Goal: Information Seeking & Learning: Check status

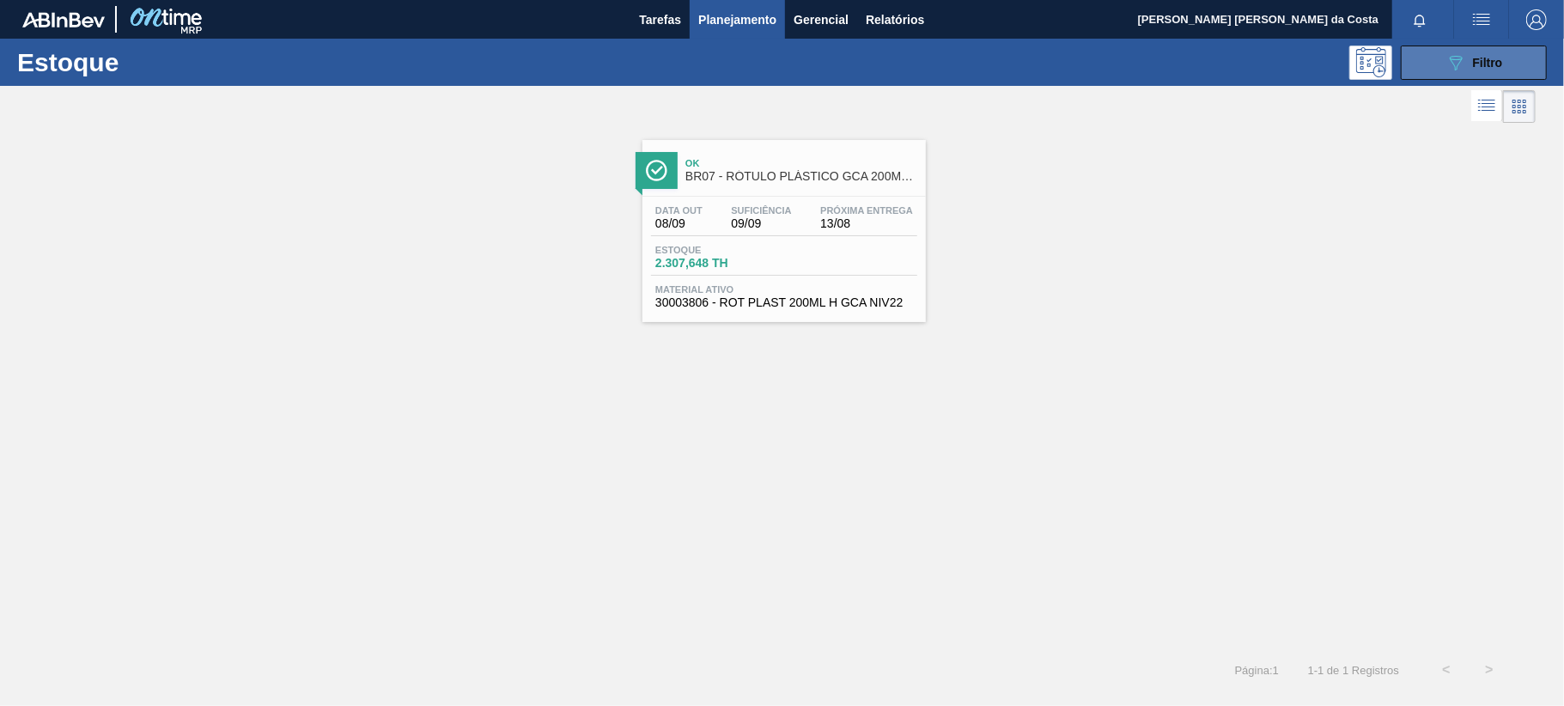
click at [1474, 70] on div "089F7B8B-B2A5-4AFE-B5C0-19BA573D28AC Filtro" at bounding box center [1475, 62] width 58 height 21
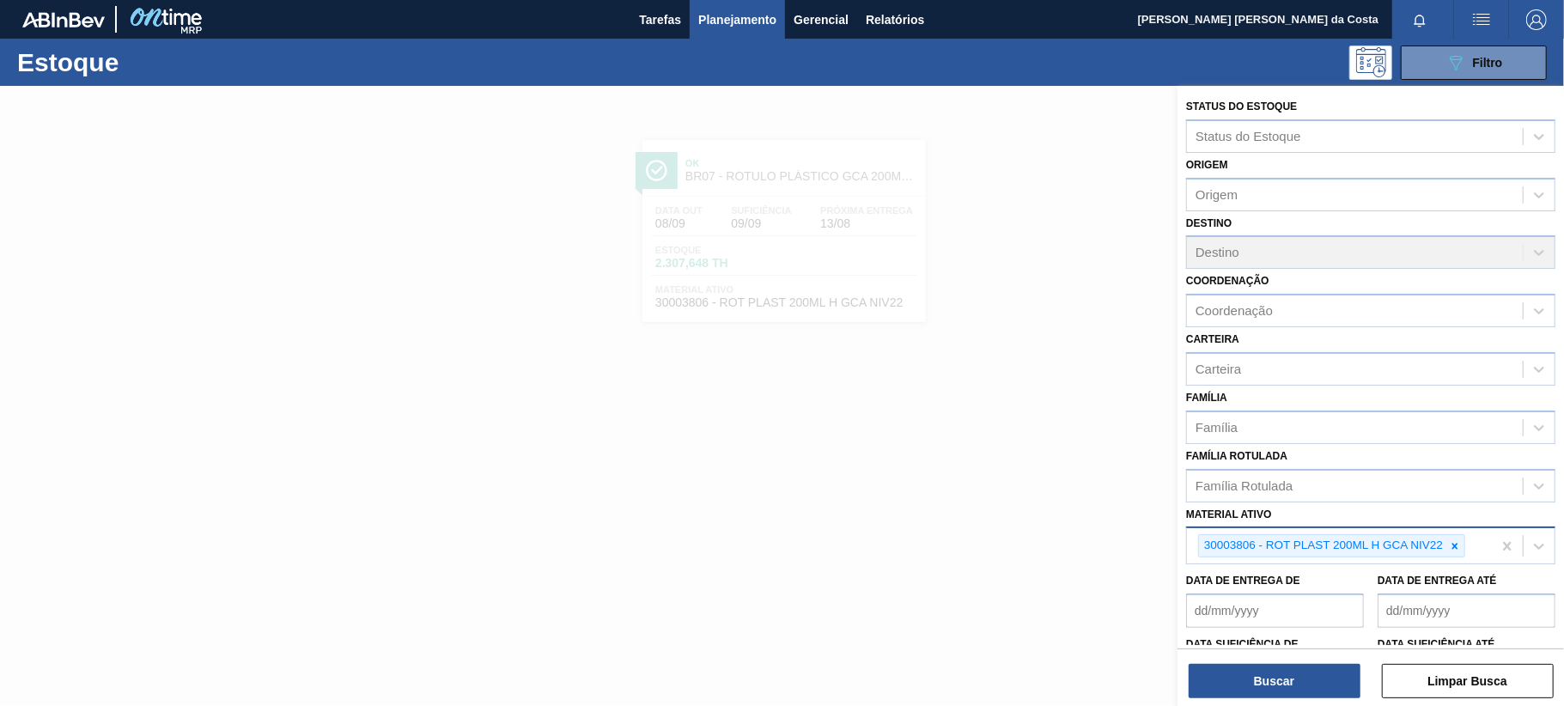
click at [1454, 544] on icon at bounding box center [1455, 546] width 12 height 12
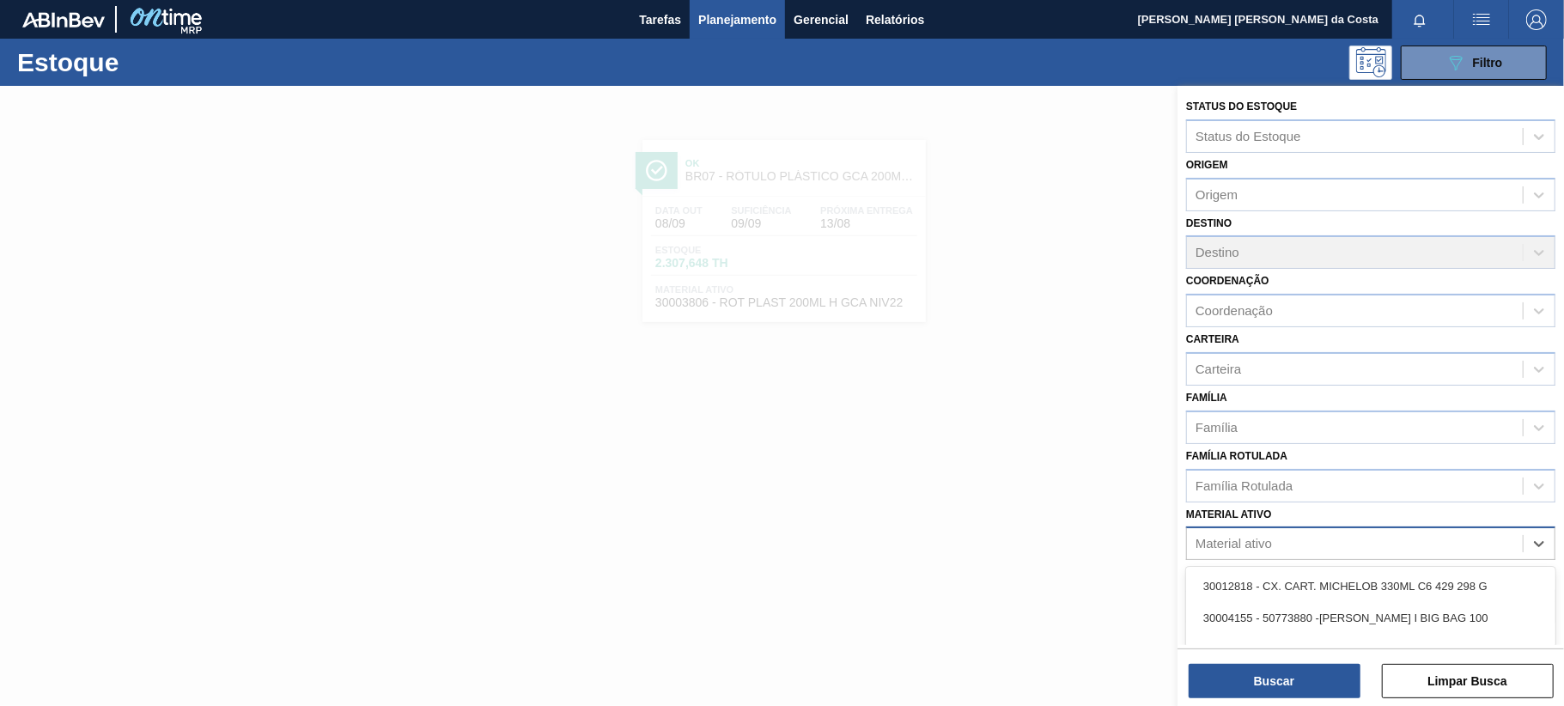
click at [1311, 537] on div "Material ativo" at bounding box center [1355, 544] width 336 height 25
paste ativo "20008701"
type ativo "20008701"
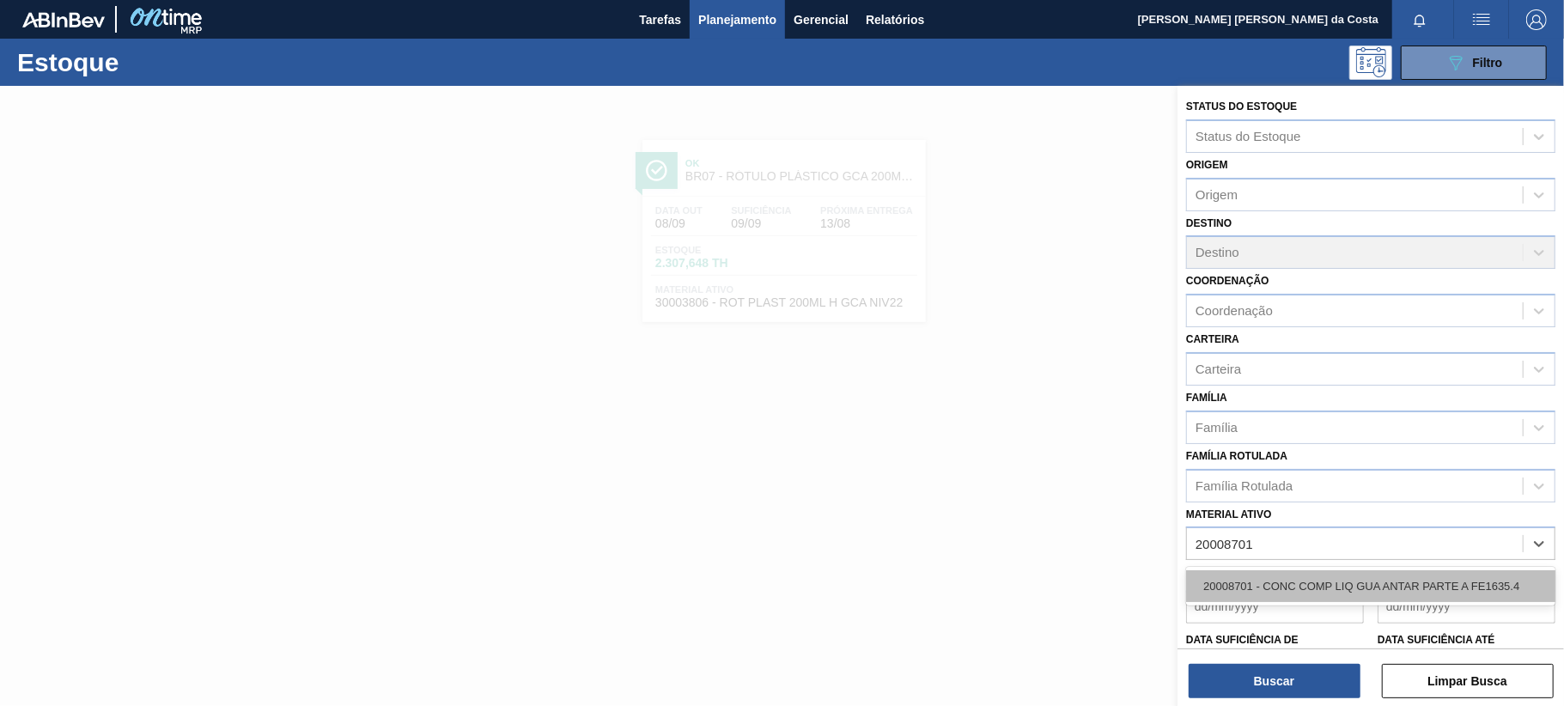
click at [1286, 577] on div "20008701 - CONC COMP LIQ GUA ANTAR PARTE A FE1635.4" at bounding box center [1370, 586] width 369 height 32
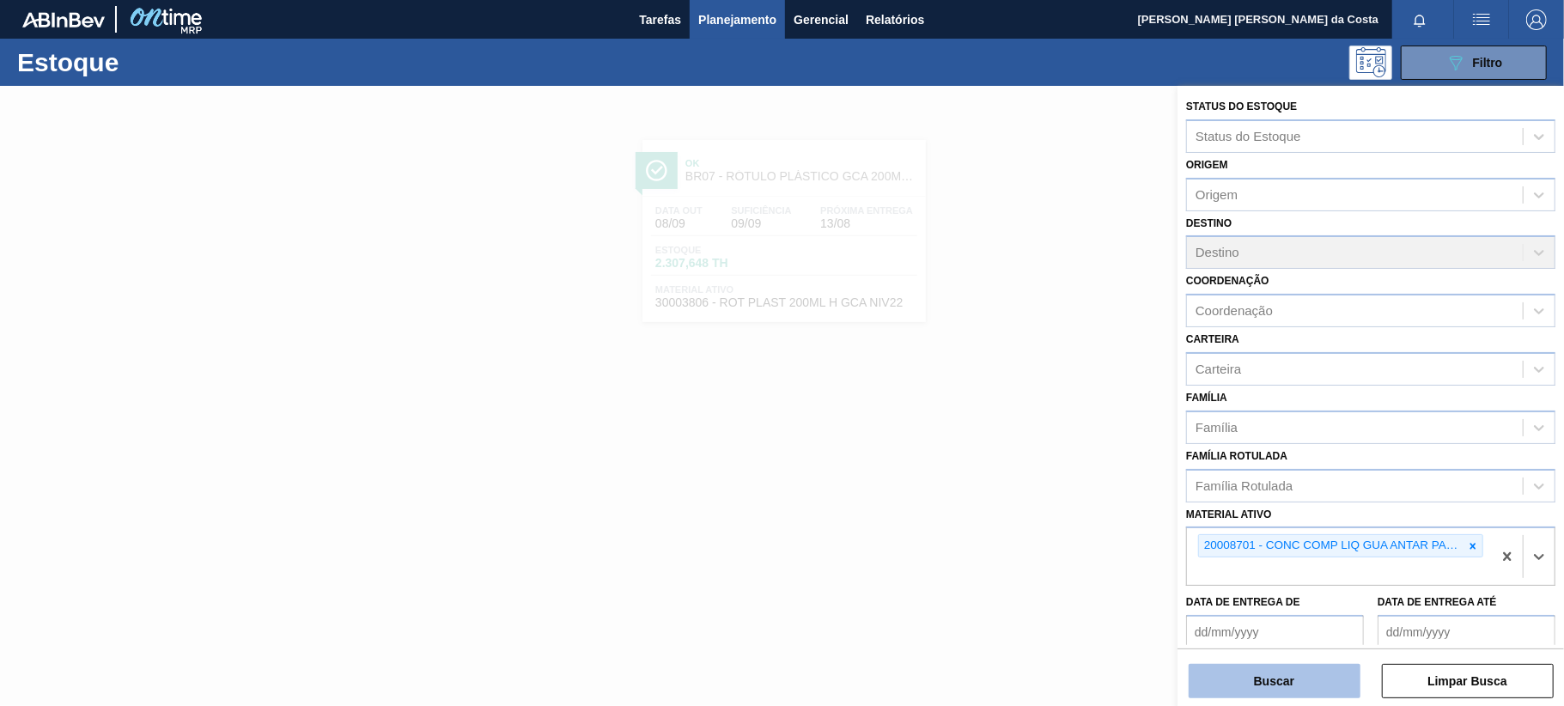
click at [1273, 670] on button "Buscar" at bounding box center [1275, 681] width 172 height 34
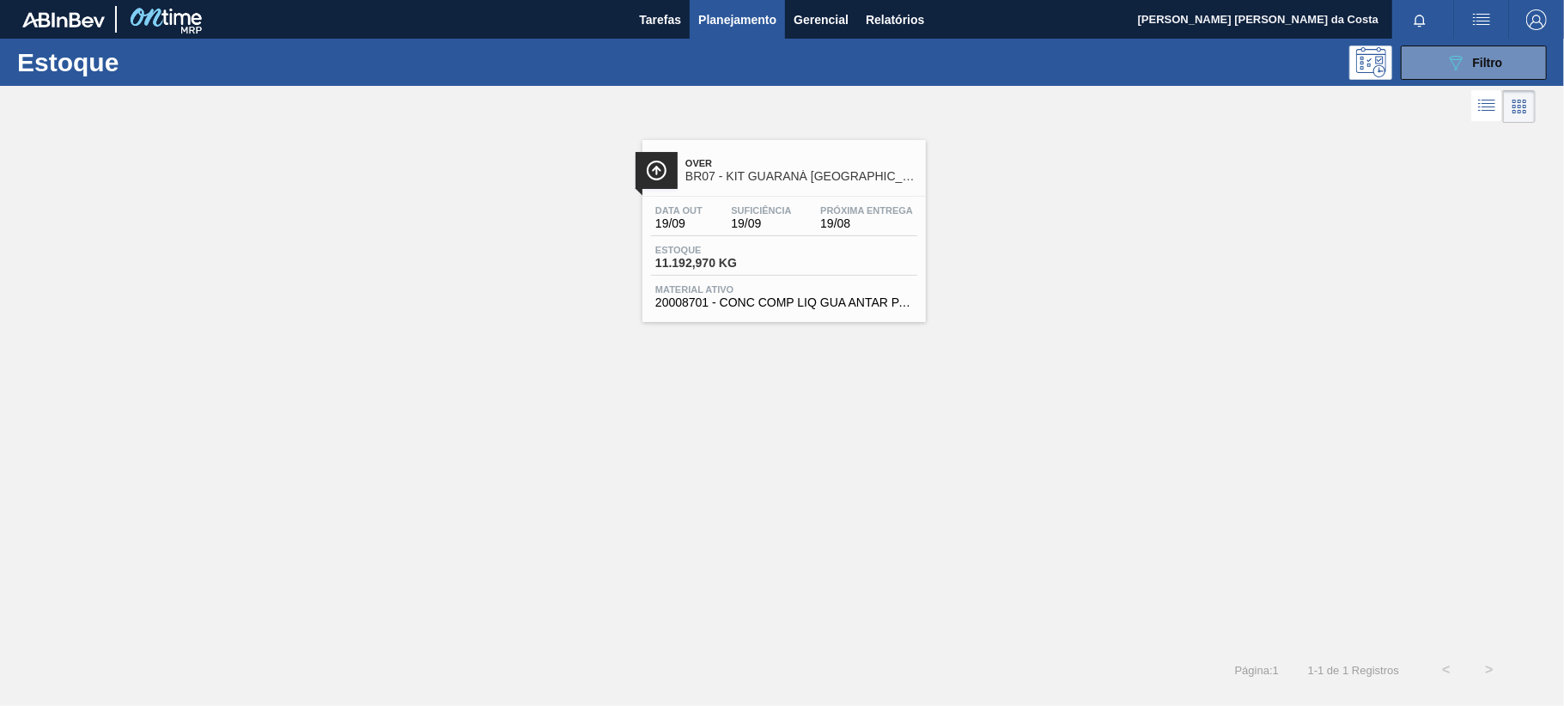
click at [743, 252] on span "Estoque" at bounding box center [715, 250] width 120 height 10
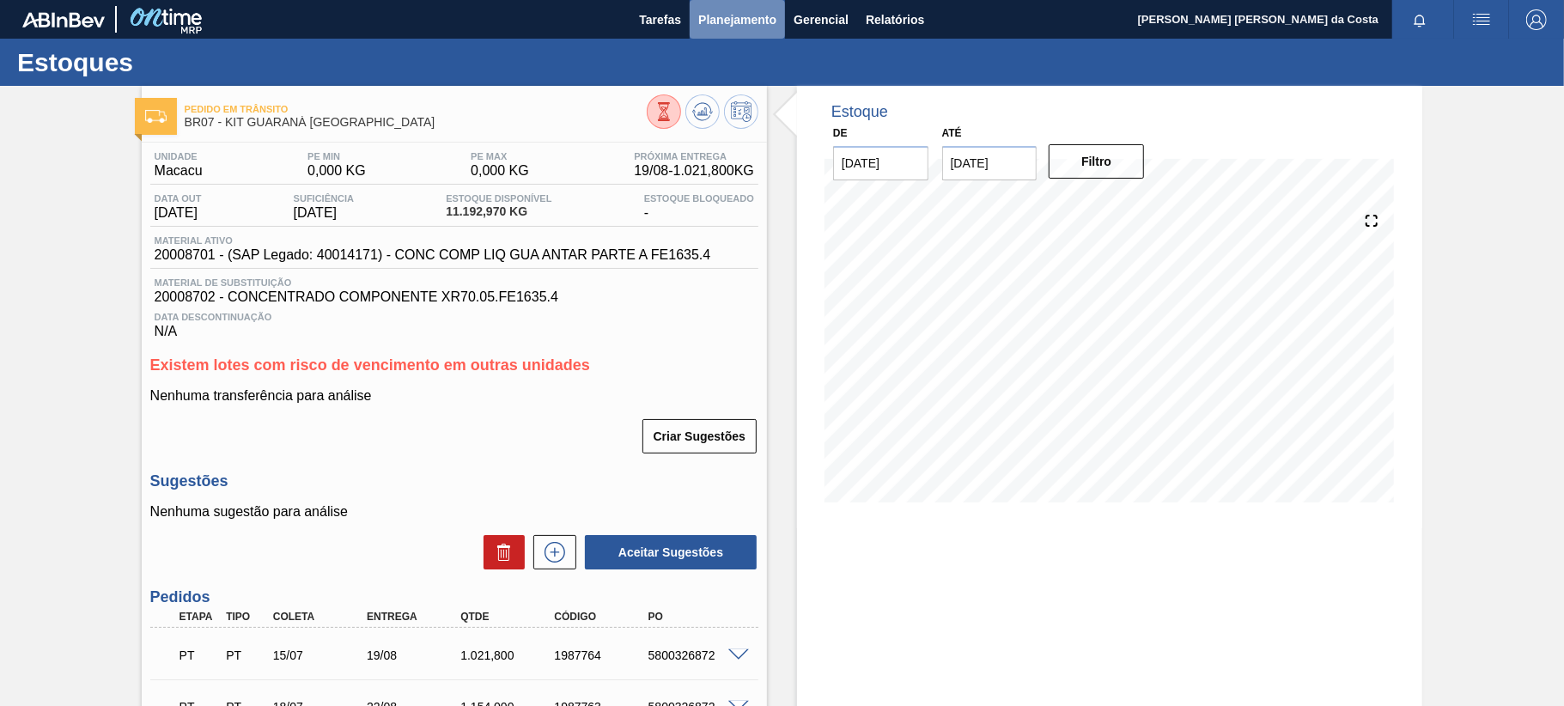
click at [742, 15] on span "Planejamento" at bounding box center [737, 19] width 78 height 21
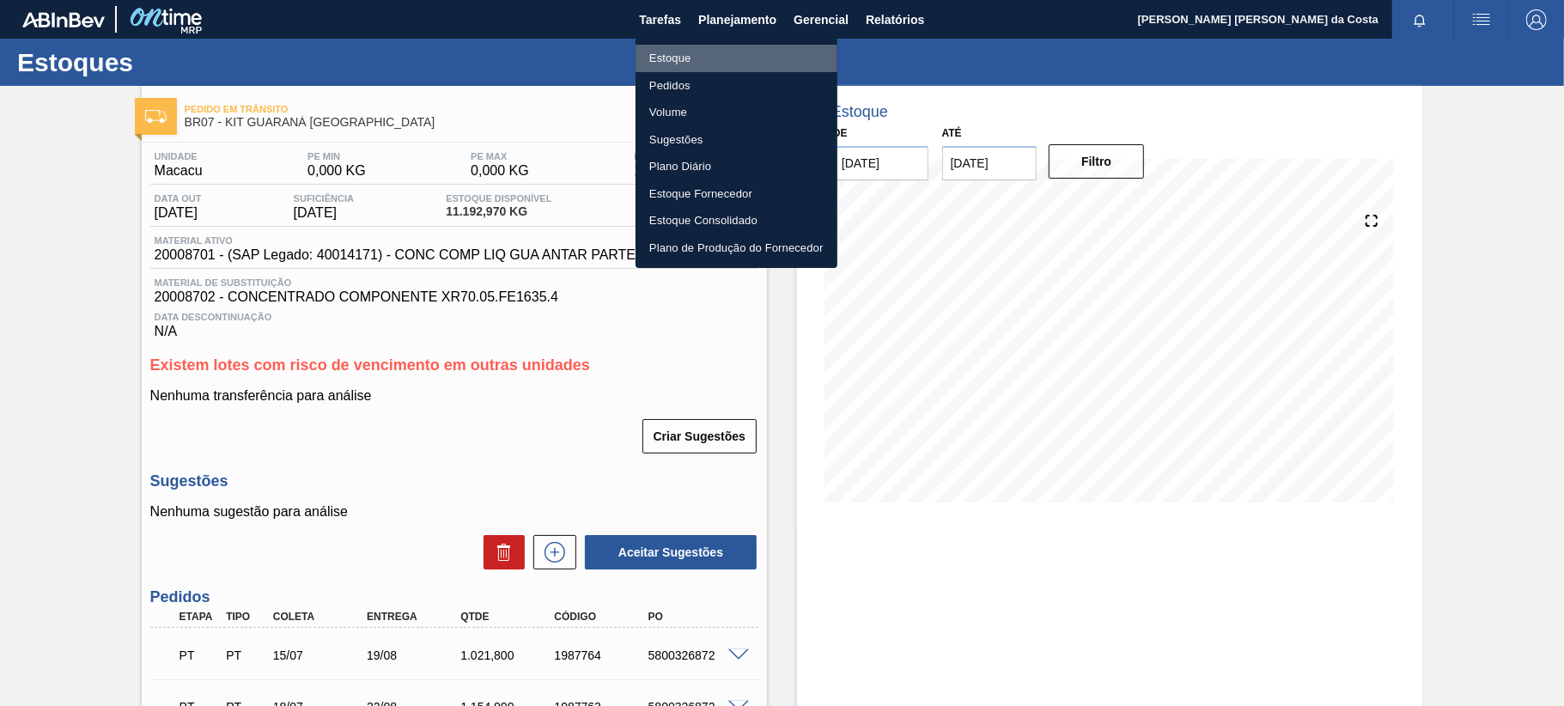
click at [678, 58] on li "Estoque" at bounding box center [737, 58] width 202 height 27
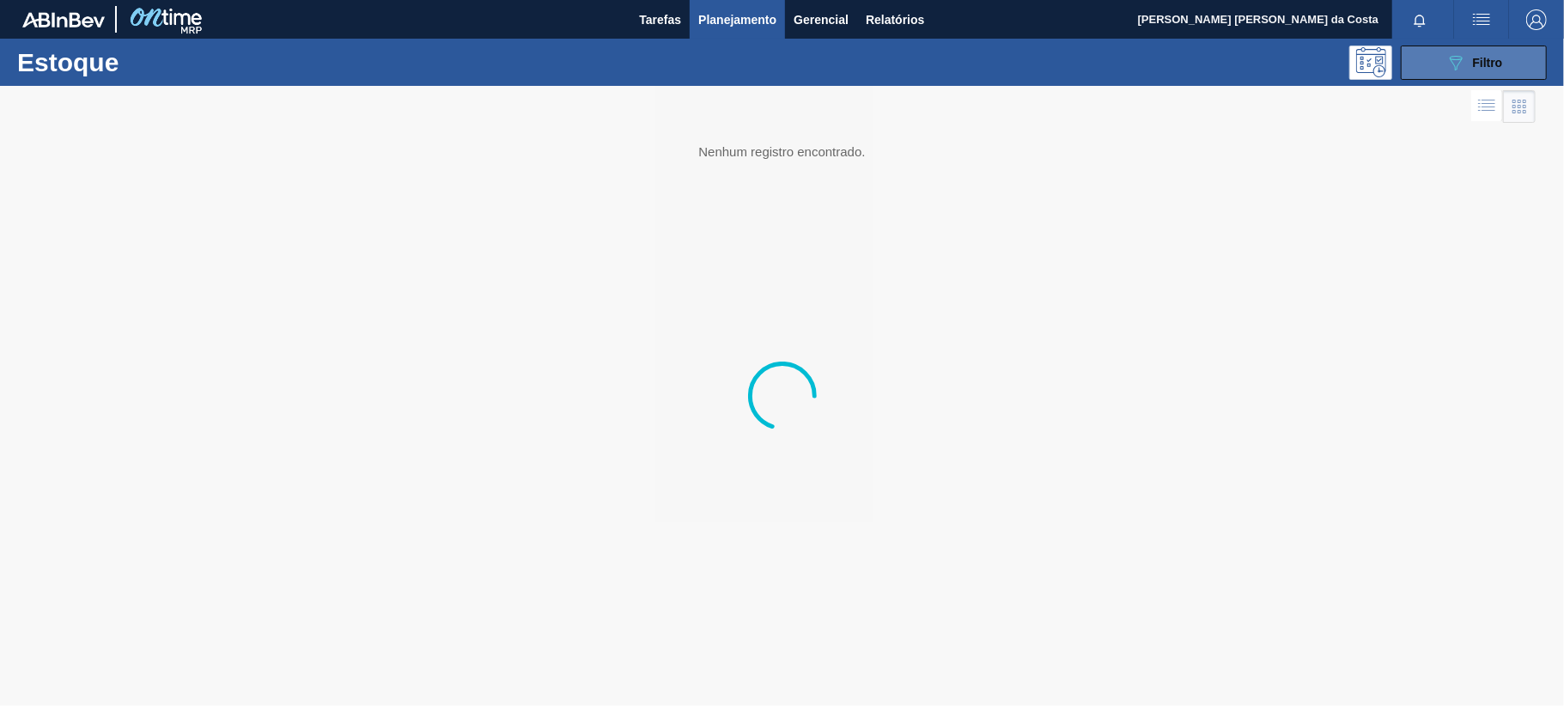
click at [1495, 64] on span "Filtro" at bounding box center [1488, 63] width 30 height 14
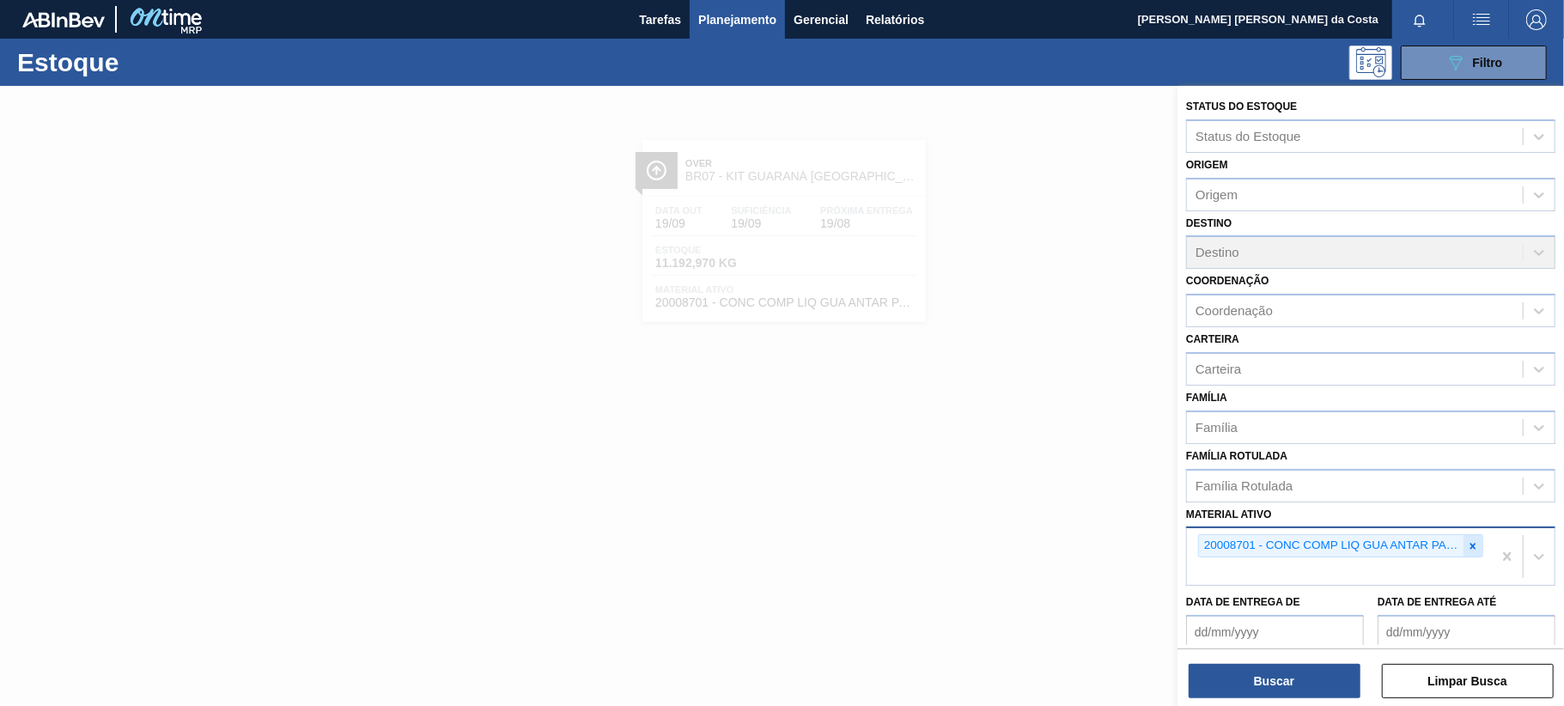
drag, startPoint x: 1472, startPoint y: 548, endPoint x: 1458, endPoint y: 548, distance: 14.6
click at [1467, 548] on icon at bounding box center [1473, 546] width 12 height 12
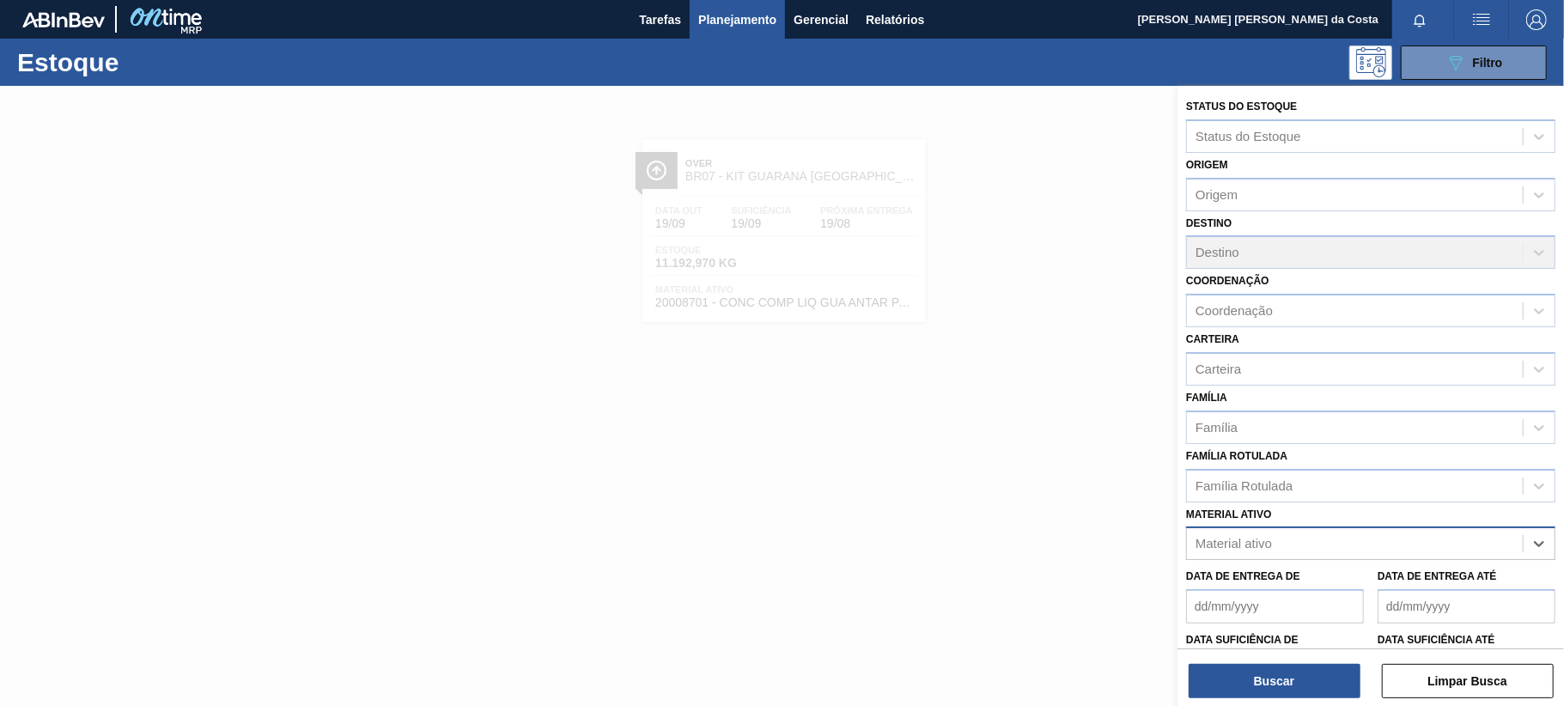
drag, startPoint x: 1361, startPoint y: 543, endPoint x: 1340, endPoint y: 539, distance: 21.7
click at [1355, 539] on div "Material ativo" at bounding box center [1355, 544] width 336 height 25
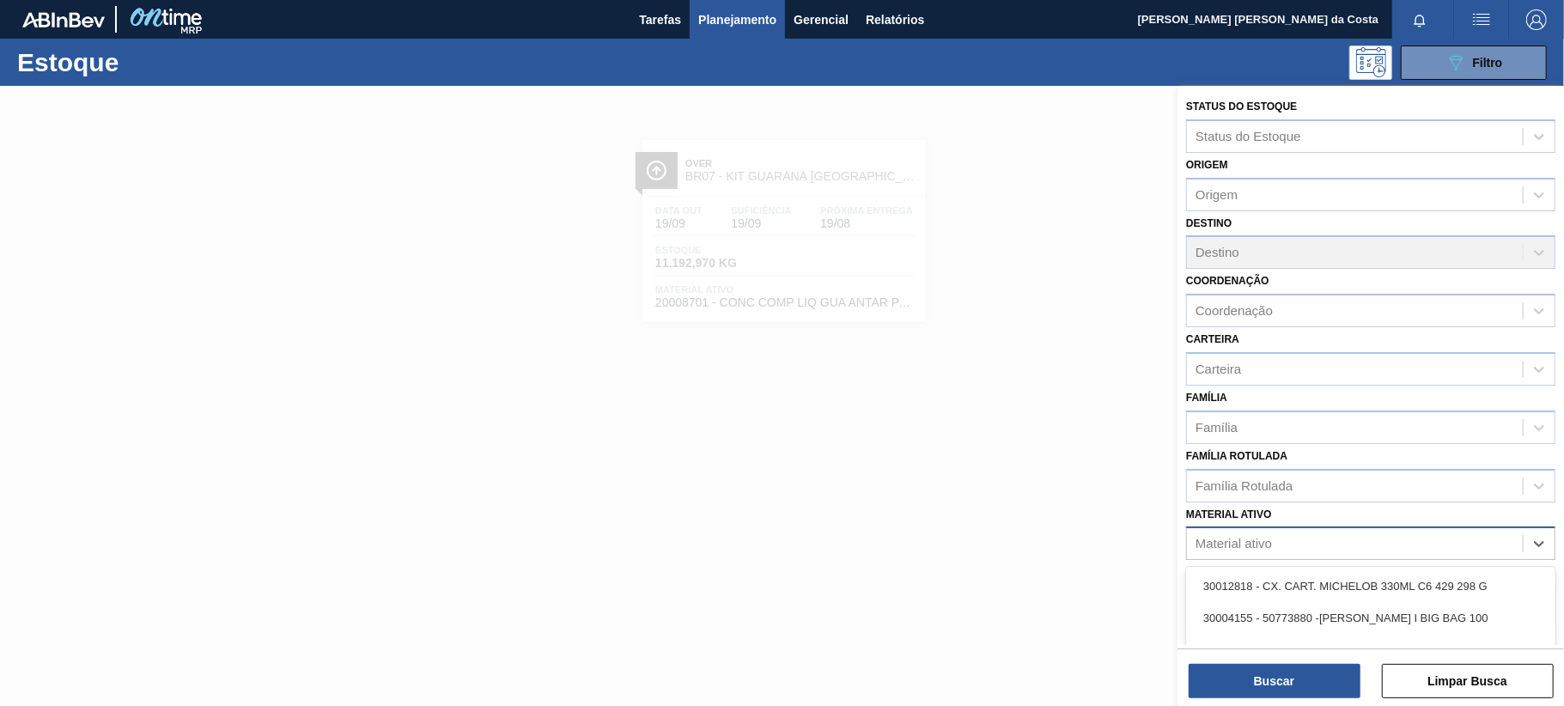
paste ativo "20008704"
type ativo "20008704"
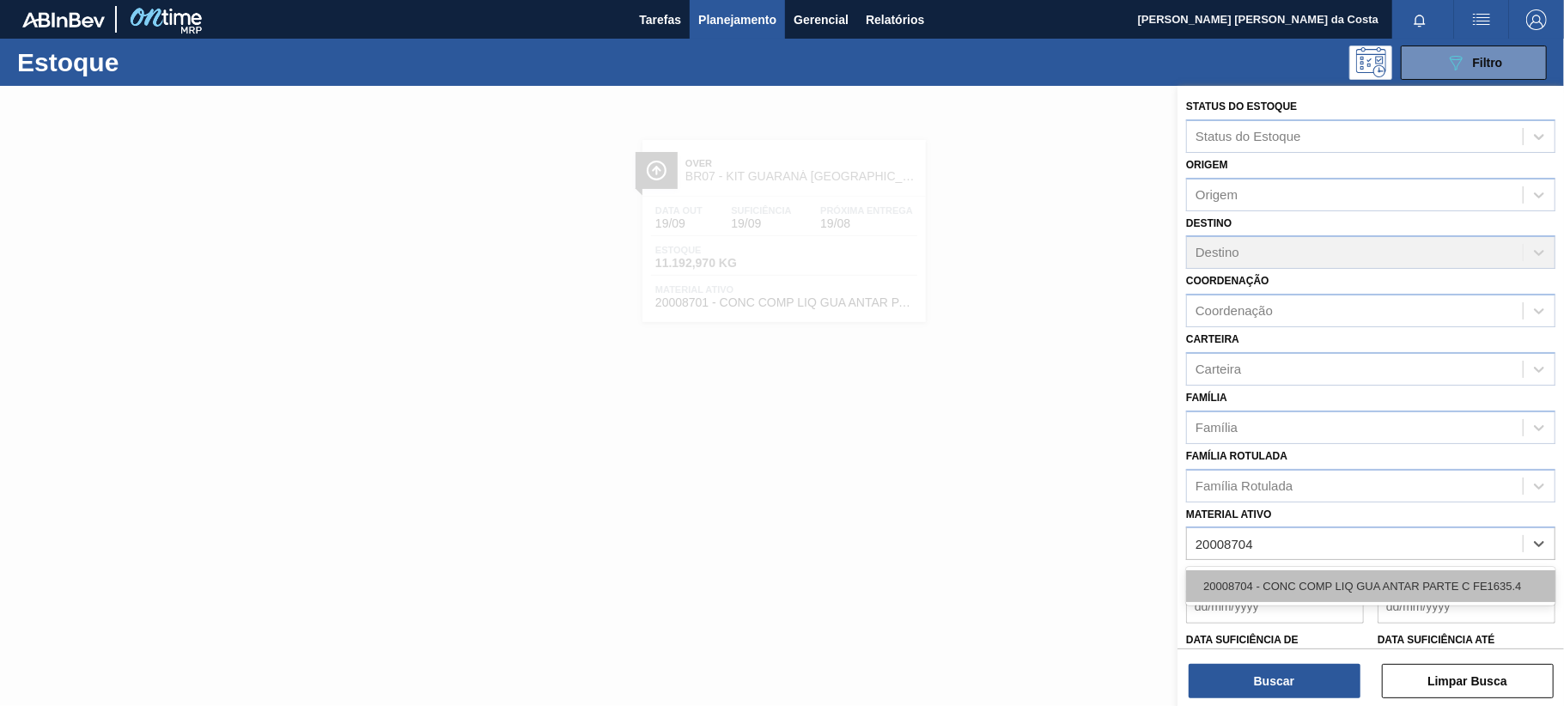
click at [1295, 581] on div "20008704 - CONC COMP LIQ GUA ANTAR PARTE C FE1635.4" at bounding box center [1370, 586] width 369 height 32
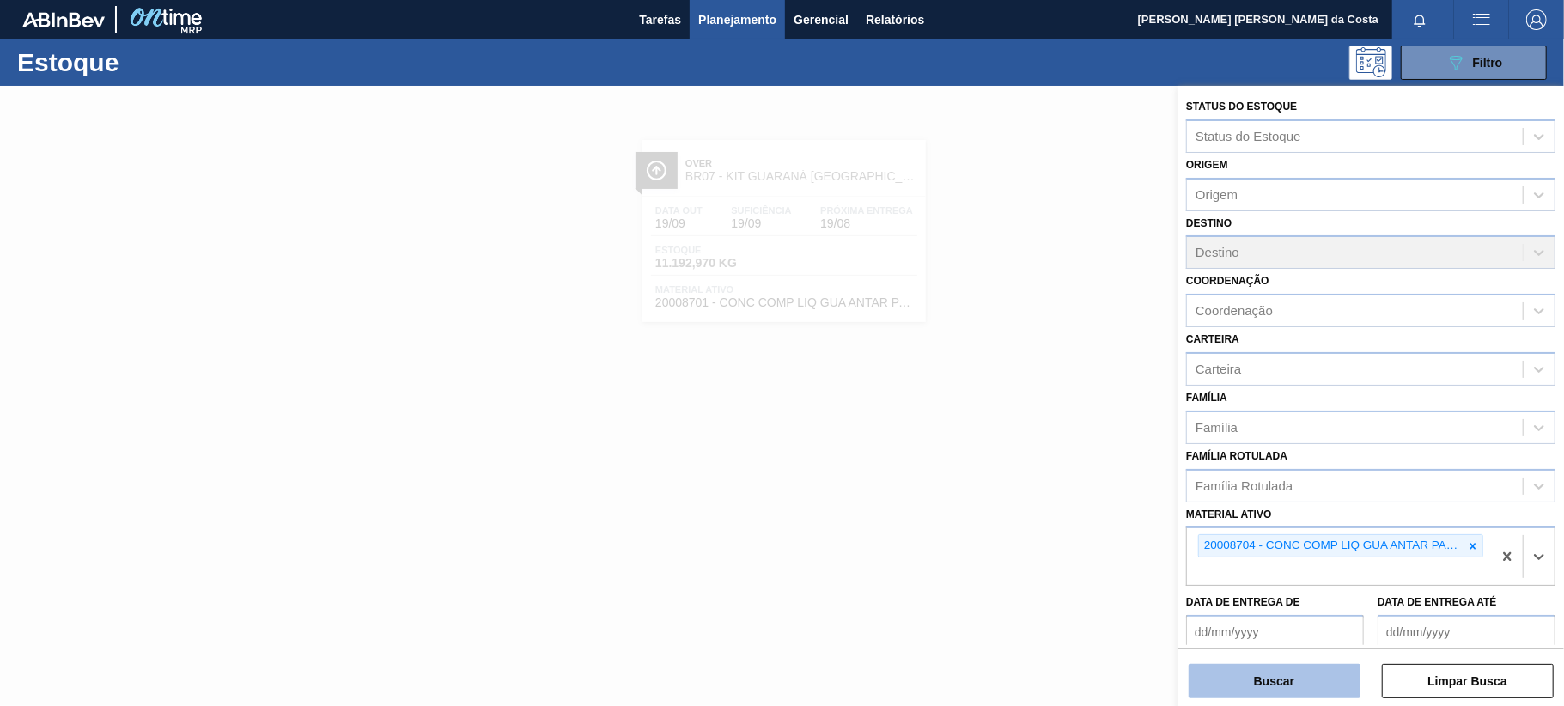
click at [1293, 667] on button "Buscar" at bounding box center [1275, 681] width 172 height 34
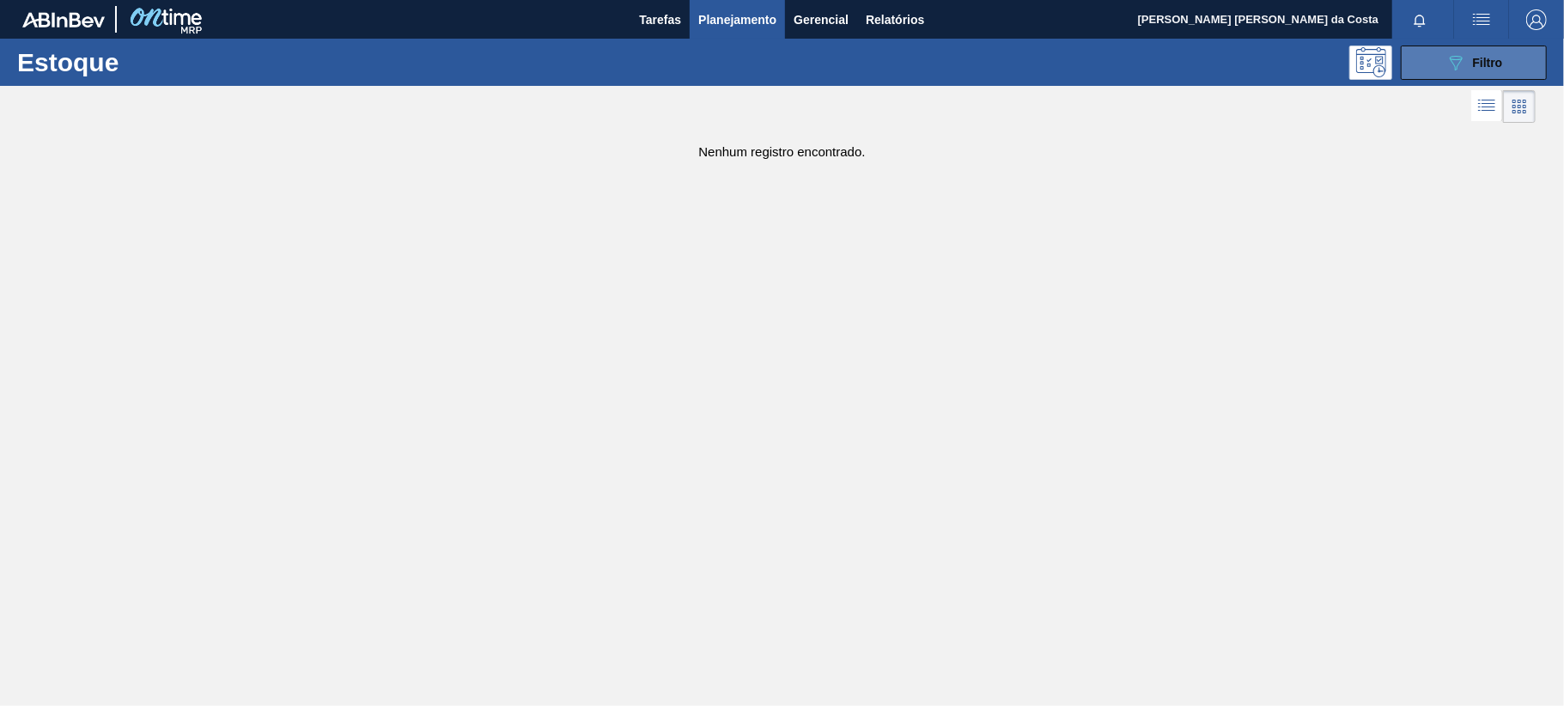
drag, startPoint x: 1489, startPoint y: 45, endPoint x: 1476, endPoint y: 56, distance: 17.0
click at [1483, 49] on button "089F7B8B-B2A5-4AFE-B5C0-19BA573D28AC Filtro" at bounding box center [1474, 63] width 146 height 34
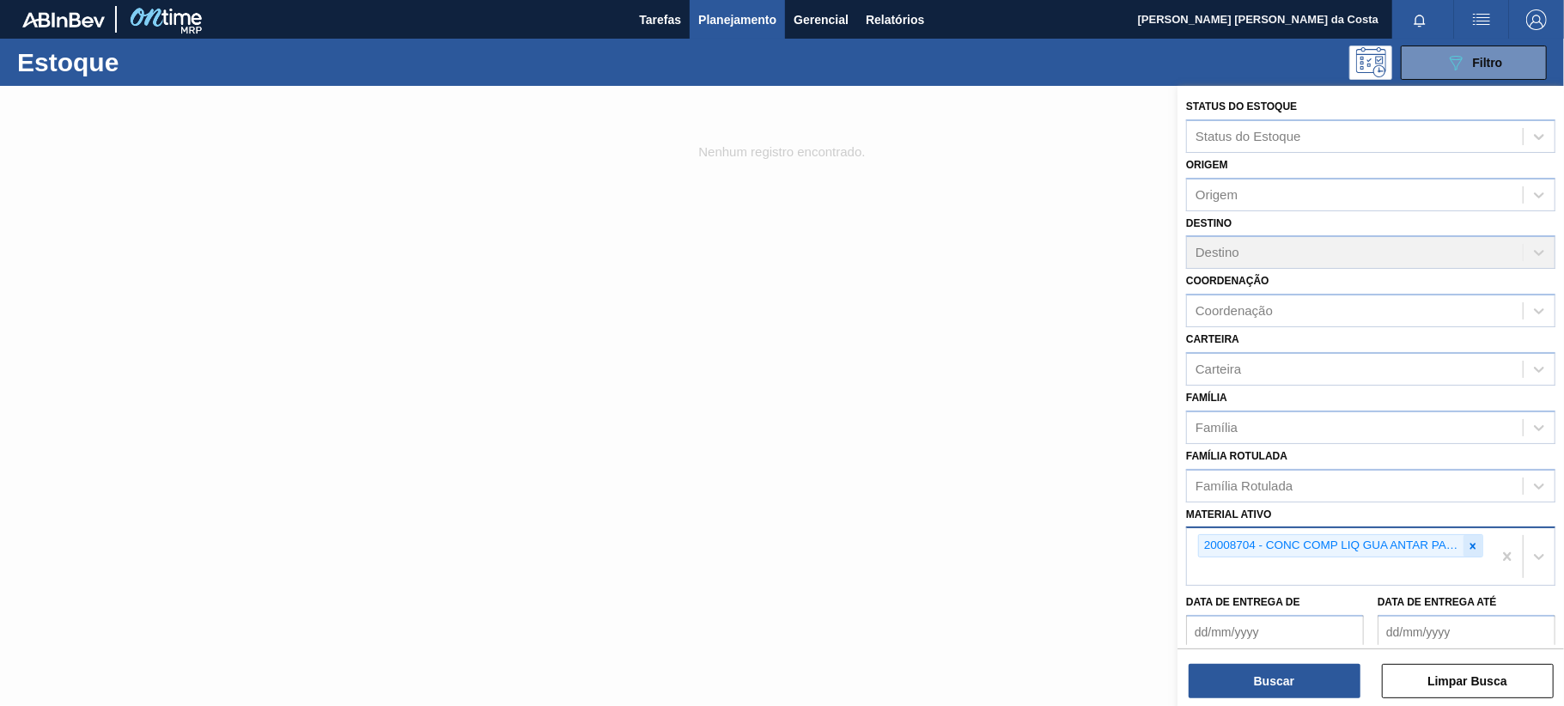
click at [1467, 546] on icon at bounding box center [1473, 546] width 12 height 12
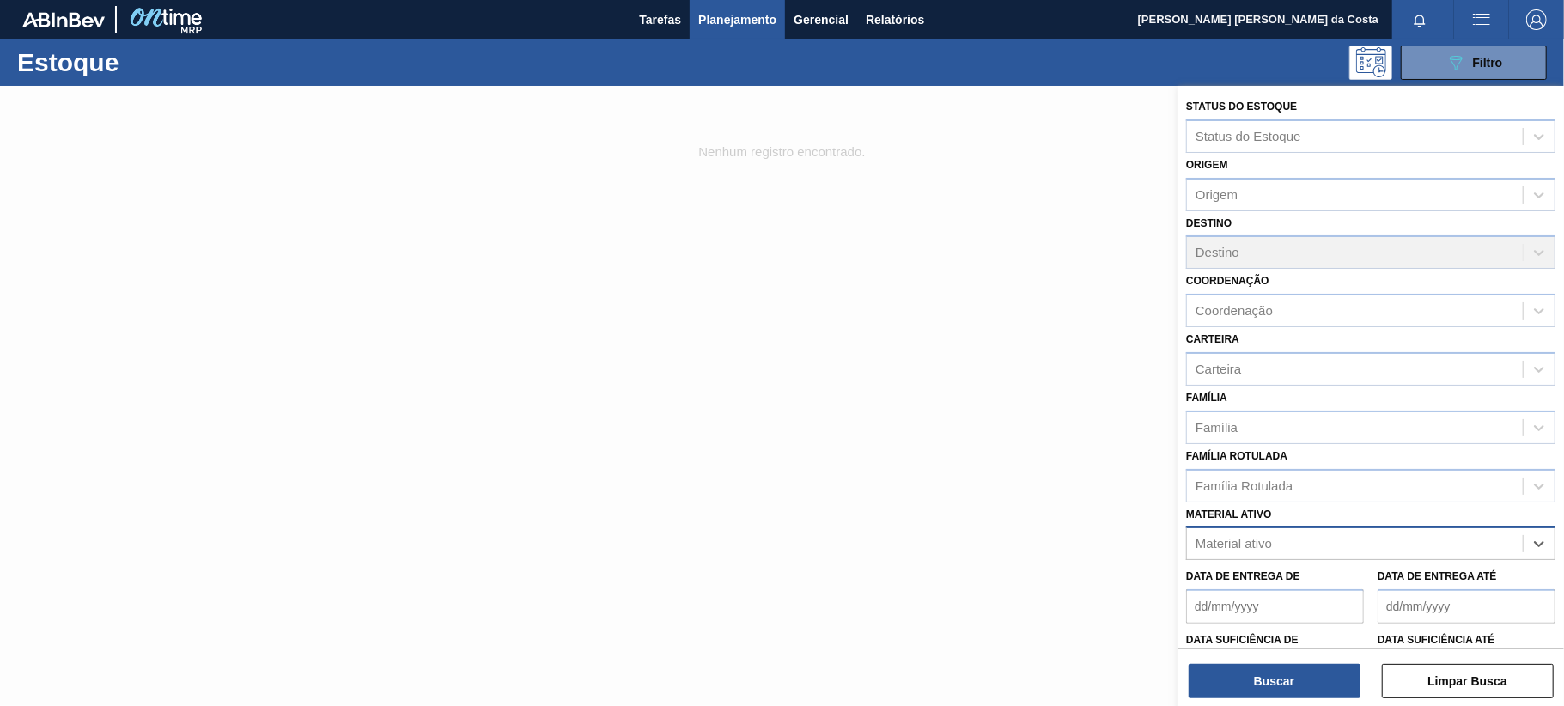
click at [1330, 543] on div "Material ativo" at bounding box center [1355, 544] width 336 height 25
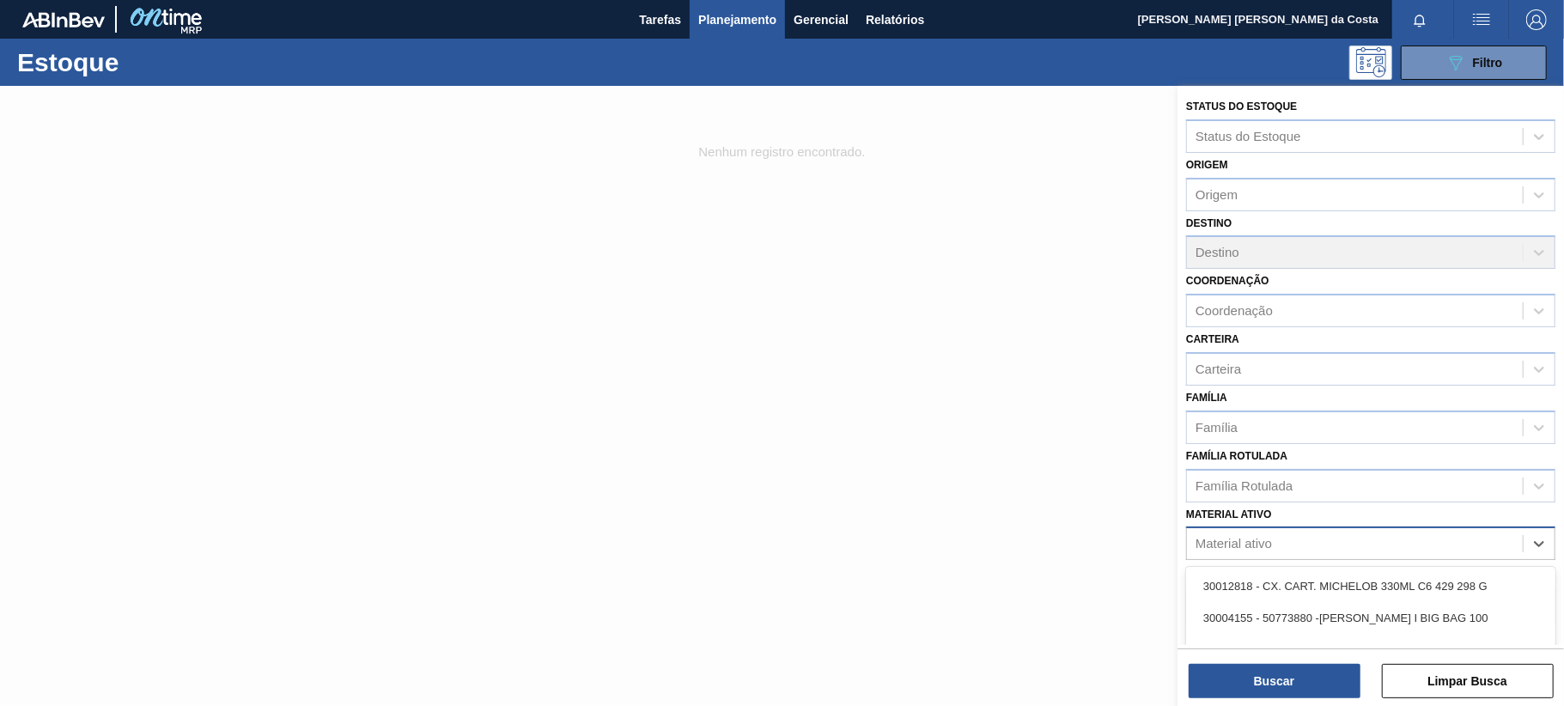
paste ativo "20008710"
type ativo "20008710"
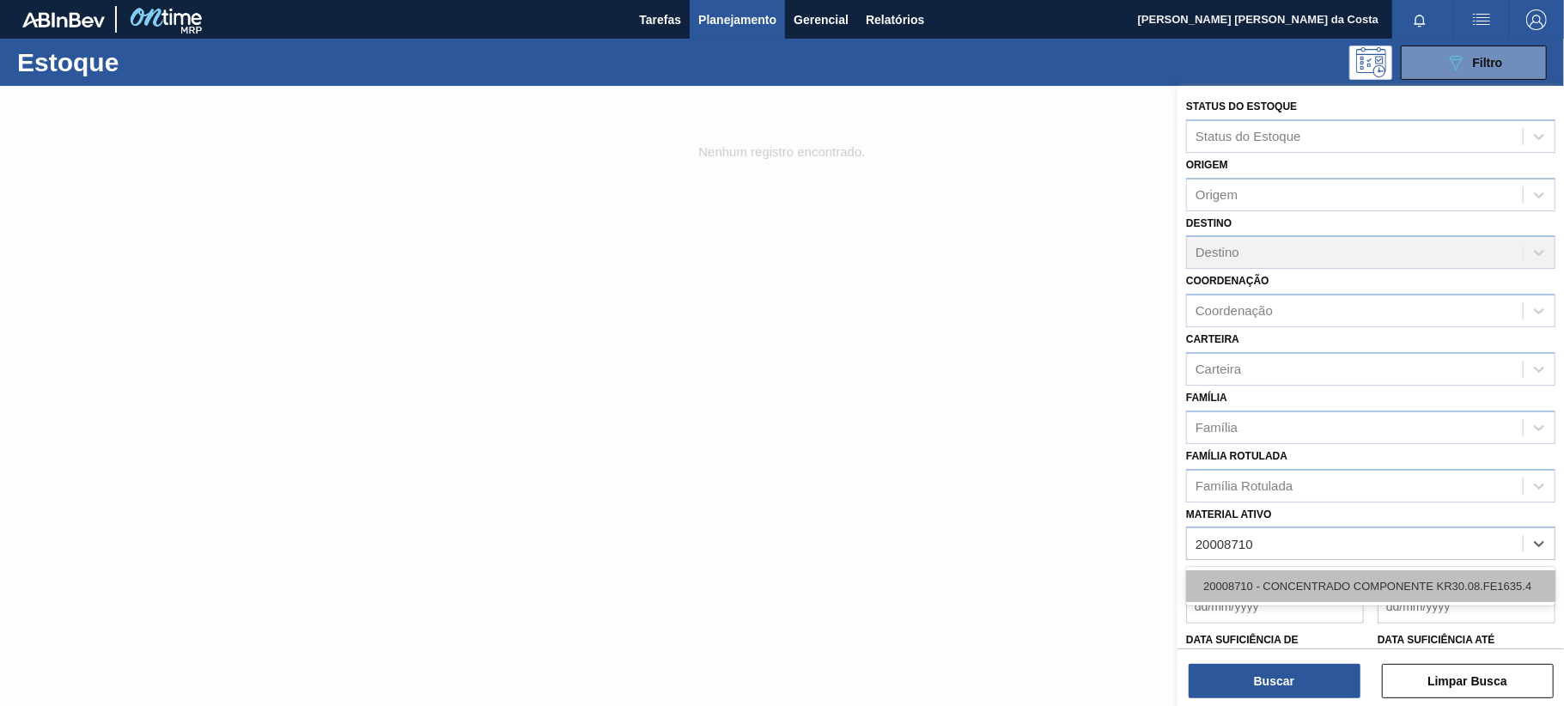
click at [1321, 585] on div "20008710 - CONCENTRADO COMPONENTE KR30.08.FE1635.4" at bounding box center [1370, 586] width 369 height 32
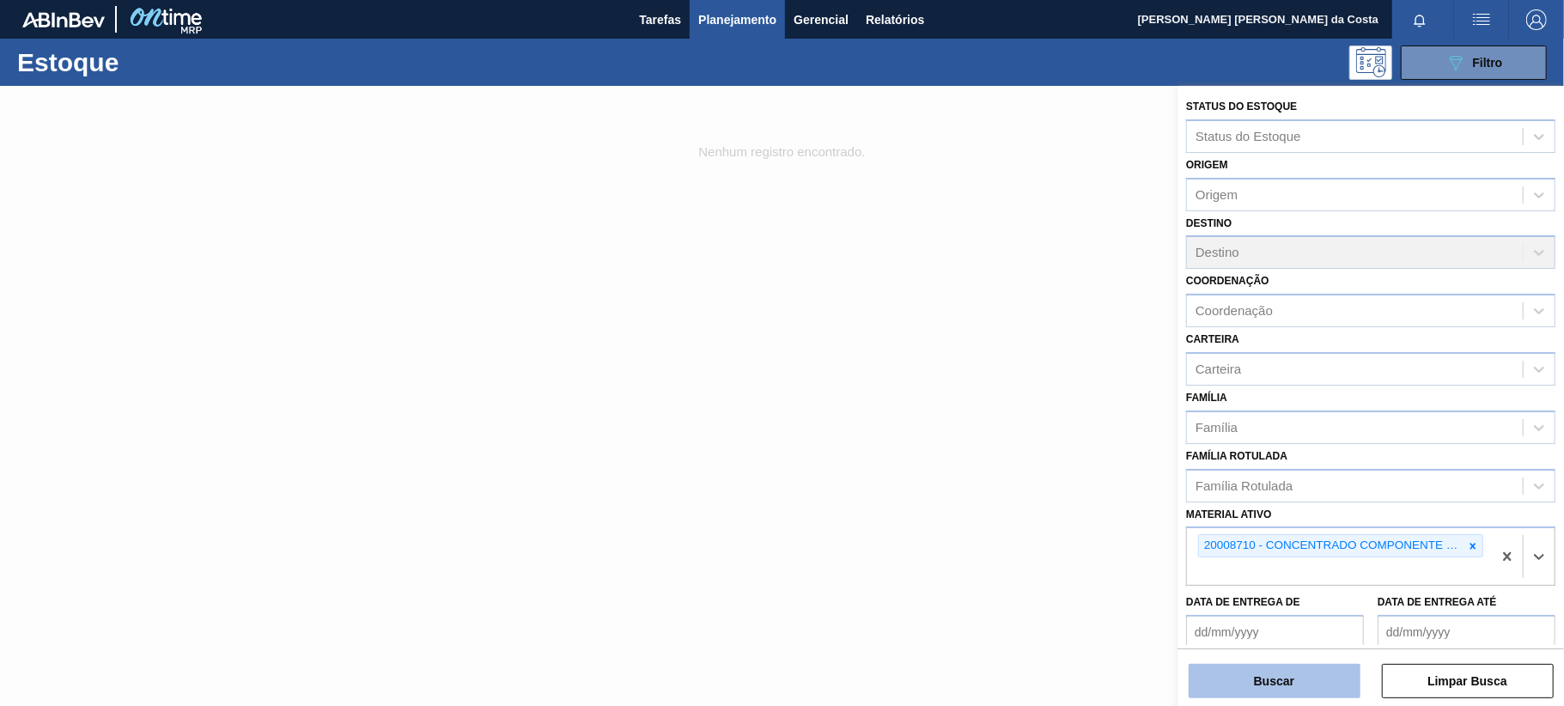
click at [1306, 685] on button "Buscar" at bounding box center [1275, 681] width 172 height 34
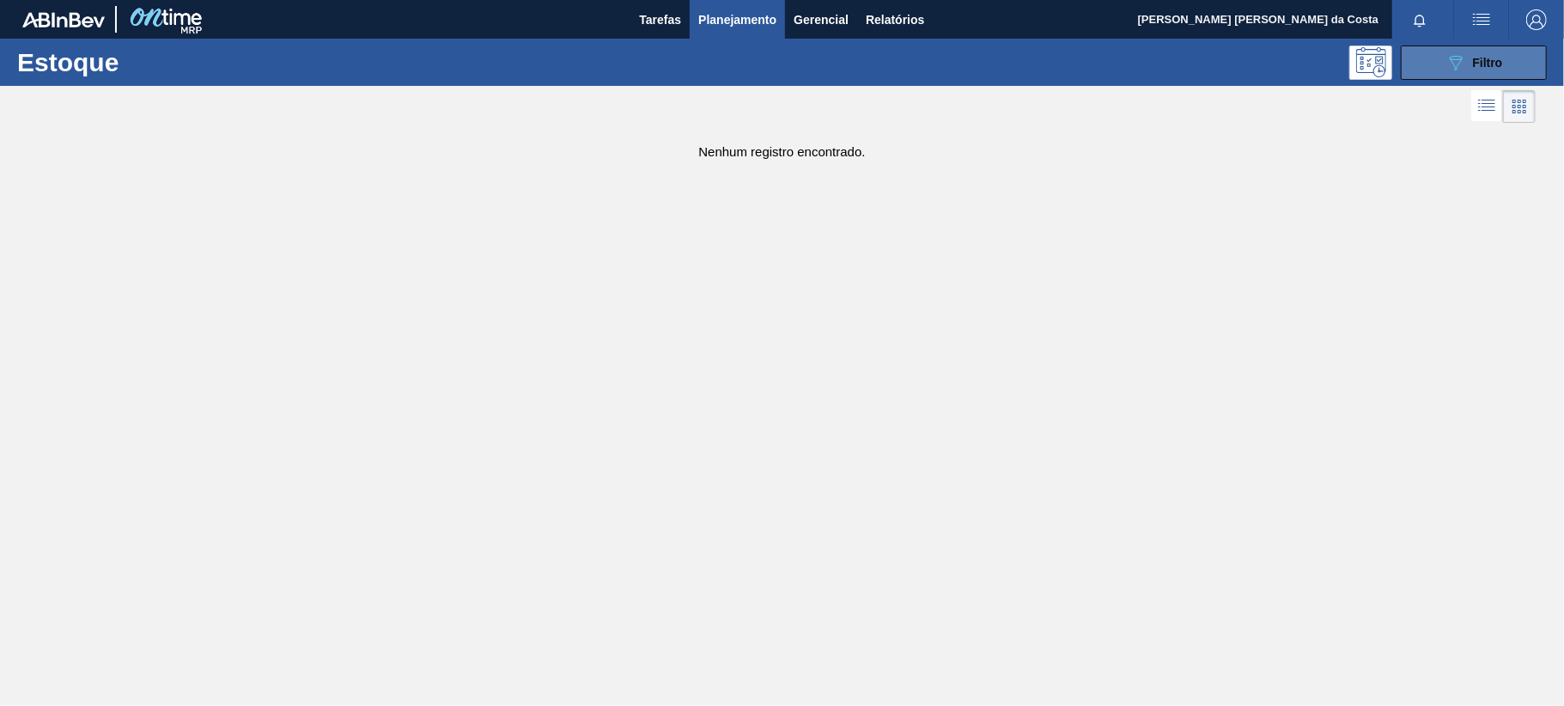
click at [1469, 64] on div "089F7B8B-B2A5-4AFE-B5C0-19BA573D28AC Filtro" at bounding box center [1475, 62] width 58 height 21
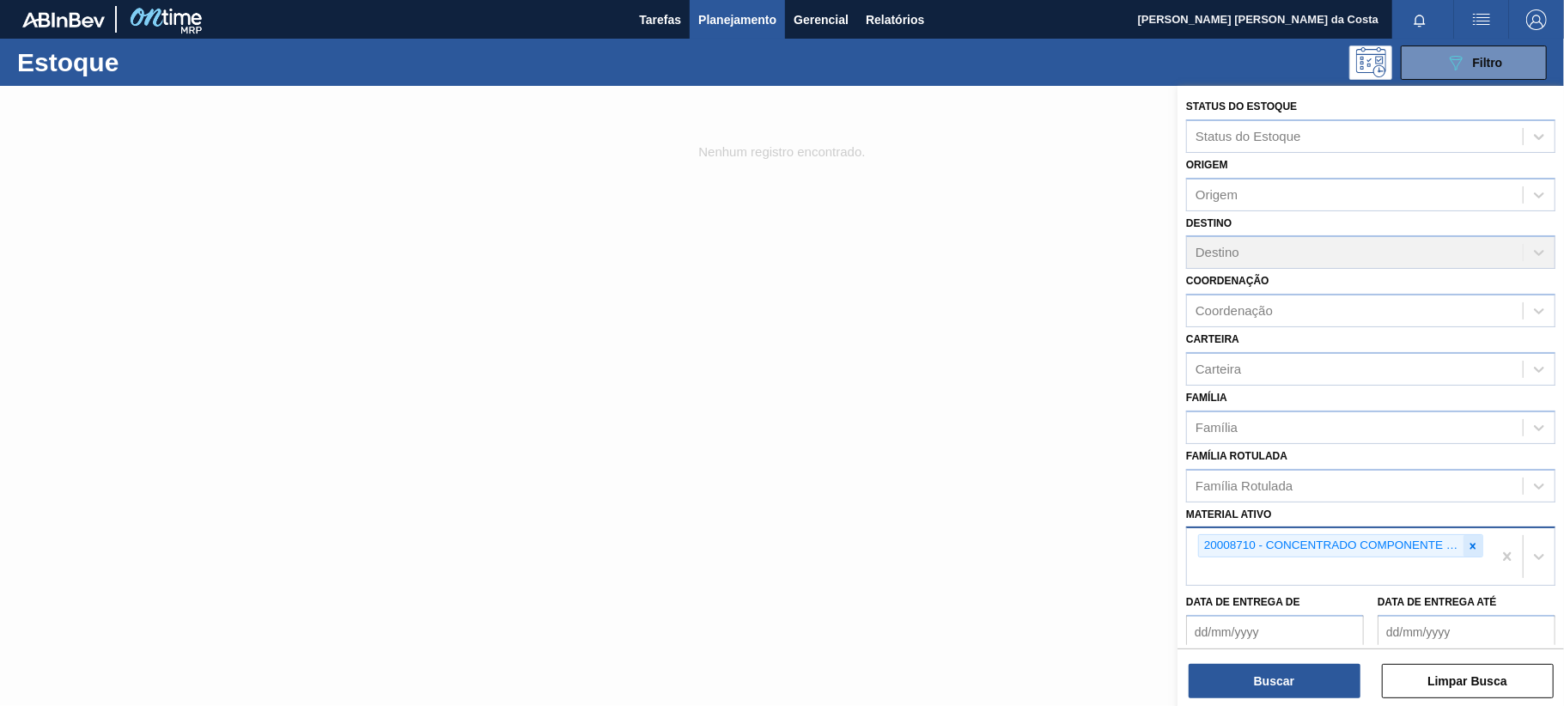
drag, startPoint x: 1474, startPoint y: 545, endPoint x: 1458, endPoint y: 545, distance: 16.3
click at [1468, 545] on icon at bounding box center [1473, 546] width 12 height 12
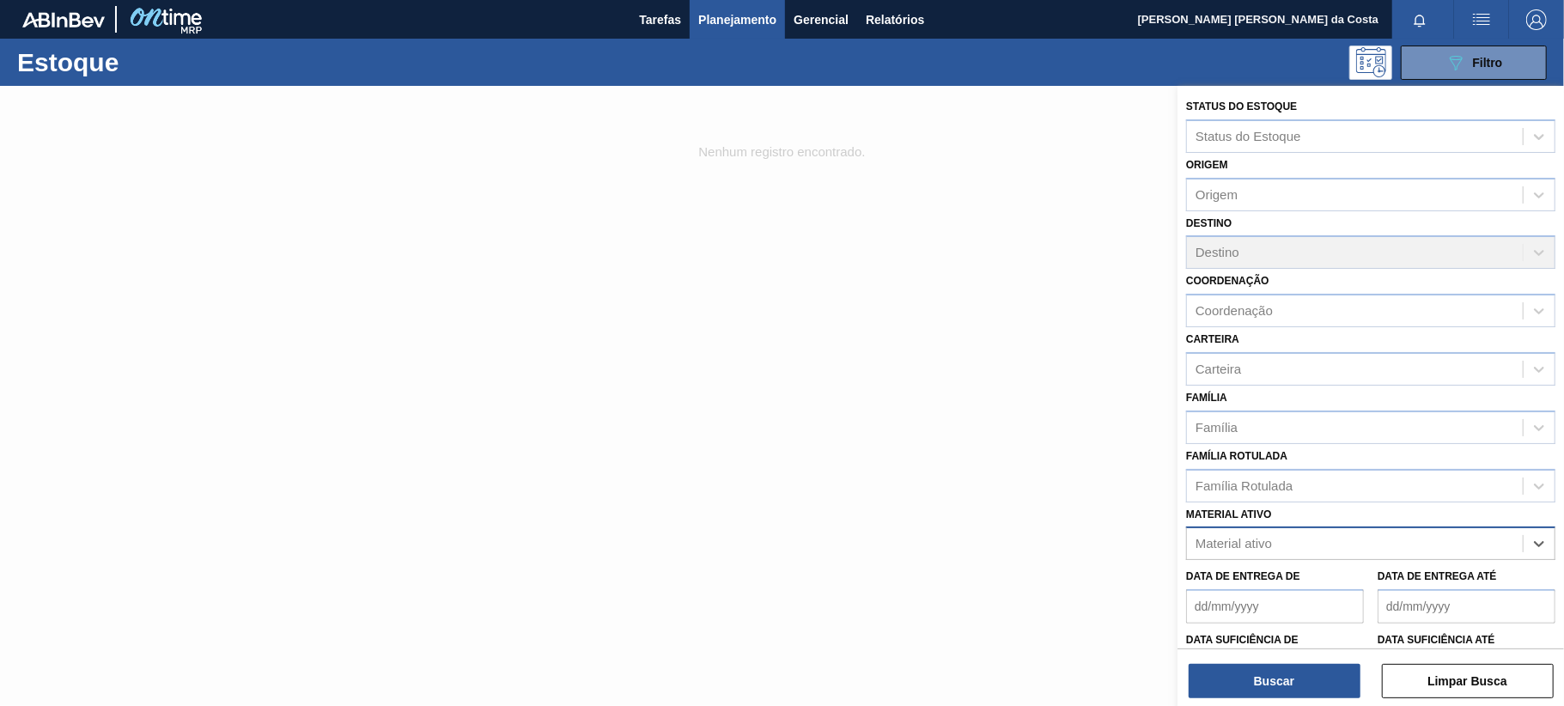
click at [1282, 547] on div "Material ativo" at bounding box center [1355, 544] width 336 height 25
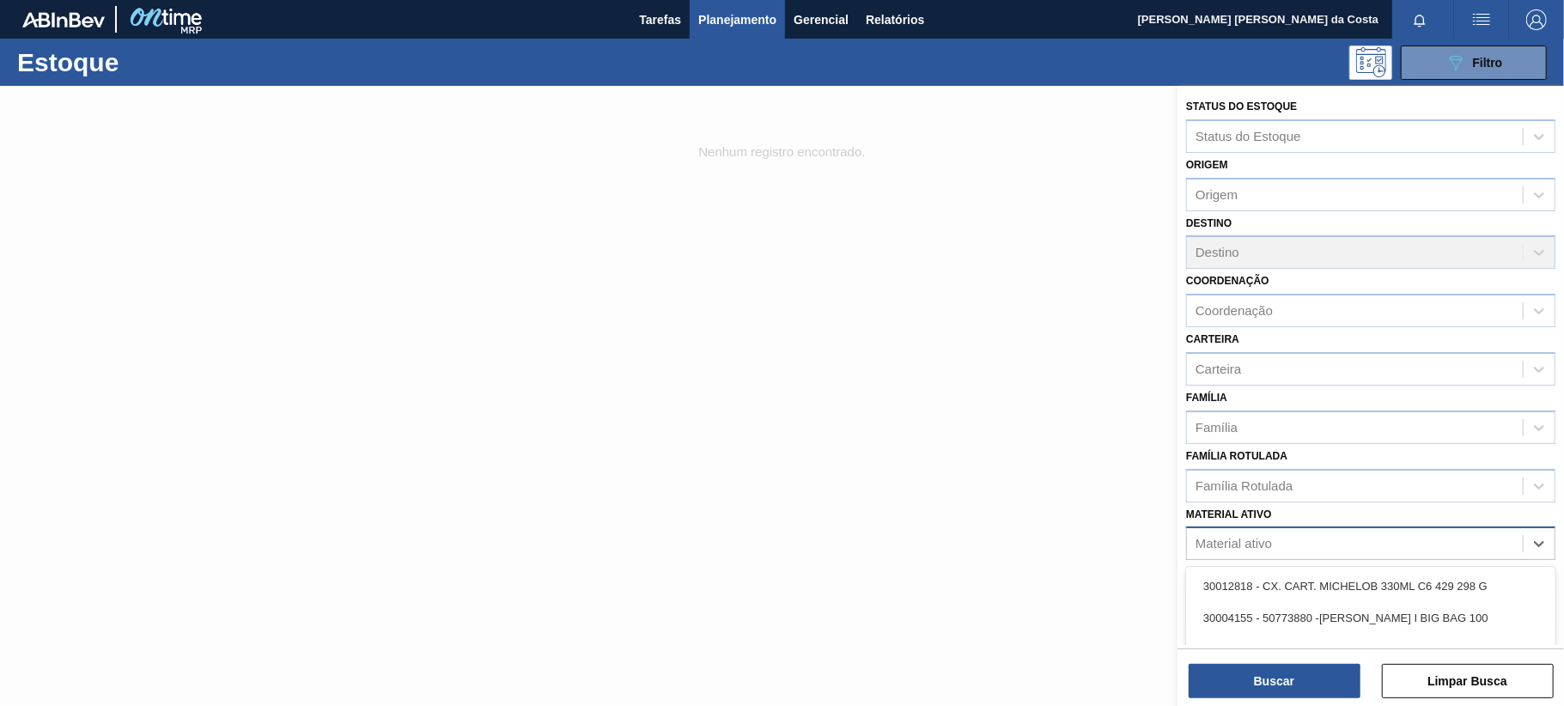
paste ativo "20008702"
type ativo "20008702"
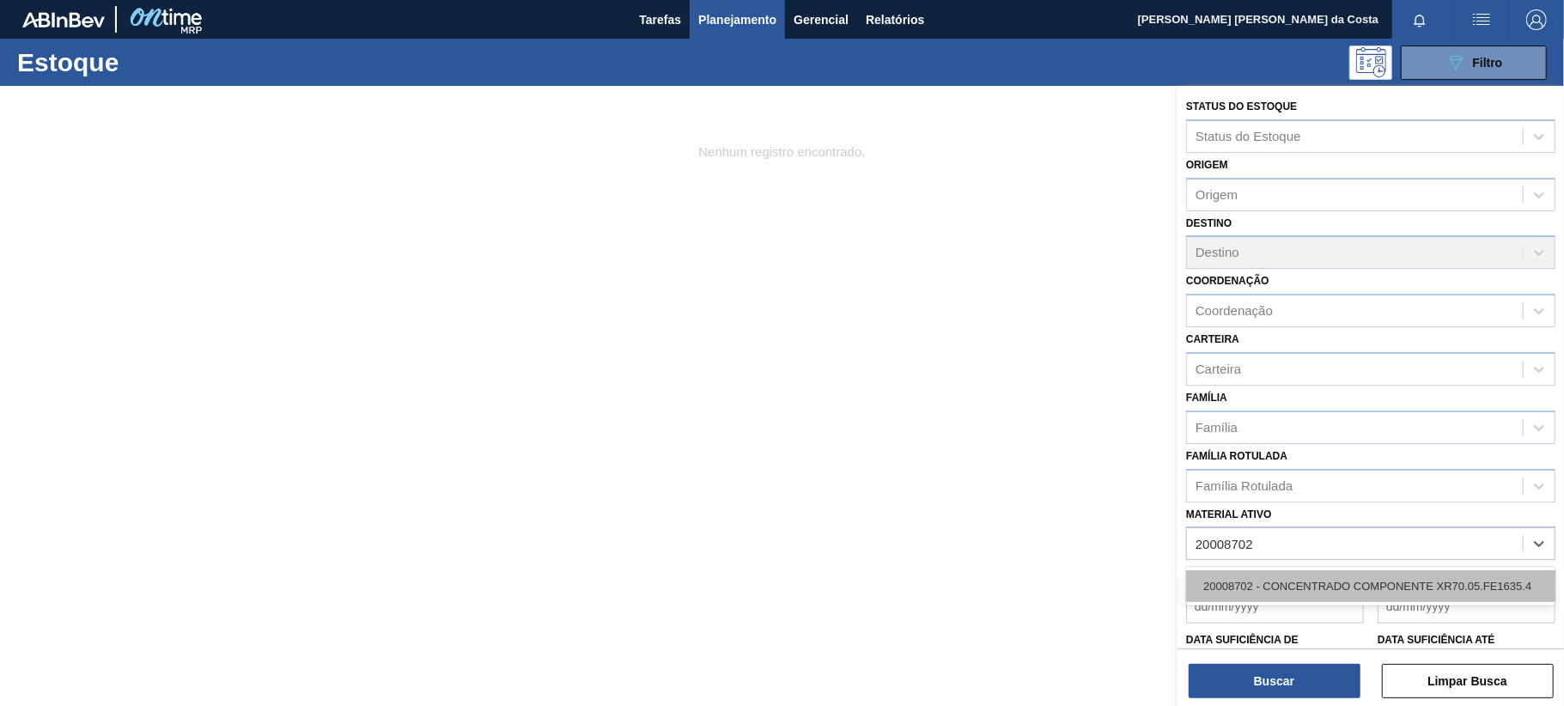
click at [1299, 579] on div "20008702 - CONCENTRADO COMPONENTE XR70.05.FE1635.4" at bounding box center [1370, 586] width 369 height 32
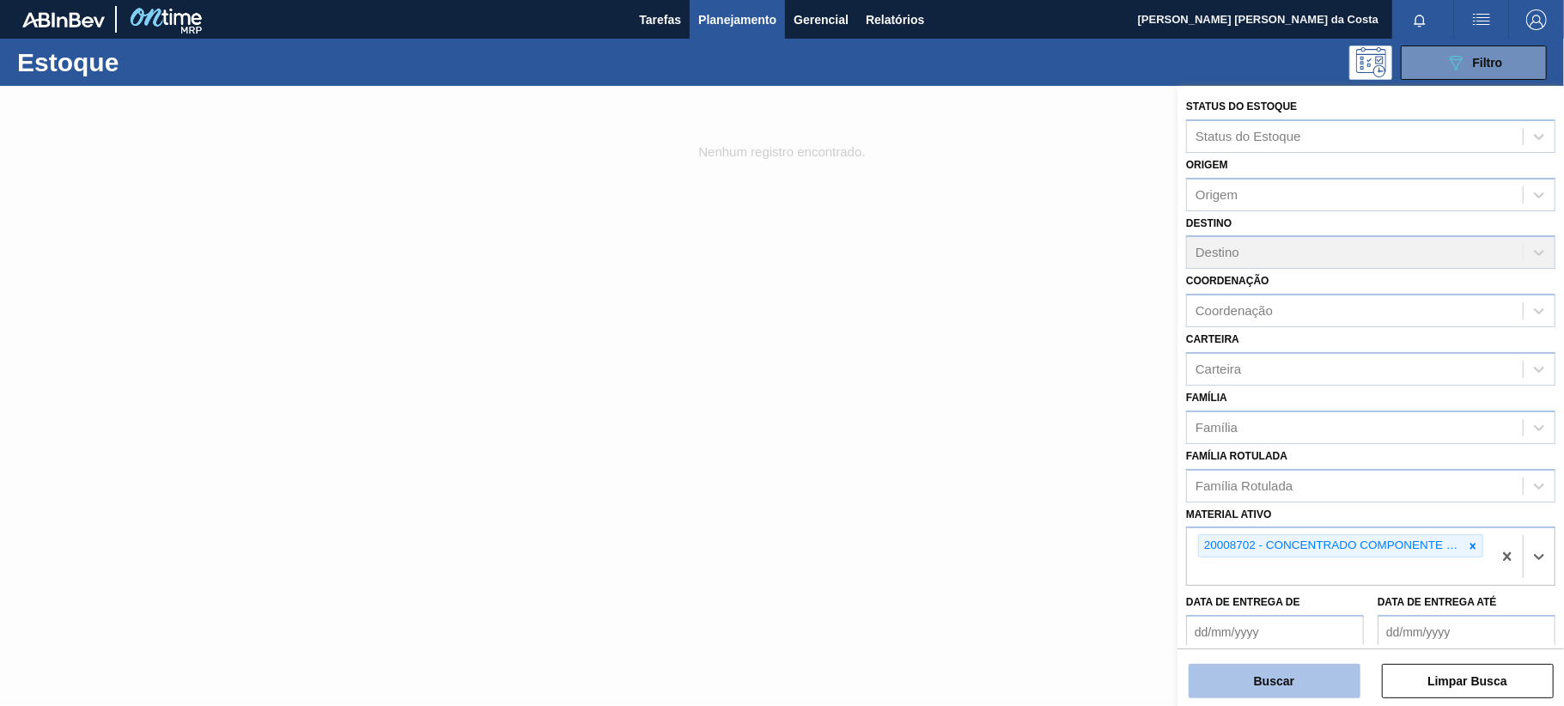
click at [1296, 679] on button "Buscar" at bounding box center [1275, 681] width 172 height 34
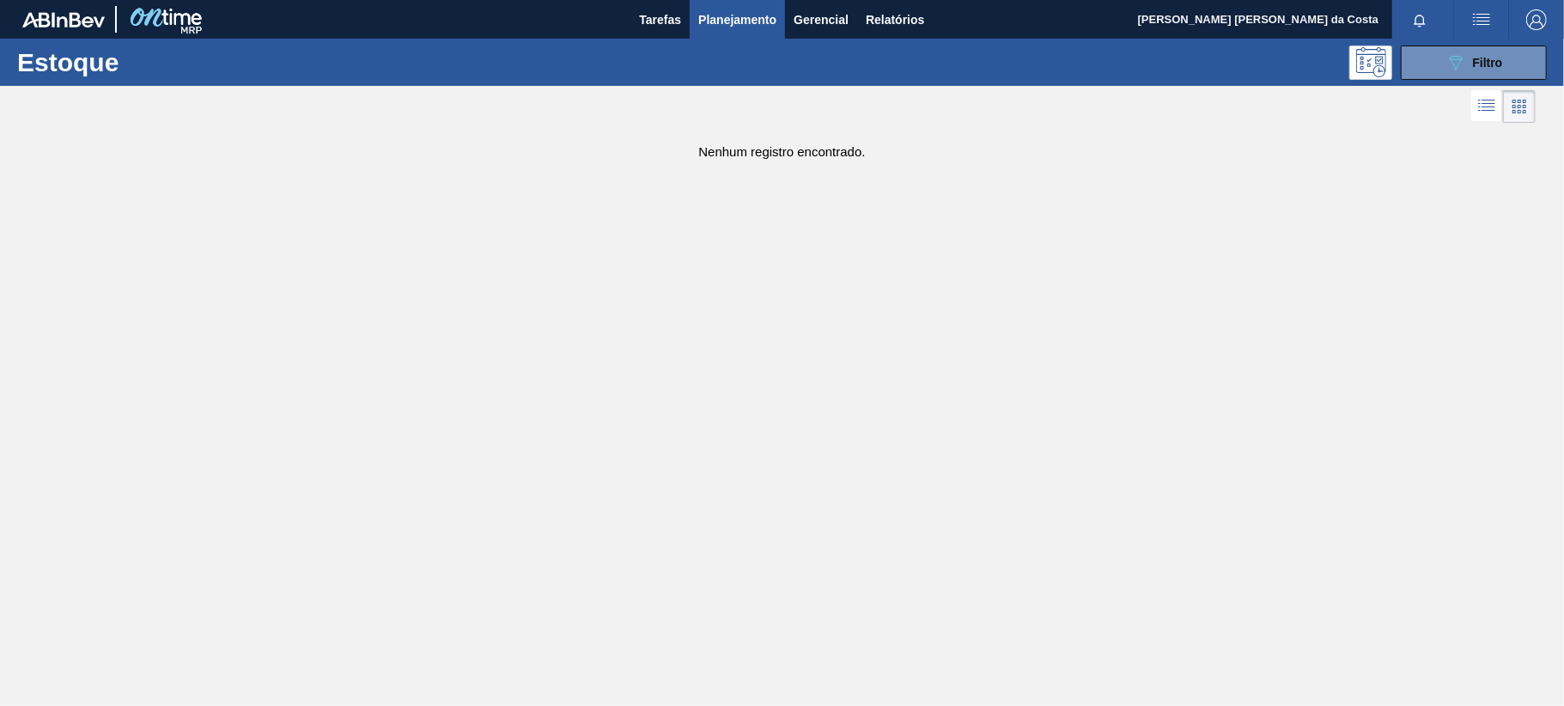
click at [749, 21] on span "Planejamento" at bounding box center [737, 19] width 78 height 21
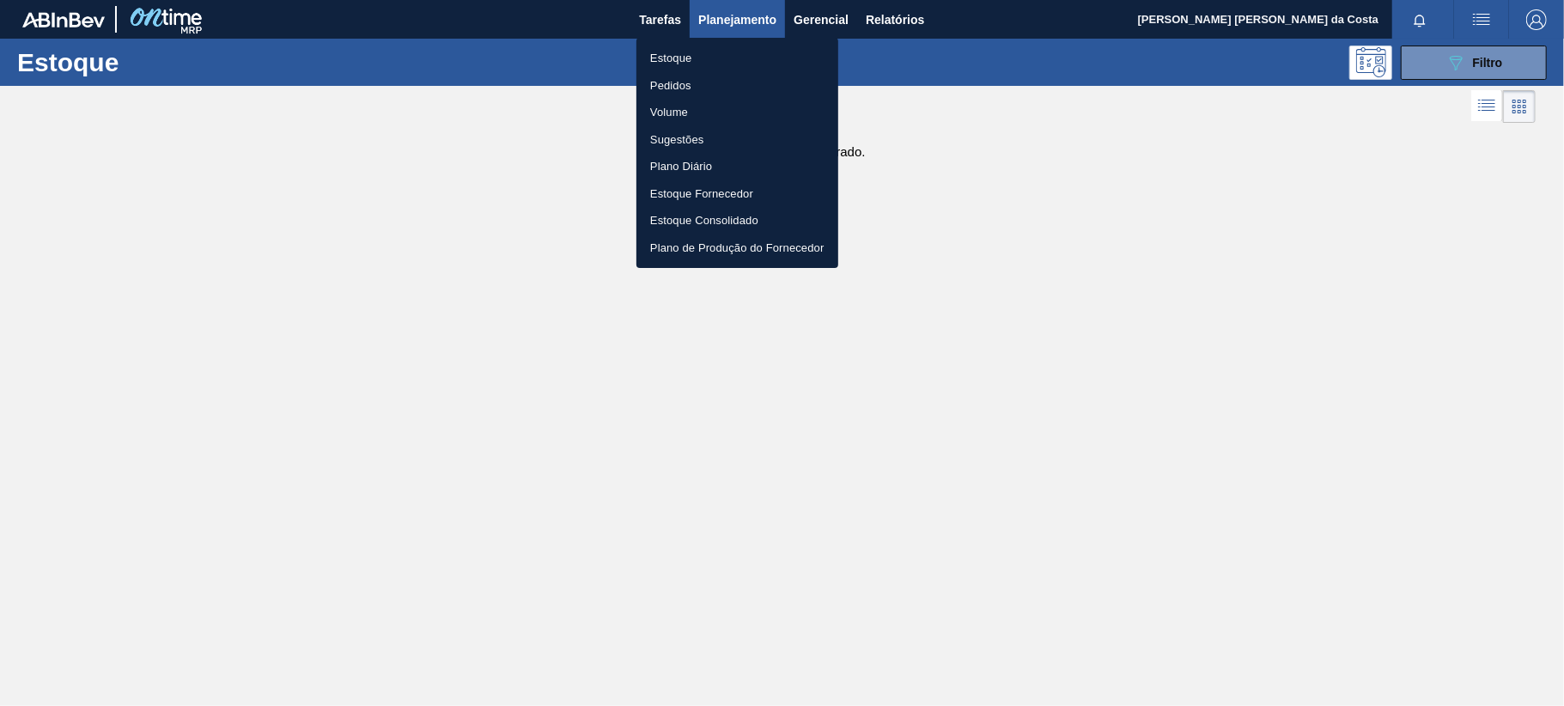
click at [668, 52] on li "Estoque" at bounding box center [737, 58] width 202 height 27
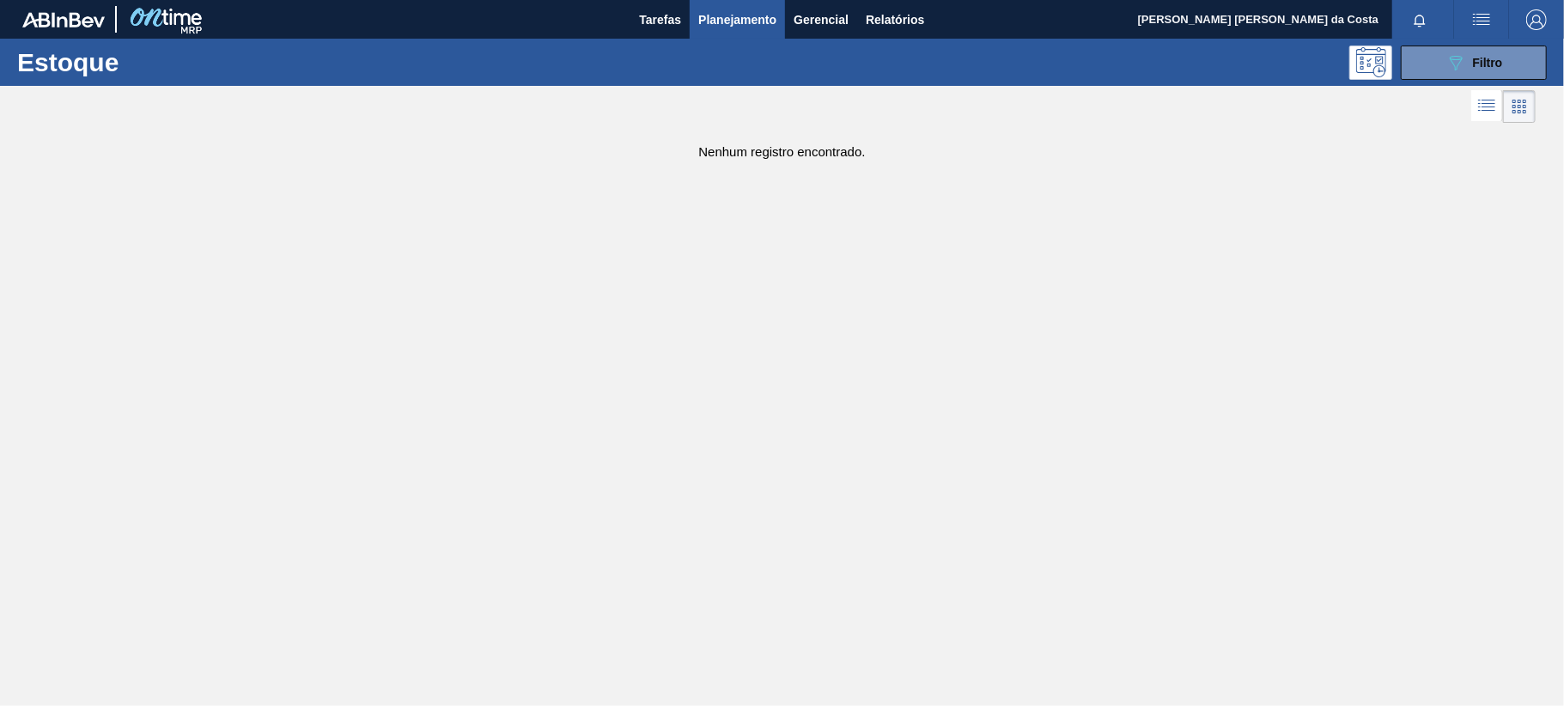
drag, startPoint x: 1493, startPoint y: 59, endPoint x: 1493, endPoint y: 80, distance: 20.6
click at [1493, 60] on span "Filtro" at bounding box center [1488, 63] width 30 height 14
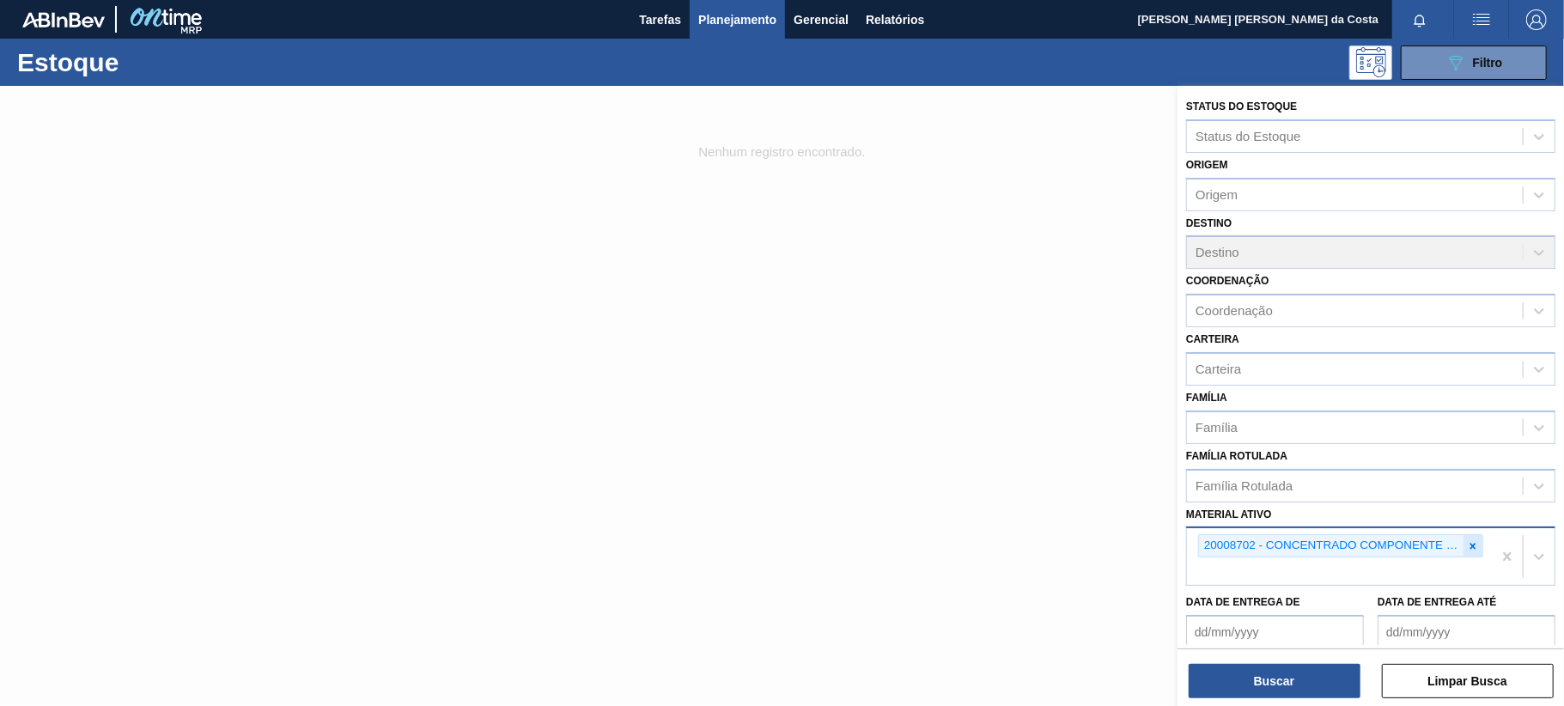
click at [1468, 540] on icon at bounding box center [1473, 546] width 12 height 12
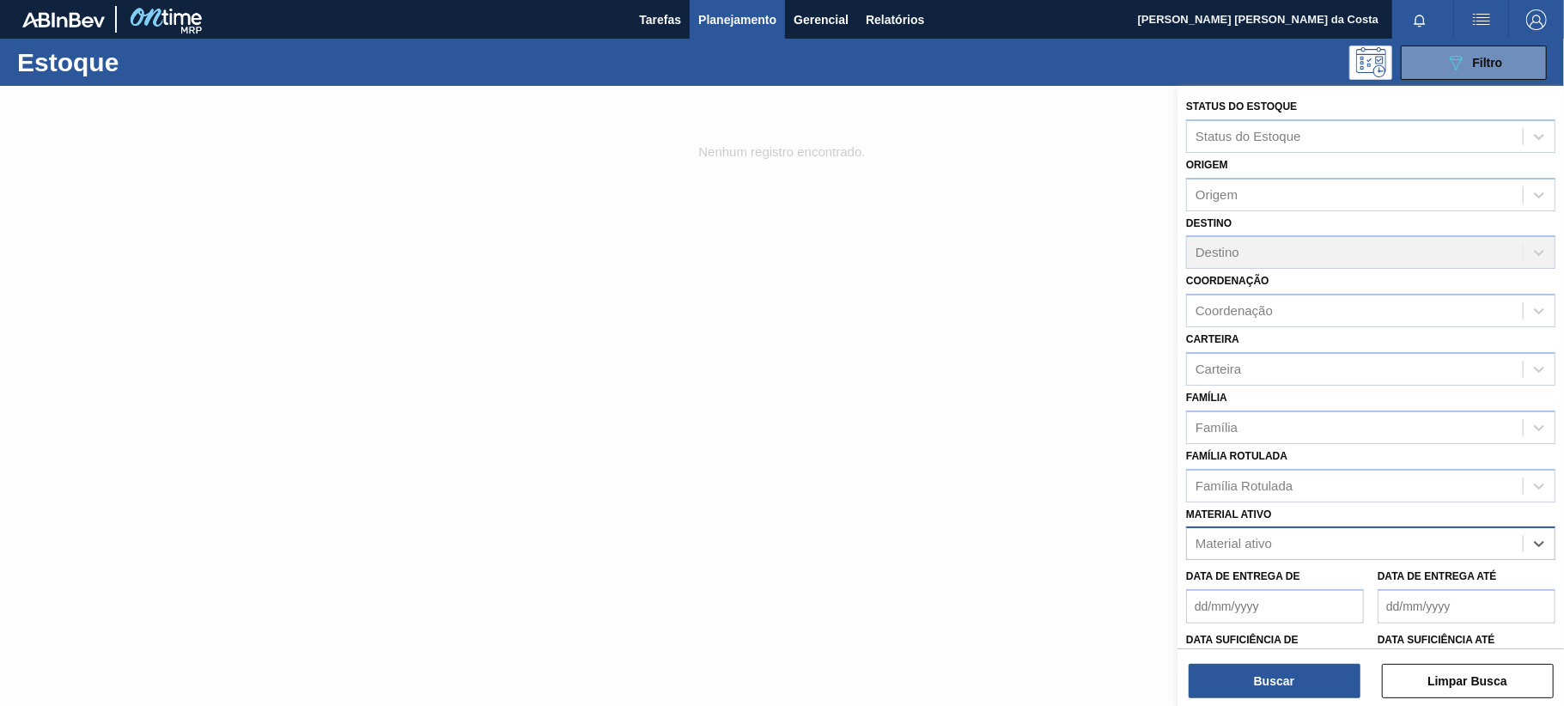
click at [1304, 540] on div "Material ativo" at bounding box center [1355, 544] width 336 height 25
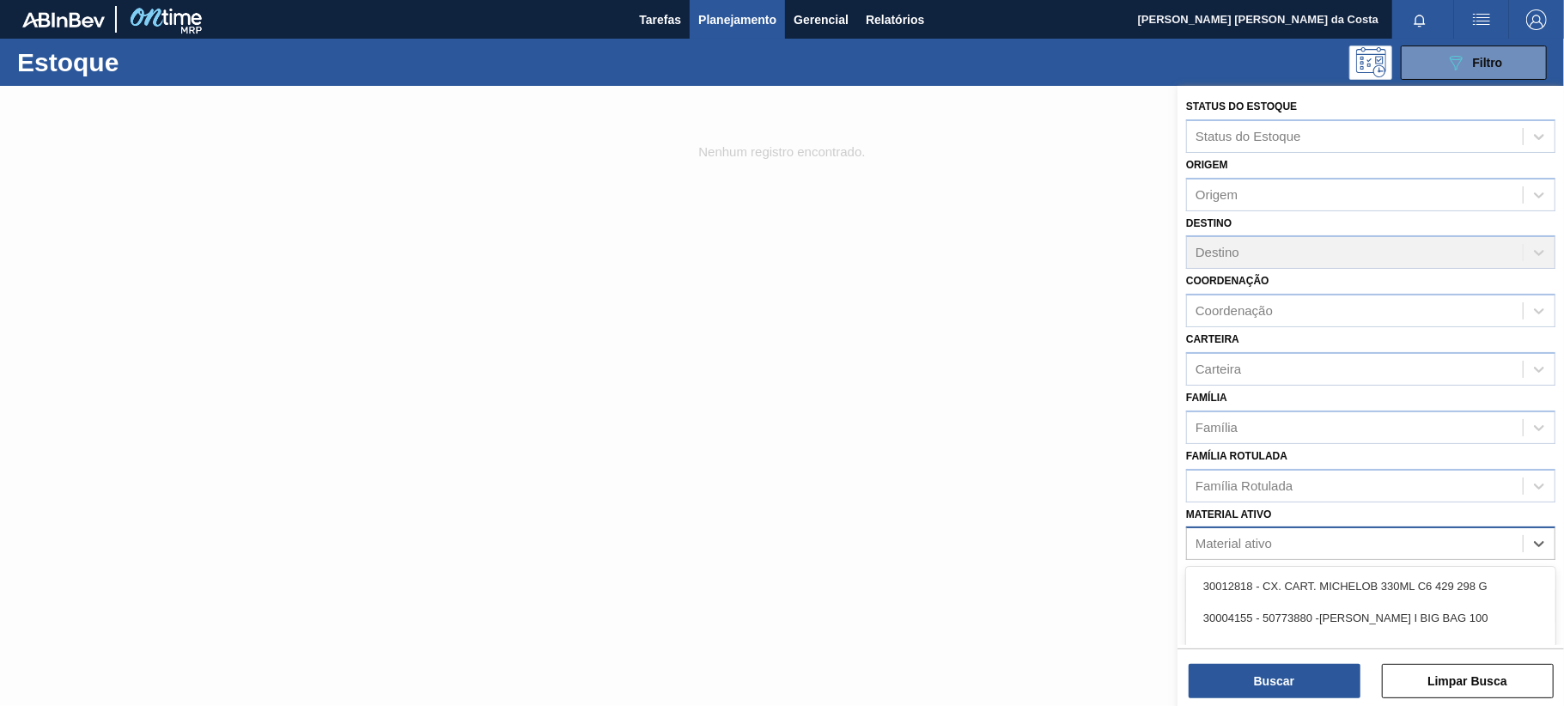
paste ativo "30004536"
type ativo "30004536"
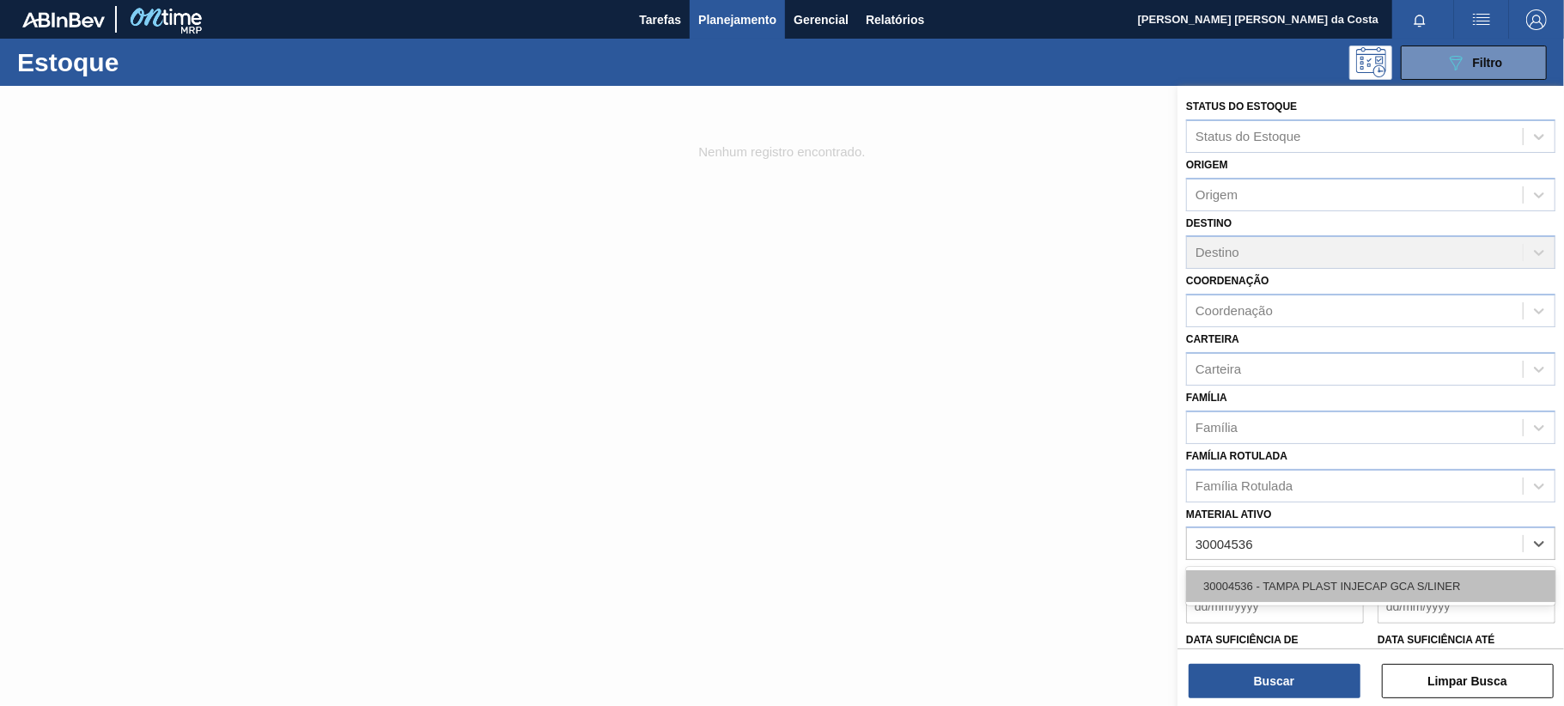
click at [1302, 586] on div "30004536 - TAMPA PLAST INJECAP GCA S/LINER" at bounding box center [1370, 586] width 369 height 32
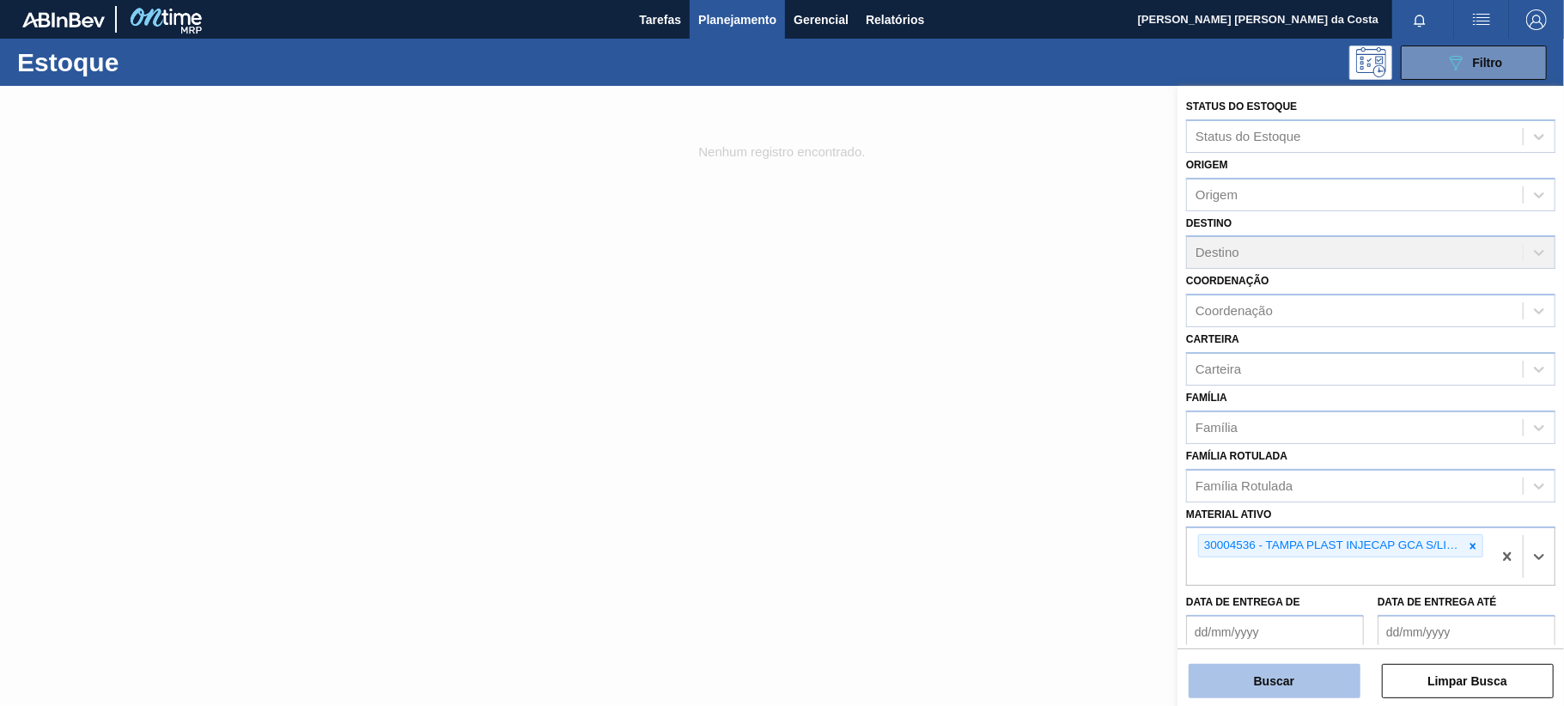
click at [1295, 674] on button "Buscar" at bounding box center [1275, 681] width 172 height 34
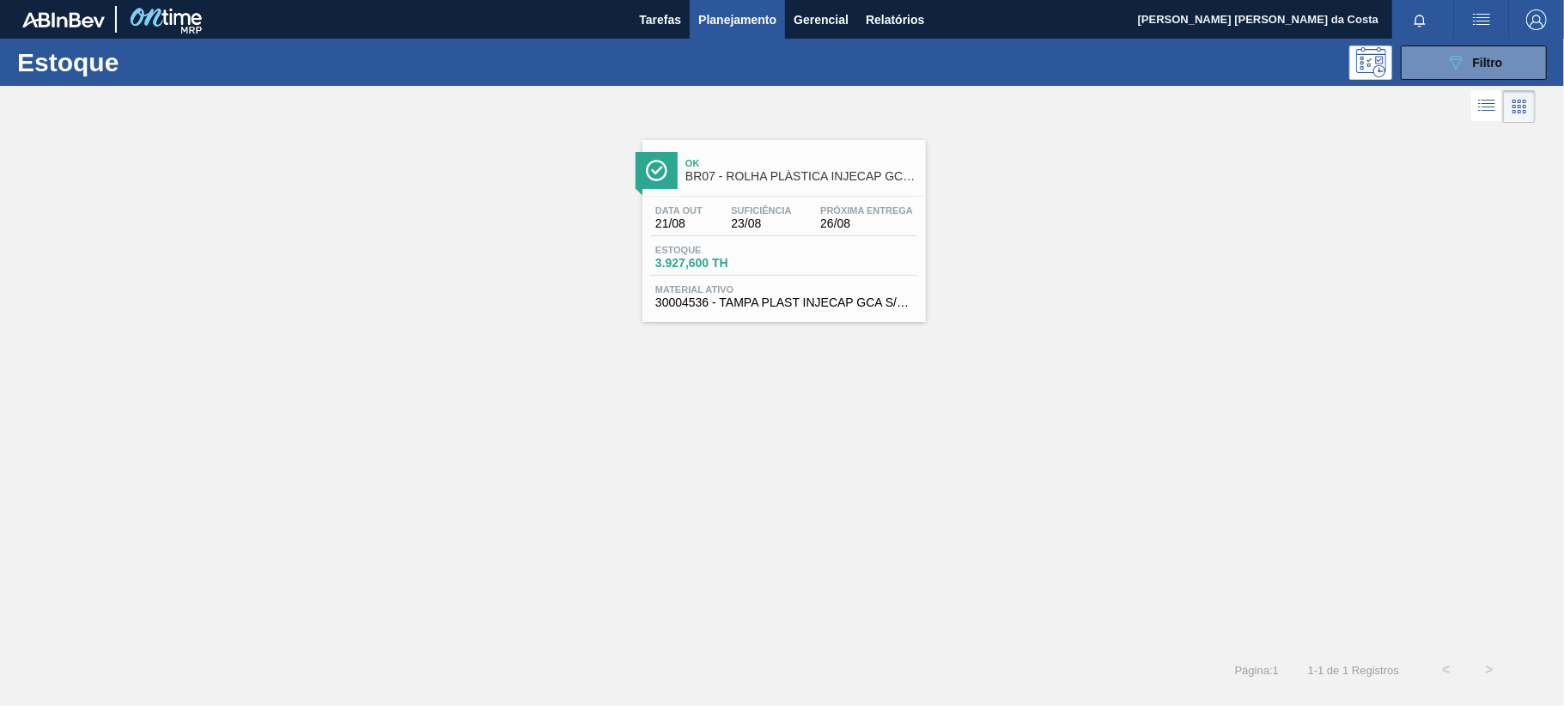
click at [766, 244] on div "Data out 21/08 Suficiência 23/08 Próxima Entrega 26/08 Estoque 3.927,600 TH Mat…" at bounding box center [783, 255] width 283 height 117
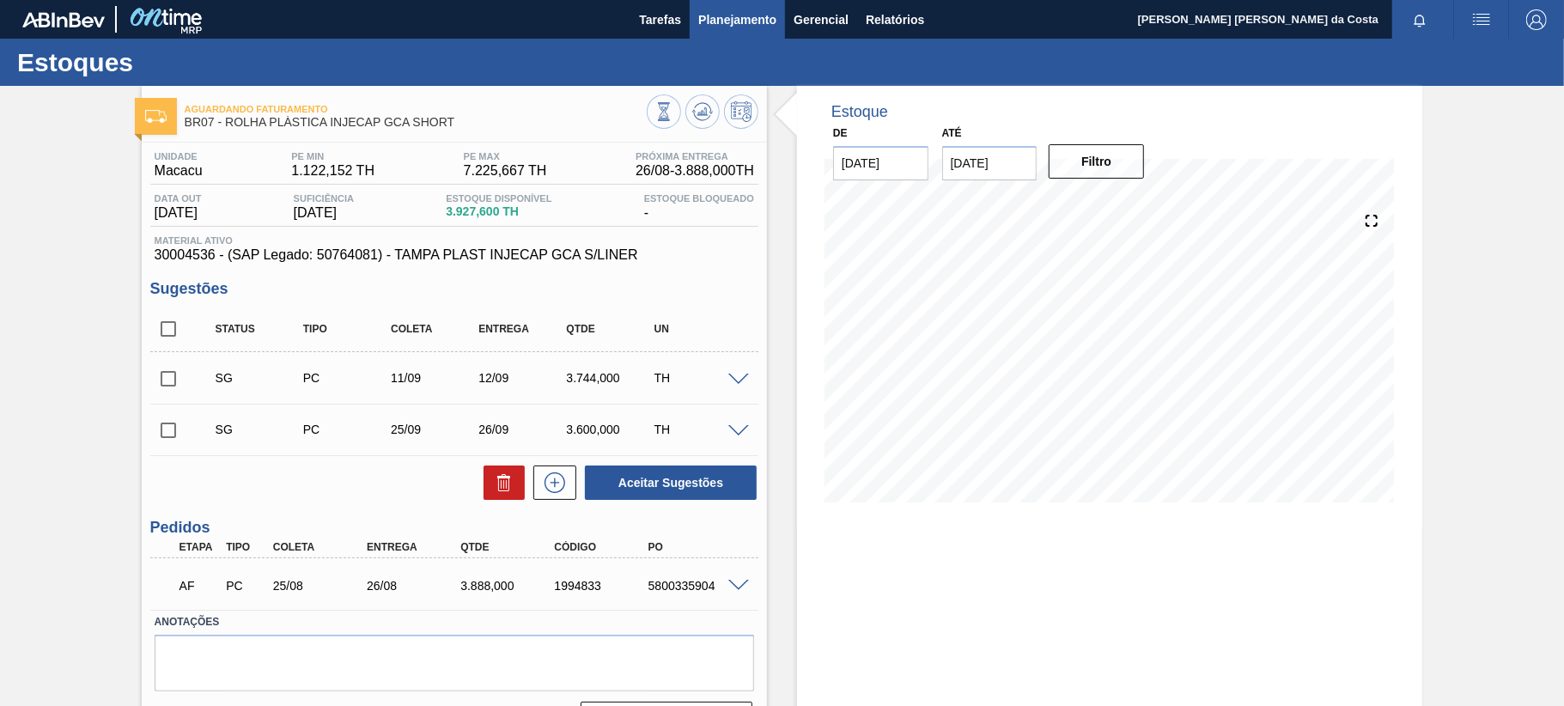
click at [747, 15] on span "Planejamento" at bounding box center [737, 19] width 78 height 21
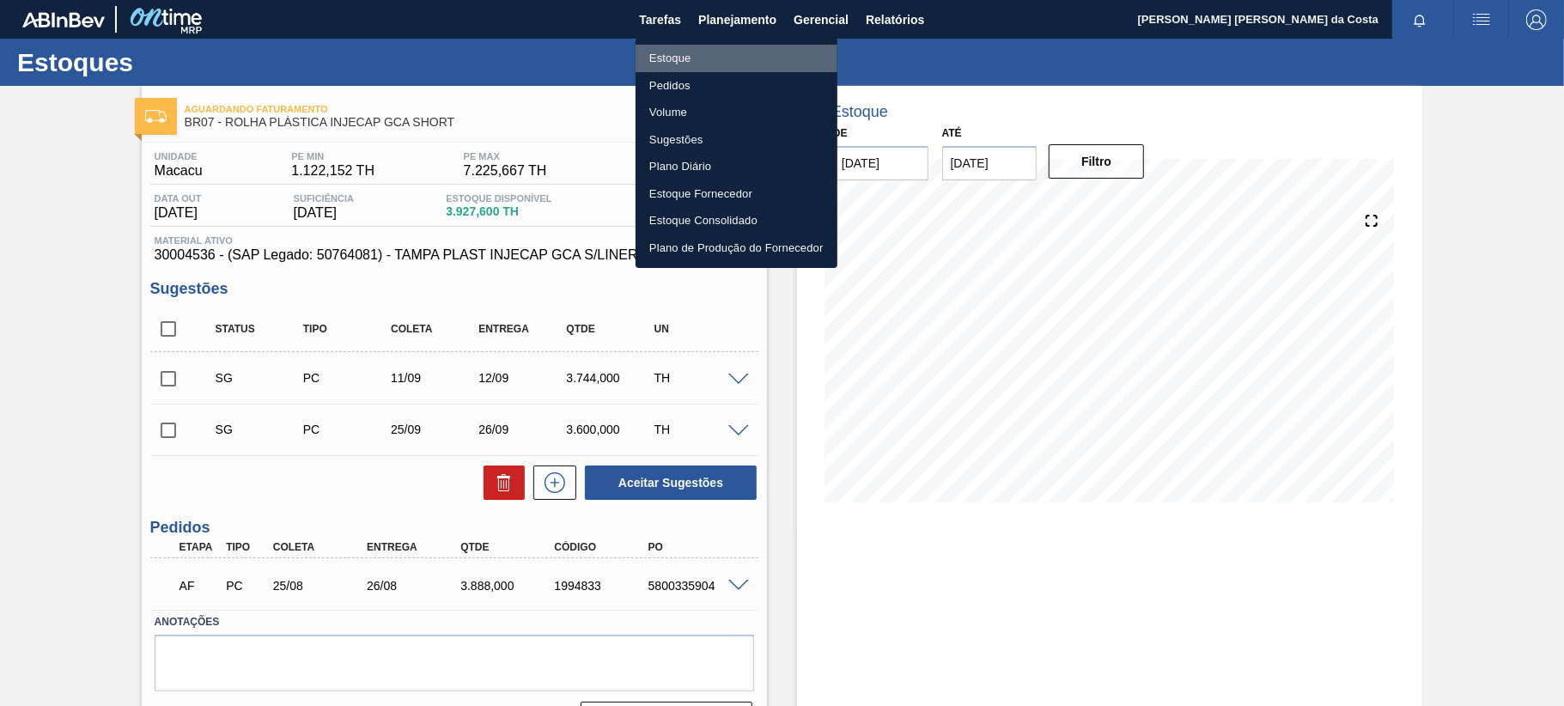
click at [677, 57] on li "Estoque" at bounding box center [737, 58] width 202 height 27
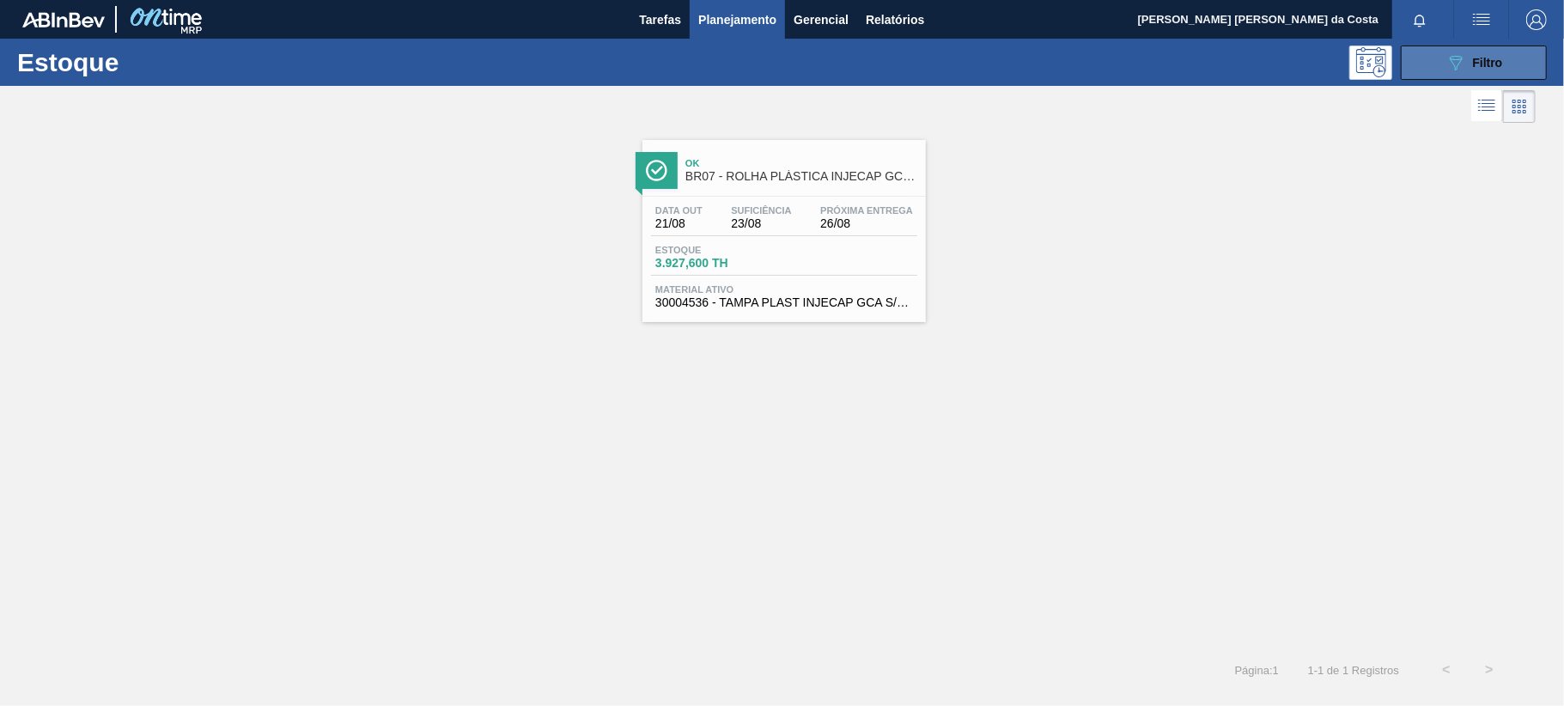
click at [1489, 49] on button "089F7B8B-B2A5-4AFE-B5C0-19BA573D28AC Filtro" at bounding box center [1474, 63] width 146 height 34
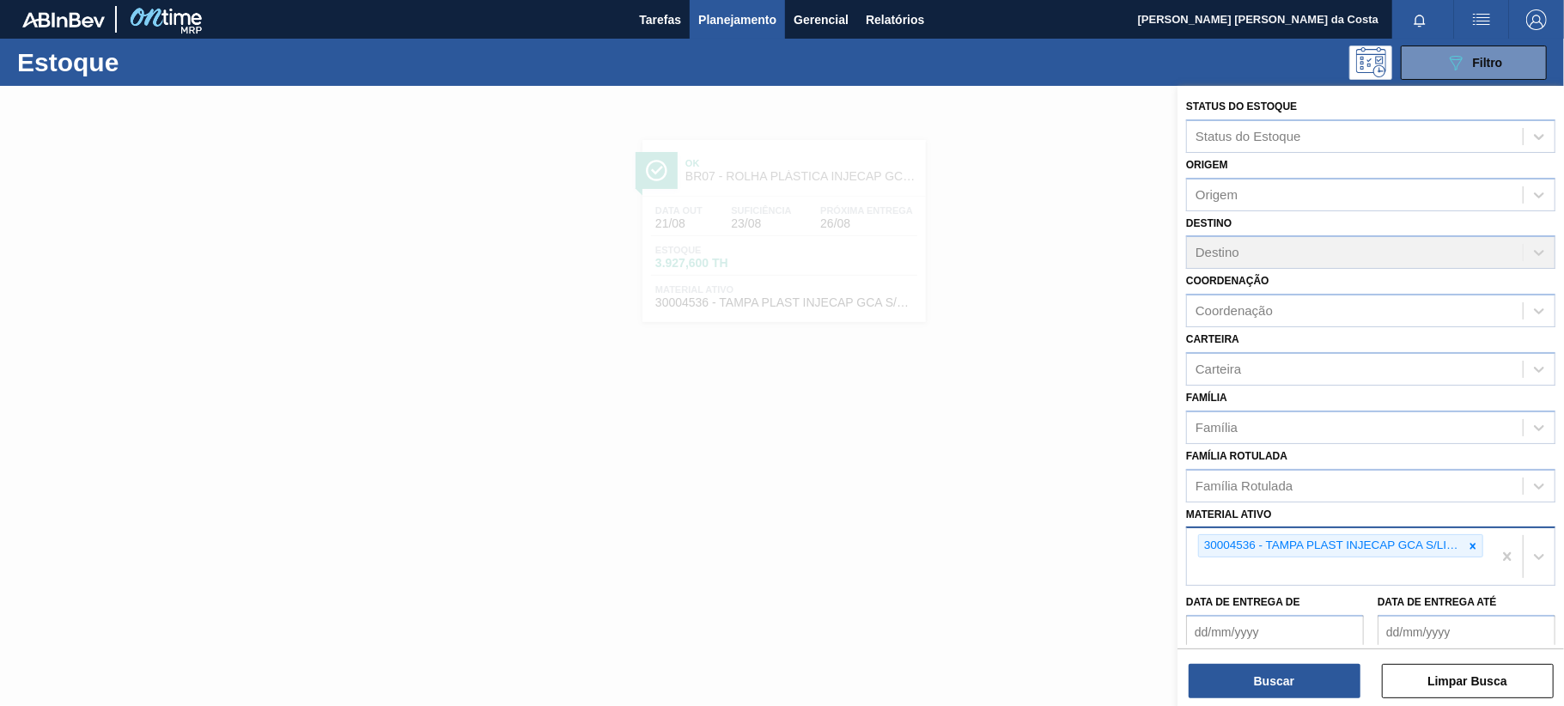
drag, startPoint x: 1469, startPoint y: 541, endPoint x: 1430, endPoint y: 551, distance: 39.8
click at [1471, 543] on icon at bounding box center [1474, 546] width 6 height 6
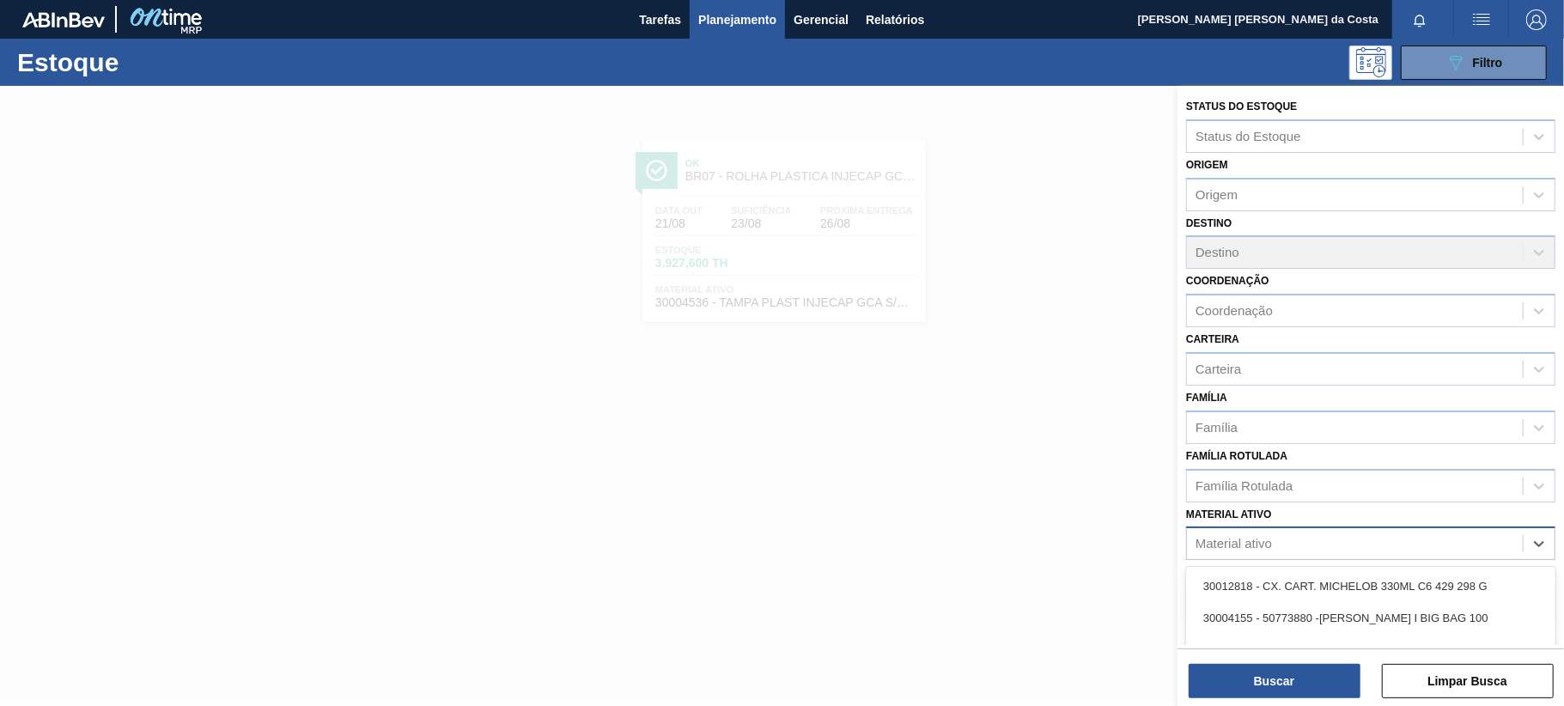
drag, startPoint x: 1364, startPoint y: 546, endPoint x: 1337, endPoint y: 540, distance: 27.3
click at [1357, 546] on div "Material ativo" at bounding box center [1355, 544] width 336 height 25
paste ativo "30003806"
type ativo "30003806"
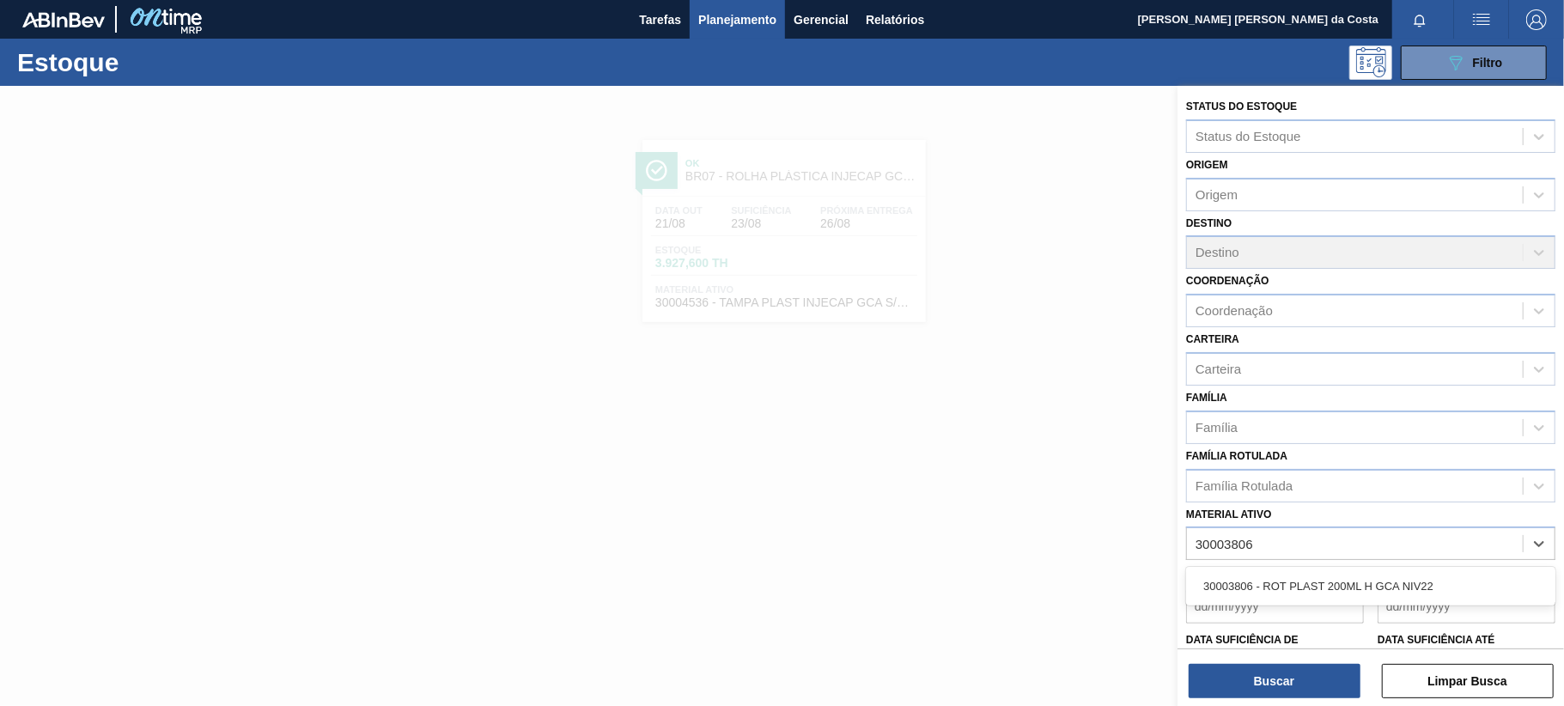
drag, startPoint x: 1313, startPoint y: 581, endPoint x: 1295, endPoint y: 633, distance: 55.4
click at [1312, 584] on div "30003806 - ROT PLAST 200ML H GCA NIV22" at bounding box center [1370, 586] width 369 height 32
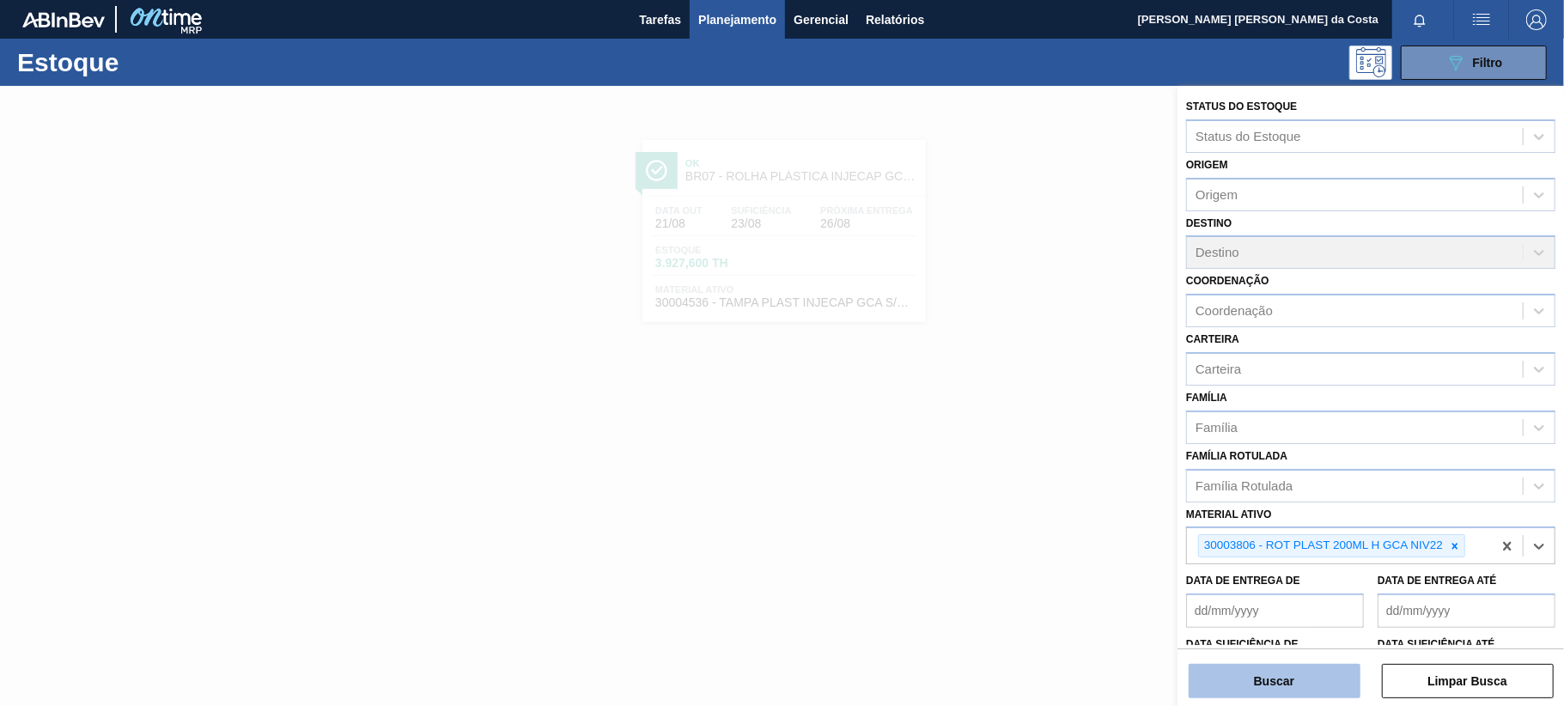
click at [1282, 674] on button "Buscar" at bounding box center [1275, 681] width 172 height 34
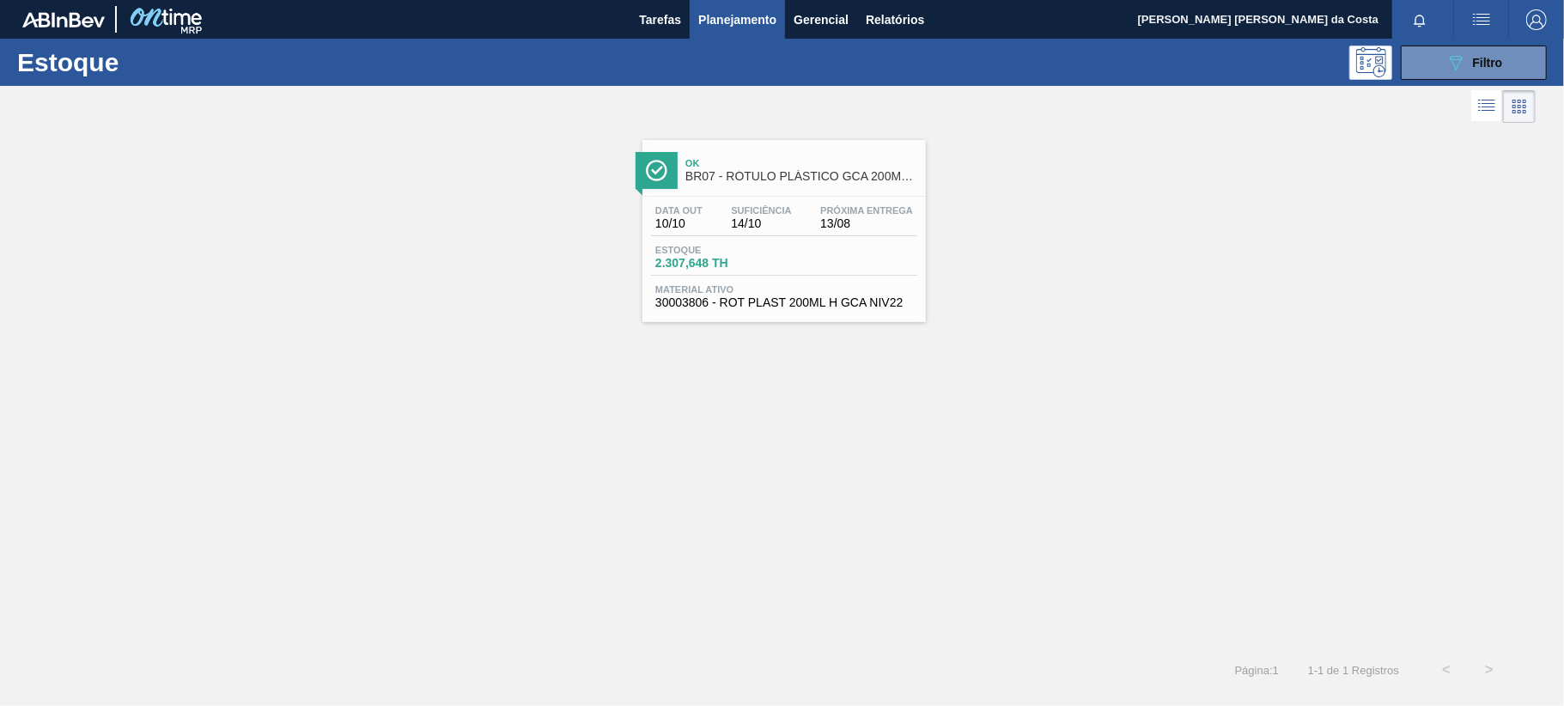
click at [763, 268] on span "2.307,648 TH" at bounding box center [715, 263] width 120 height 13
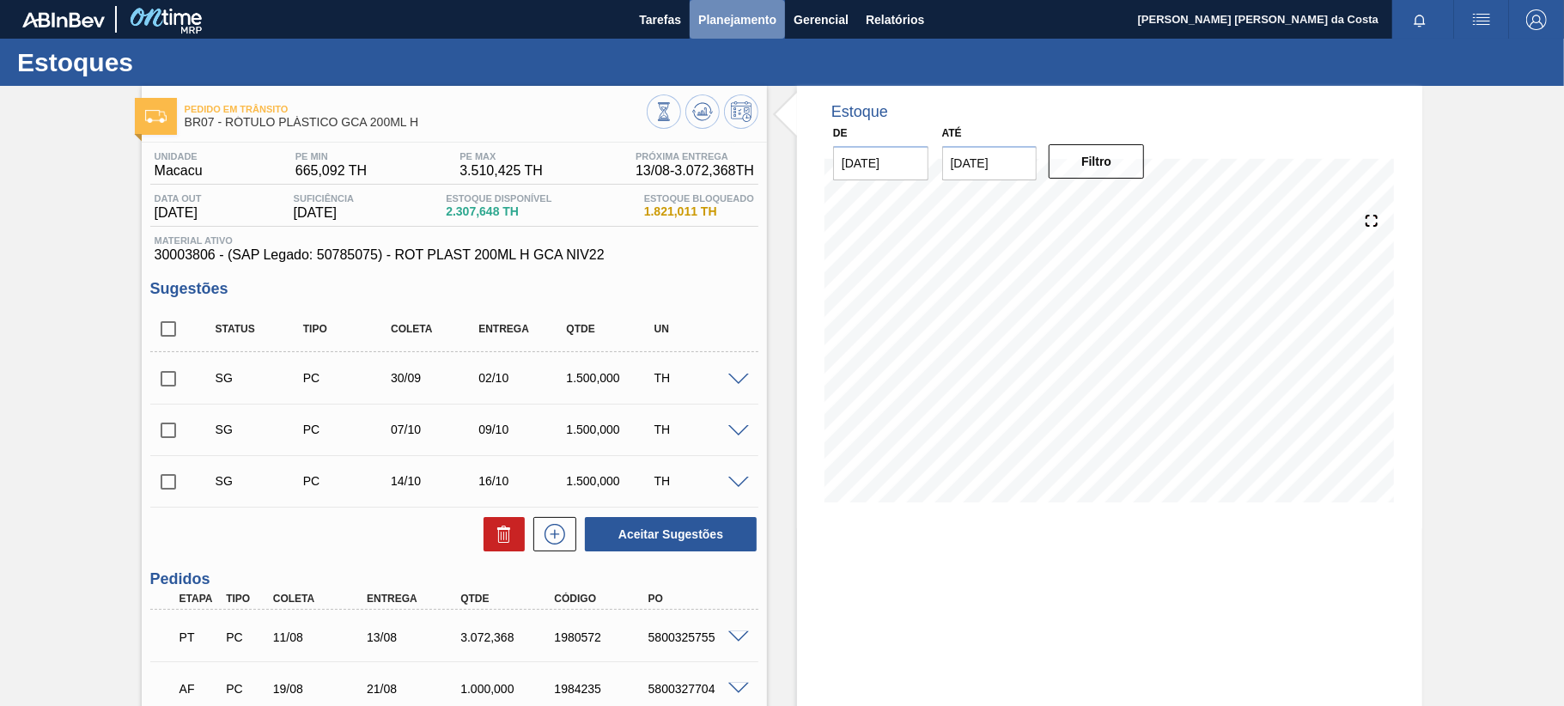
click at [750, 19] on span "Planejamento" at bounding box center [737, 19] width 78 height 21
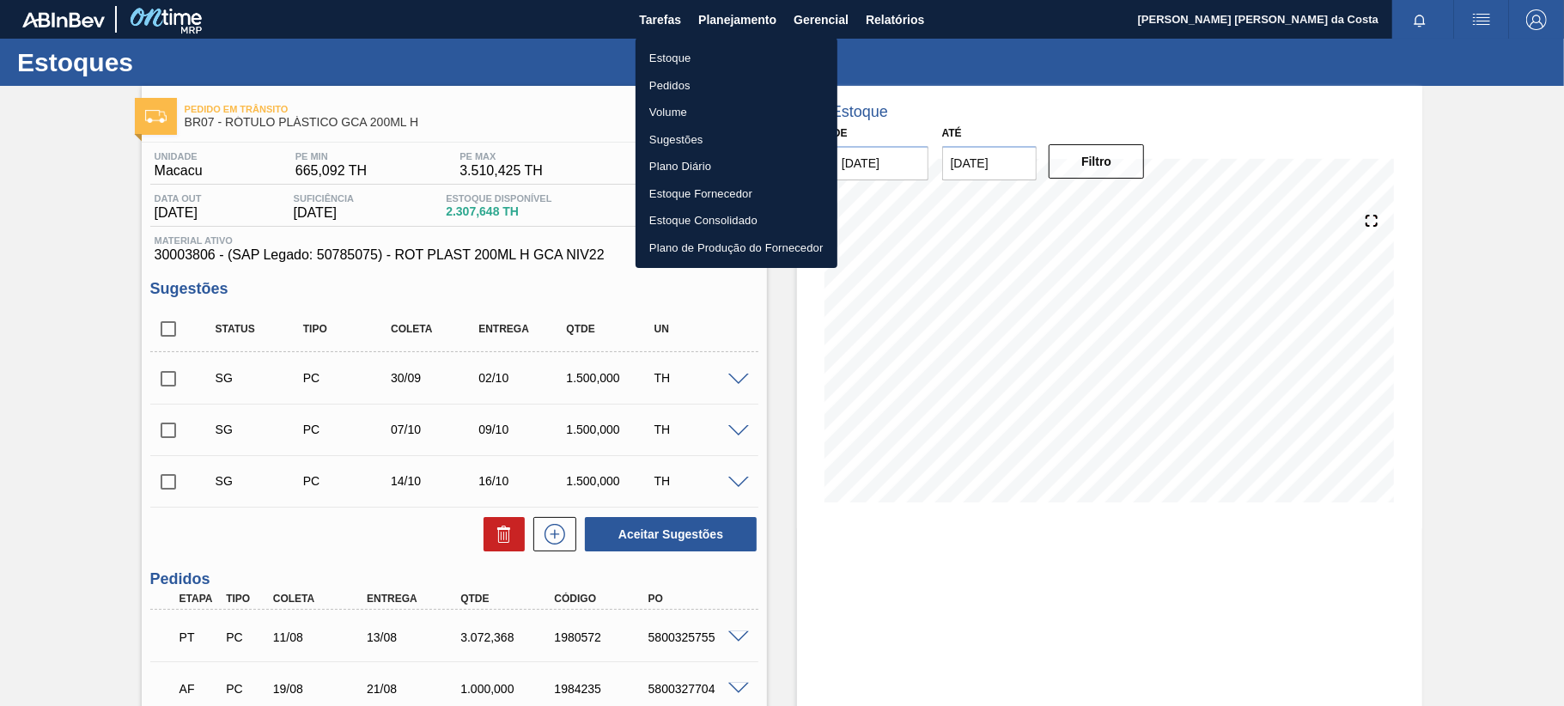
drag, startPoint x: 687, startPoint y: 53, endPoint x: 689, endPoint y: 82, distance: 29.3
click at [685, 55] on li "Estoque" at bounding box center [737, 58] width 202 height 27
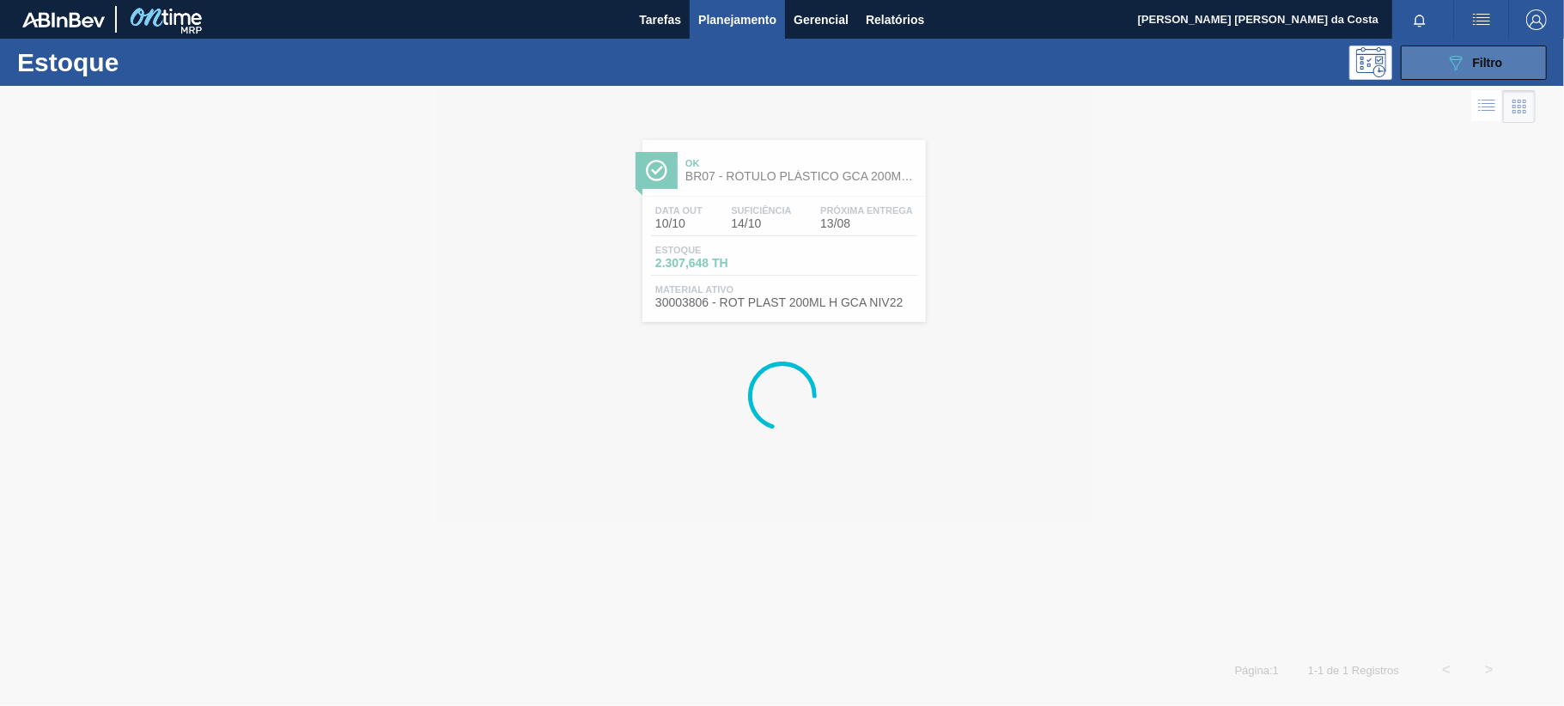
click at [1485, 58] on span "Filtro" at bounding box center [1488, 63] width 30 height 14
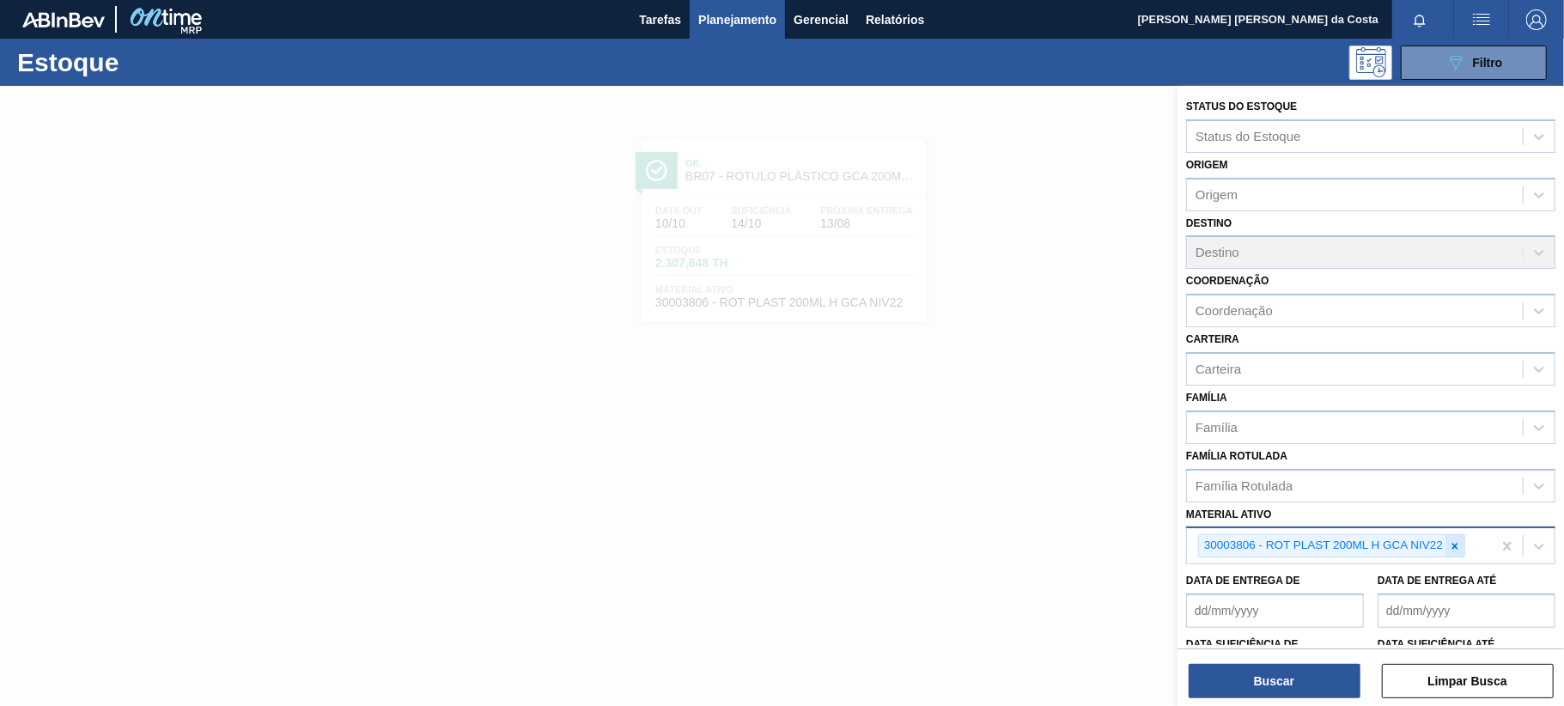
click at [1453, 543] on icon at bounding box center [1455, 546] width 12 height 12
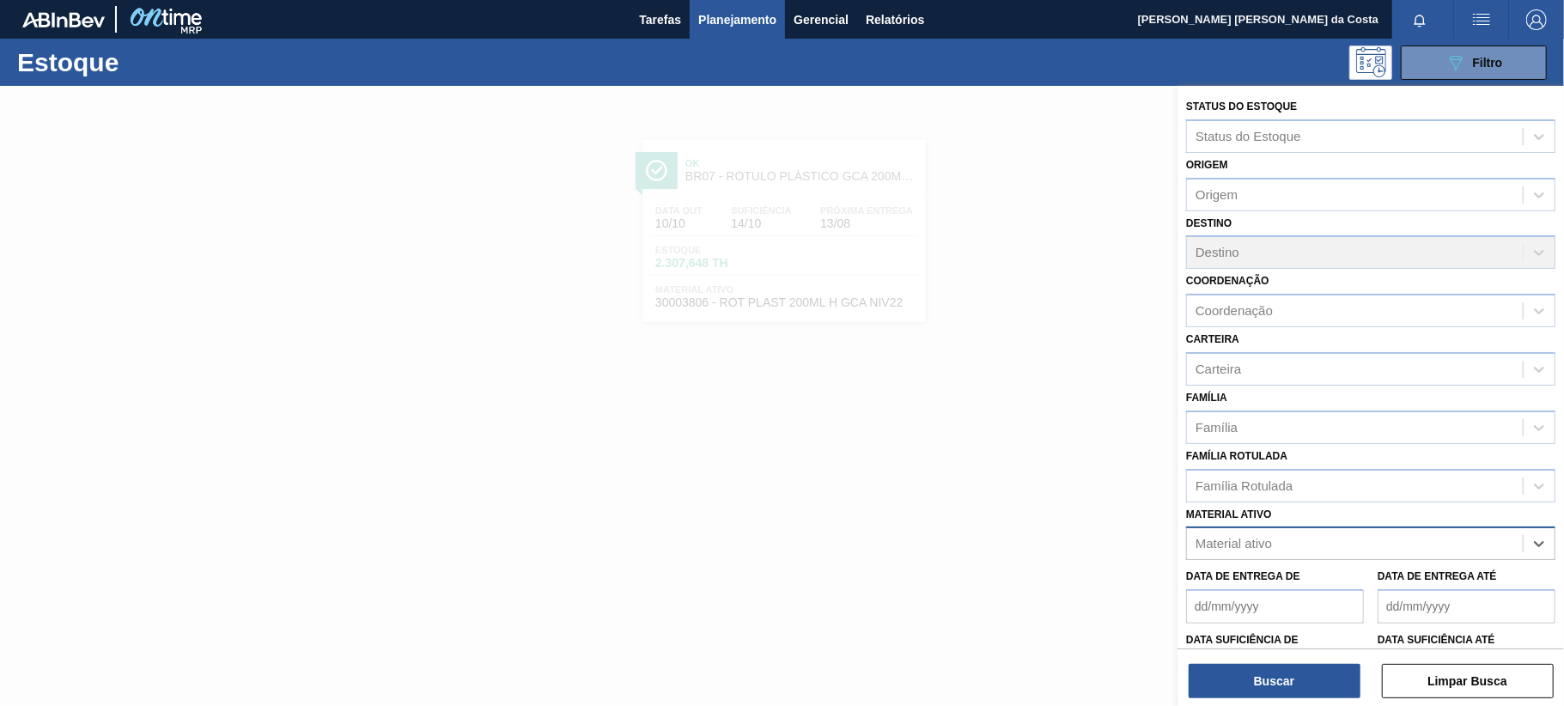
click at [1324, 537] on div "Material ativo" at bounding box center [1355, 544] width 336 height 25
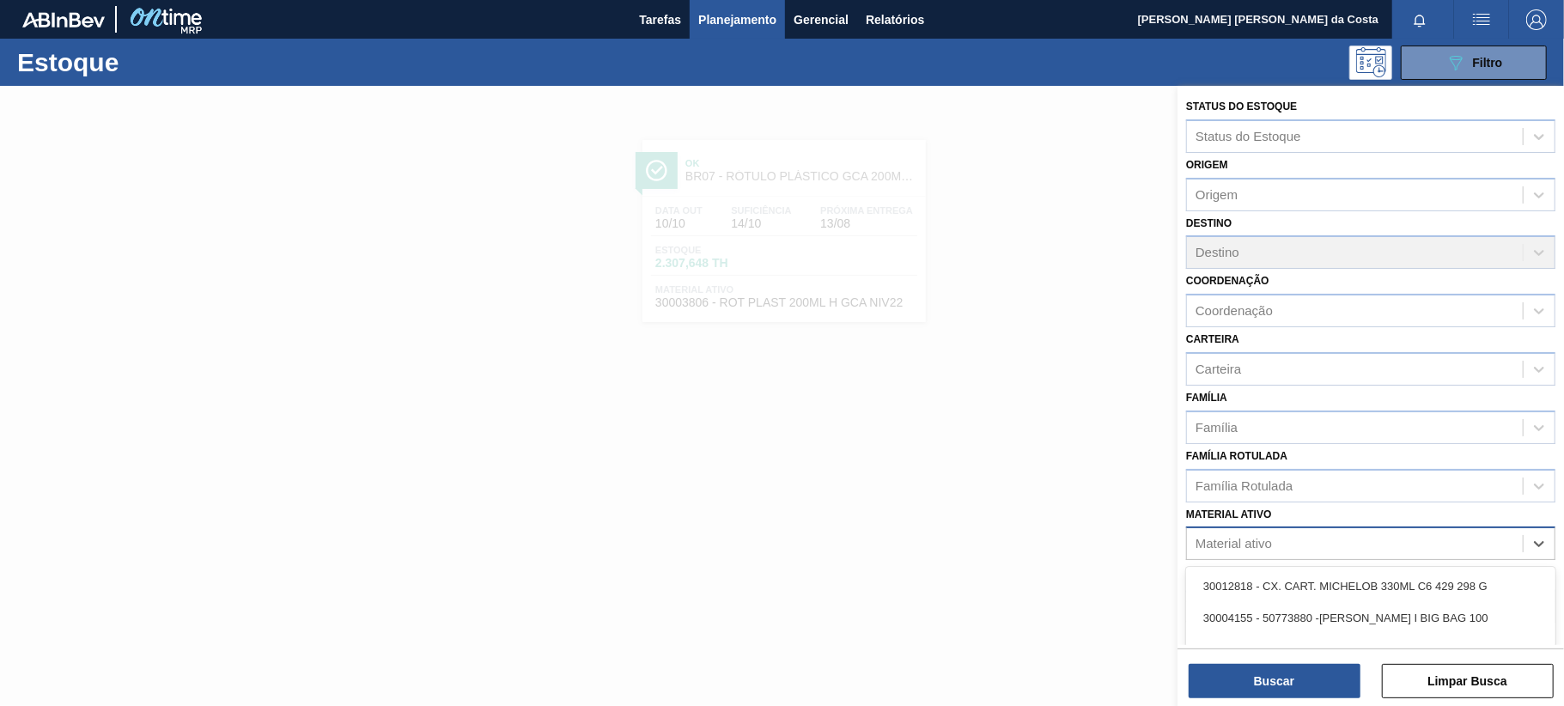
paste ativo "30012506"
type ativo "30012506"
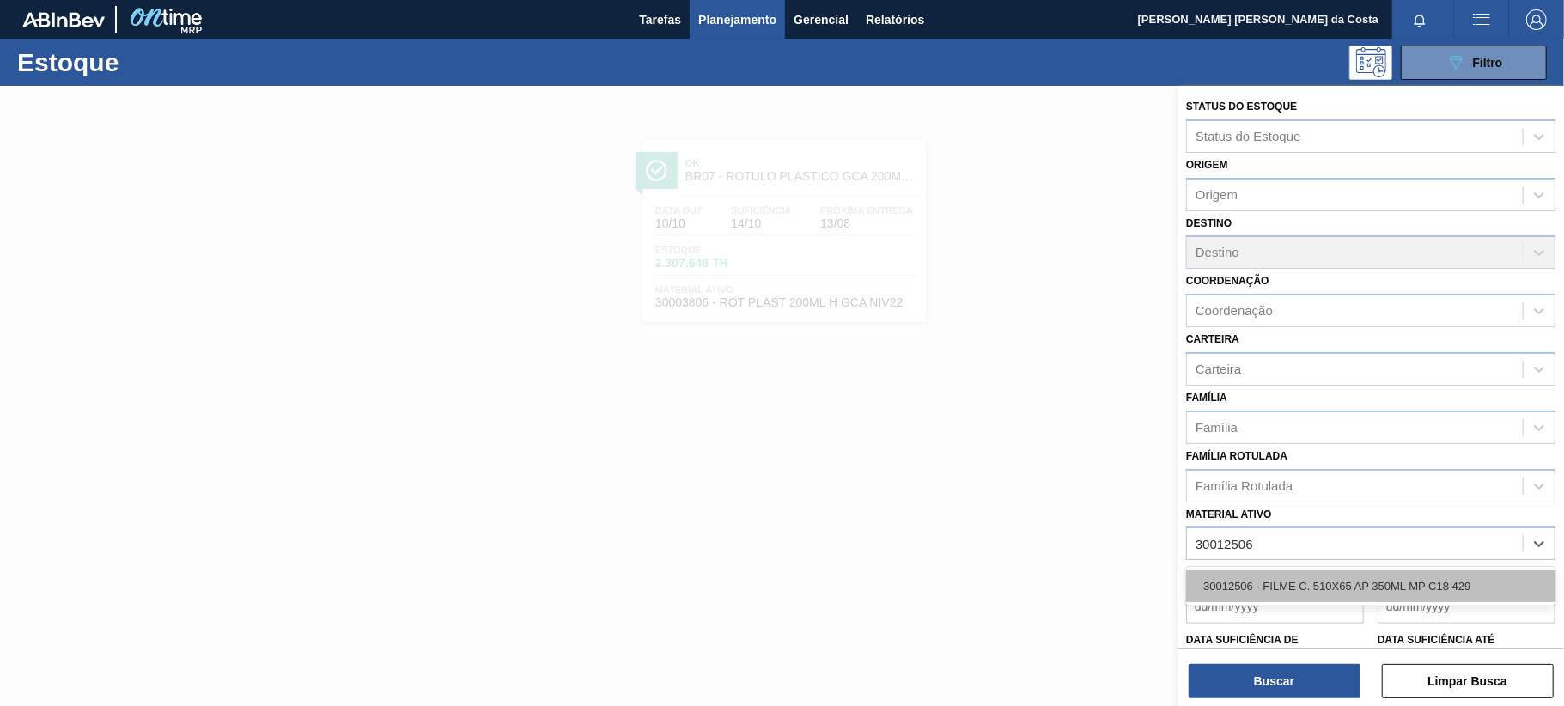
click at [1300, 581] on div "30012506 - FILME C. 510X65 AP 350ML MP C18 429" at bounding box center [1370, 586] width 369 height 32
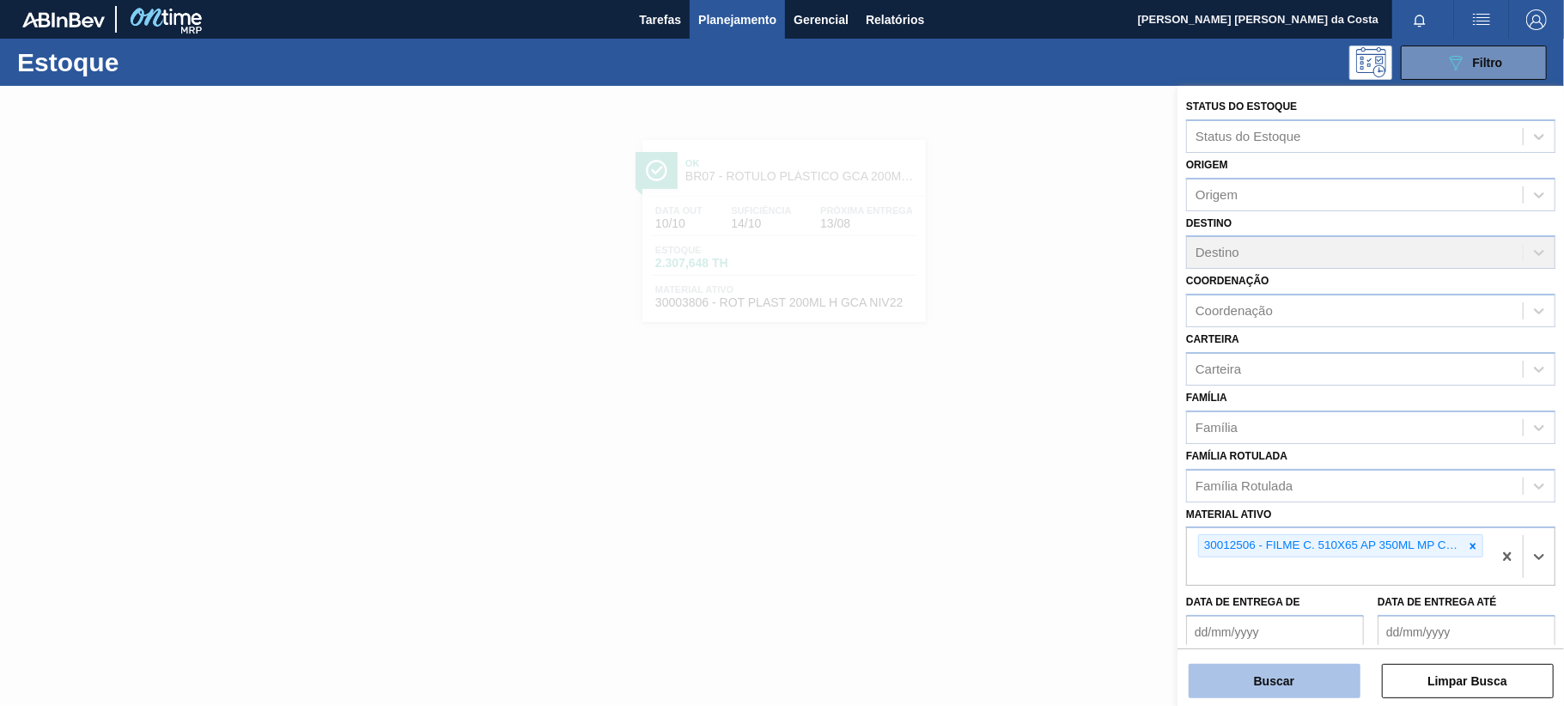
click at [1289, 687] on button "Buscar" at bounding box center [1275, 681] width 172 height 34
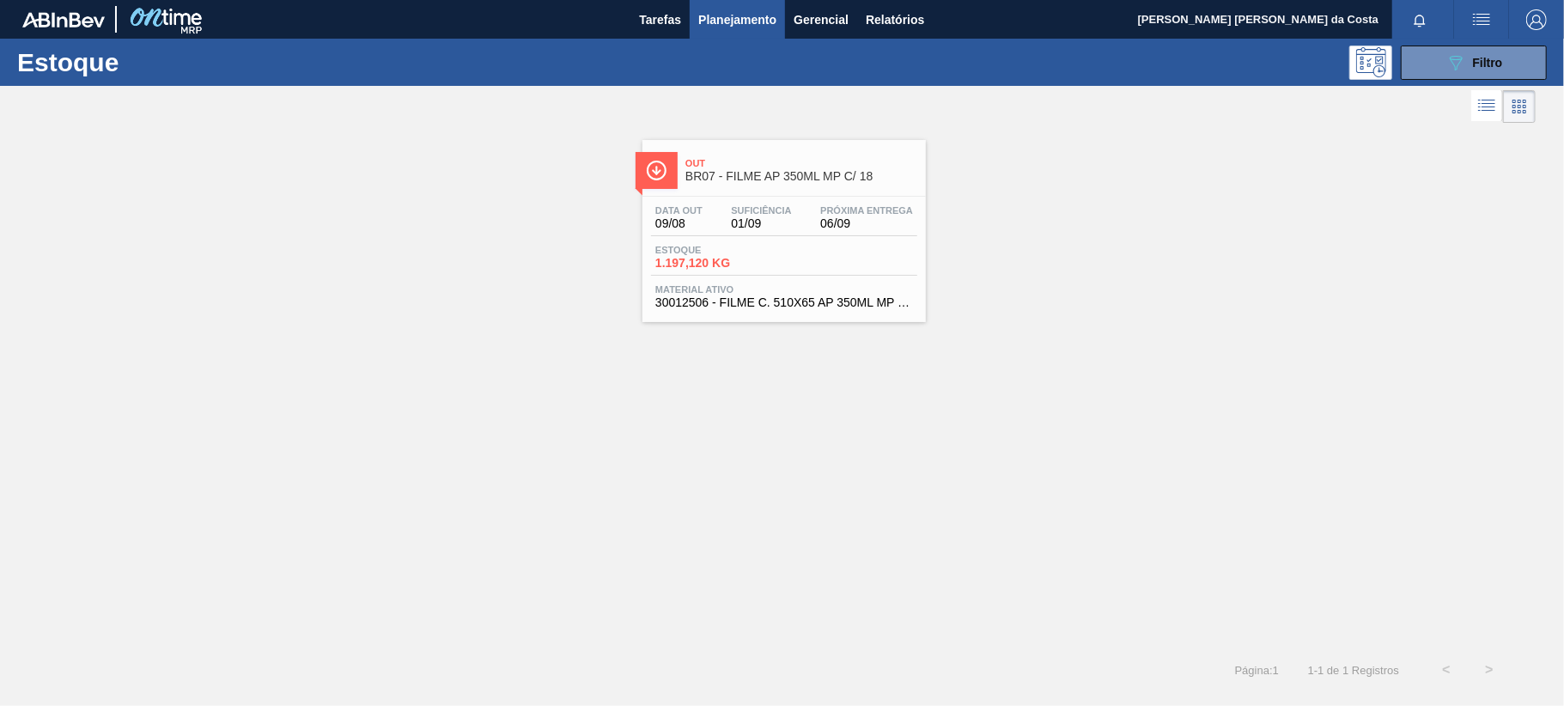
click at [812, 259] on div "Estoque 1.197,120 KG" at bounding box center [784, 260] width 266 height 31
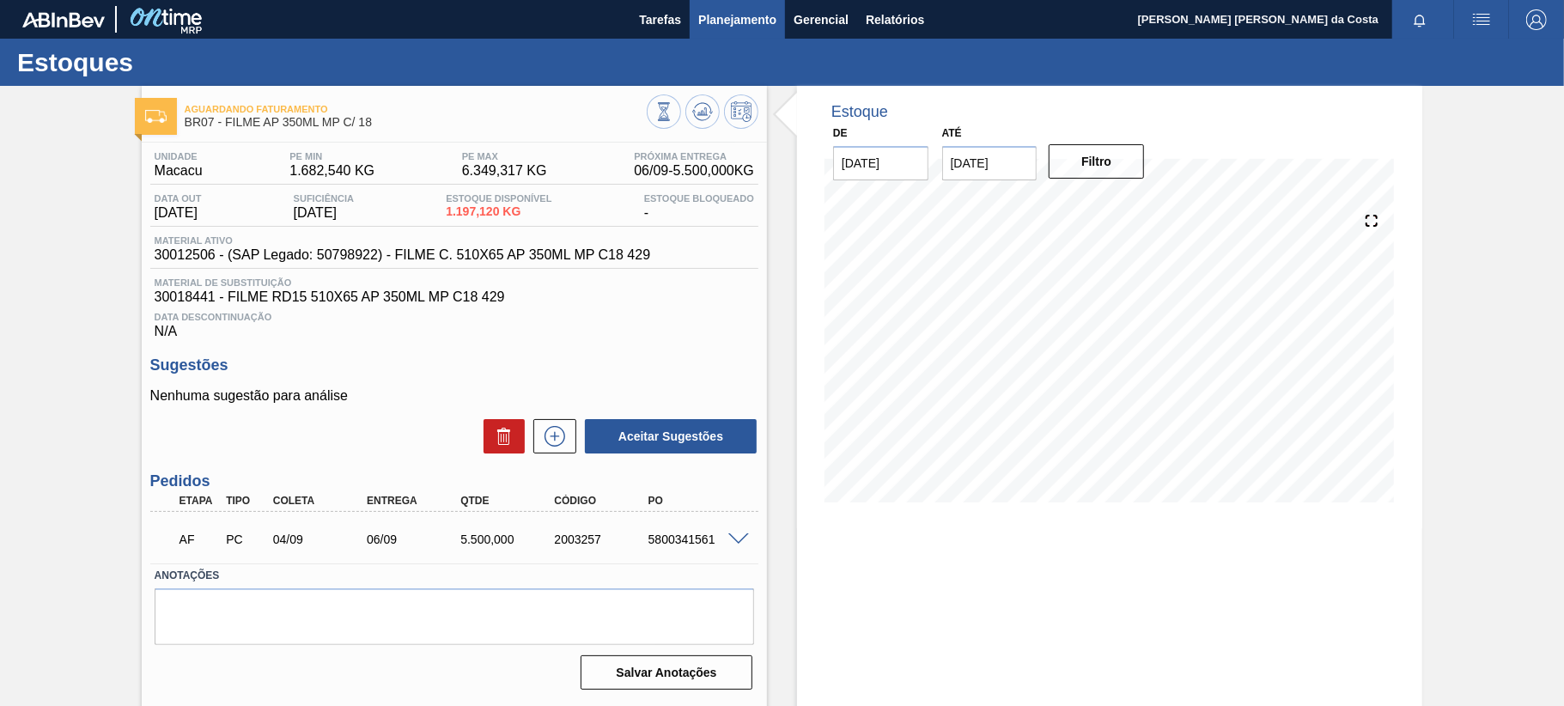
click at [739, 18] on span "Planejamento" at bounding box center [737, 19] width 78 height 21
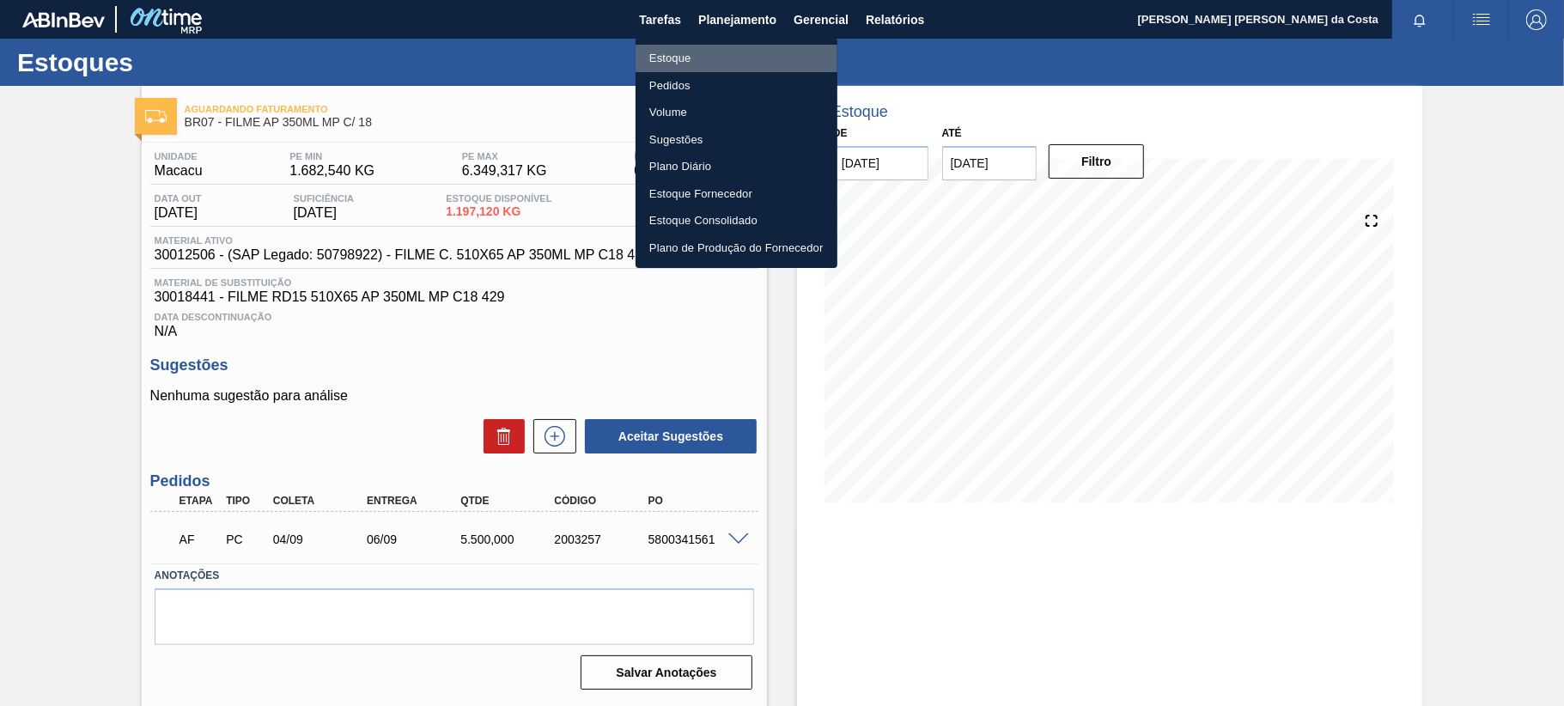
click at [667, 56] on li "Estoque" at bounding box center [737, 58] width 202 height 27
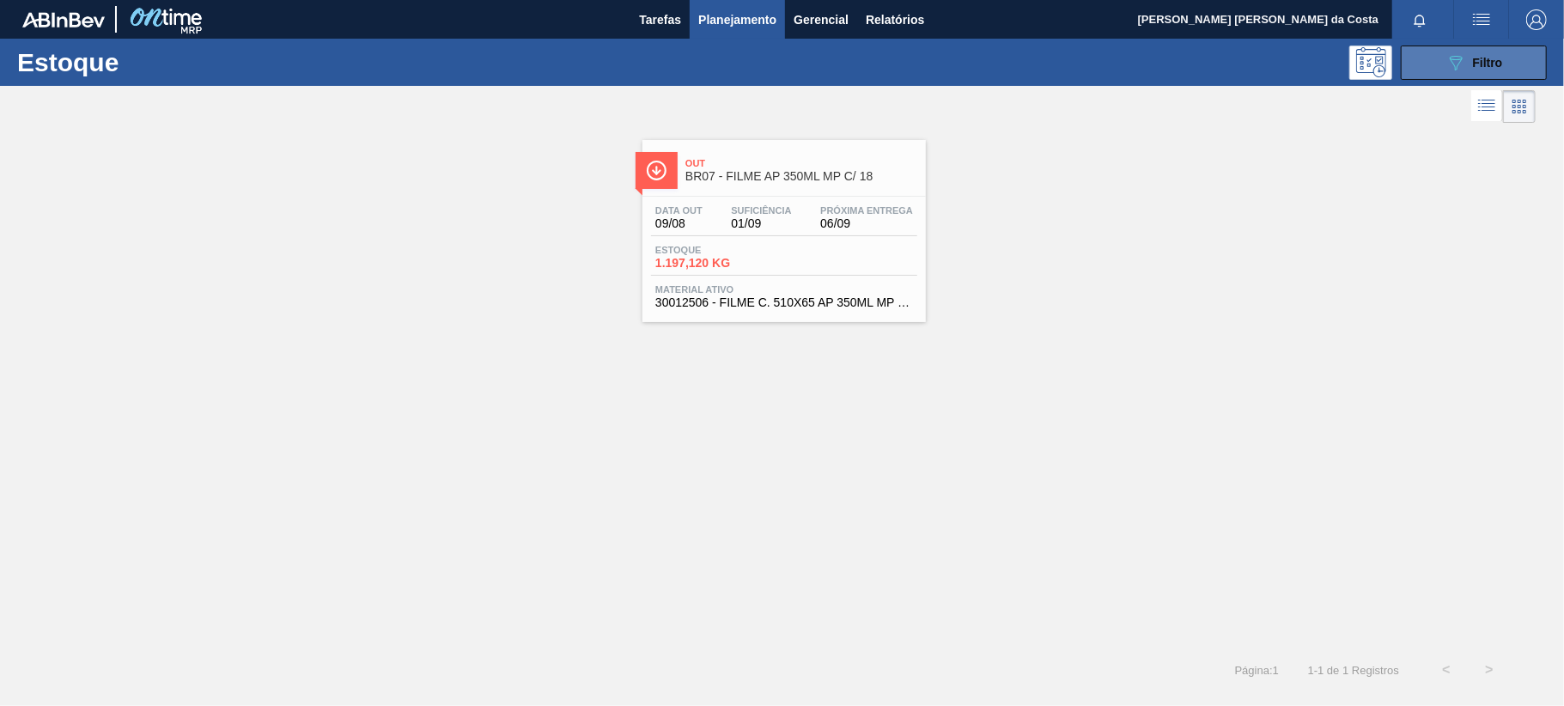
drag, startPoint x: 1462, startPoint y: 49, endPoint x: 1452, endPoint y: 52, distance: 10.6
click at [1461, 50] on button "089F7B8B-B2A5-4AFE-B5C0-19BA573D28AC Filtro" at bounding box center [1474, 63] width 146 height 34
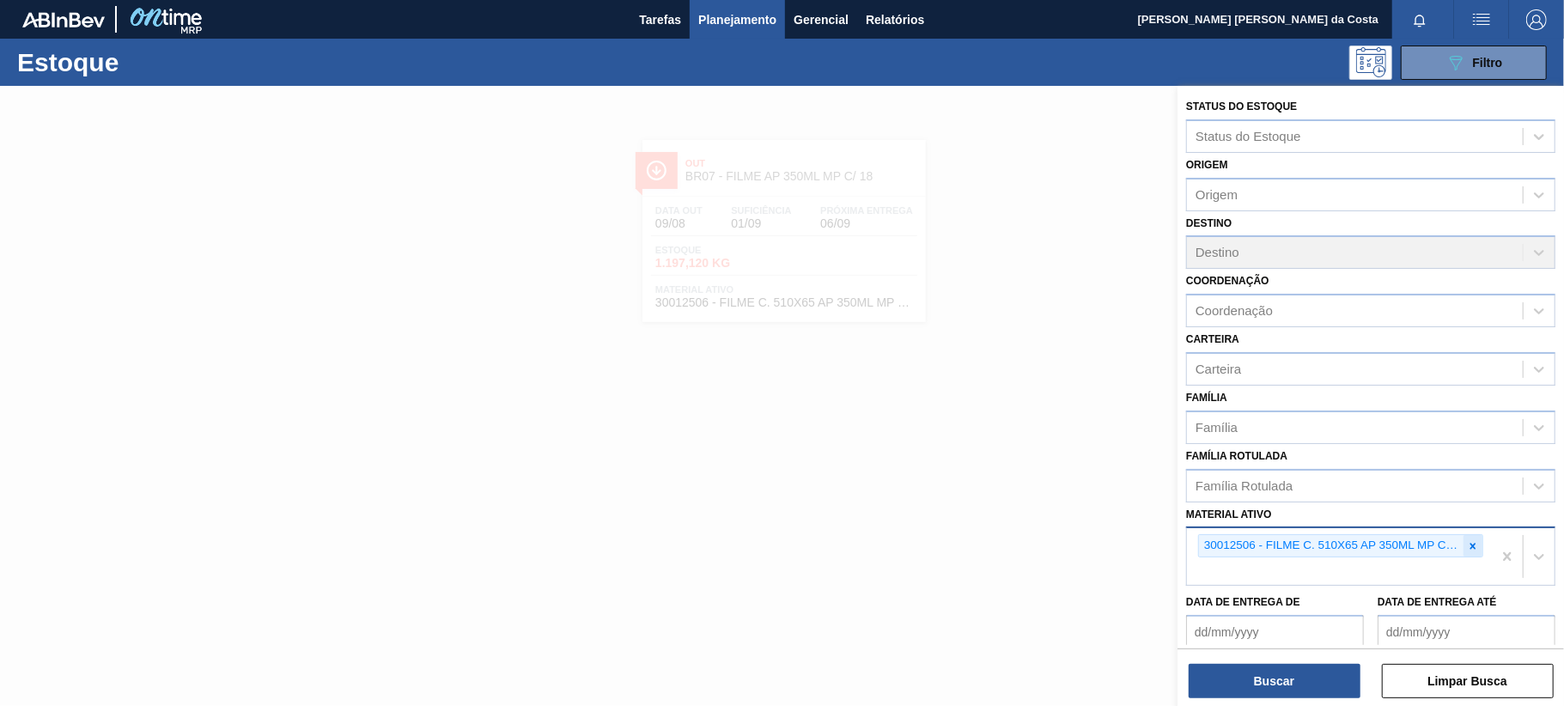
click at [1467, 547] on icon at bounding box center [1473, 546] width 12 height 12
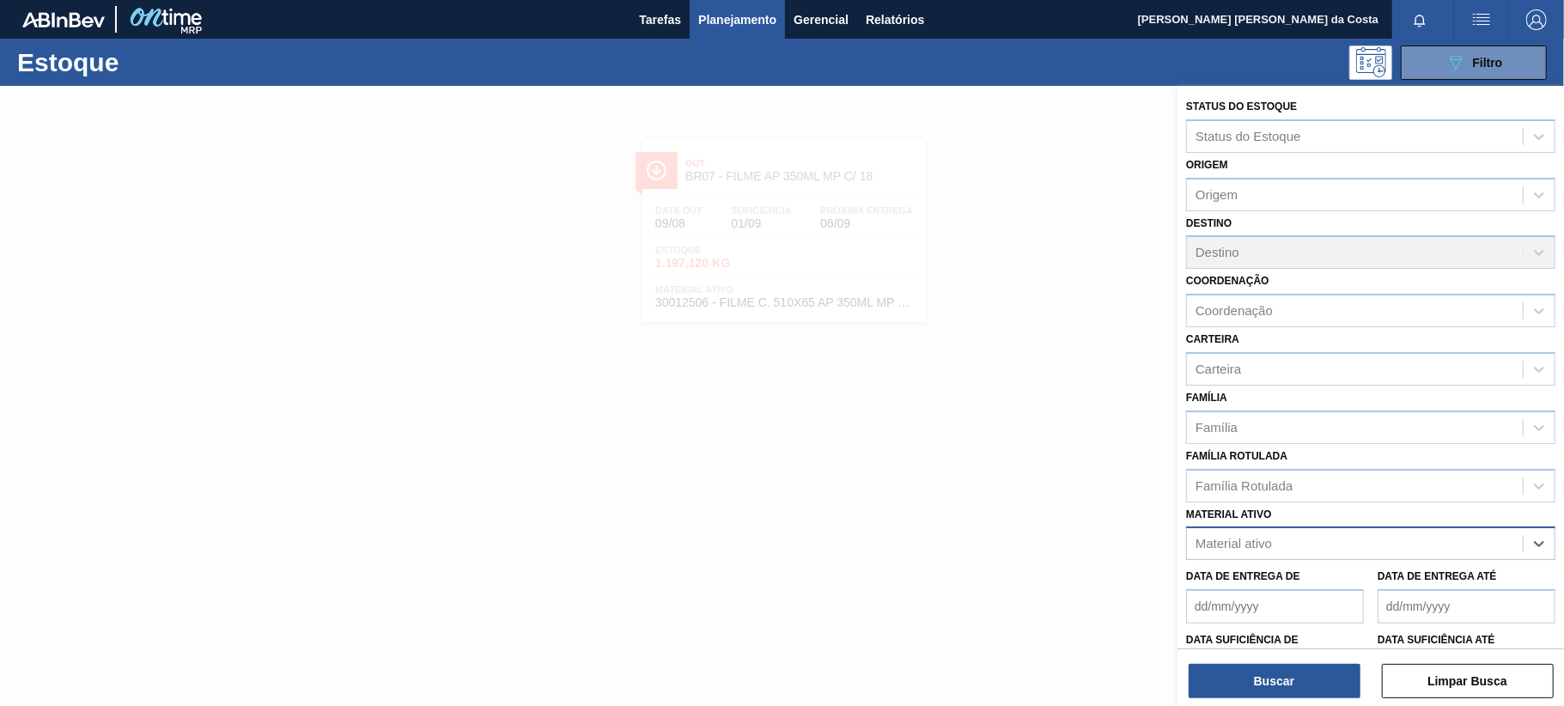
click at [1297, 540] on div "Material ativo" at bounding box center [1355, 544] width 336 height 25
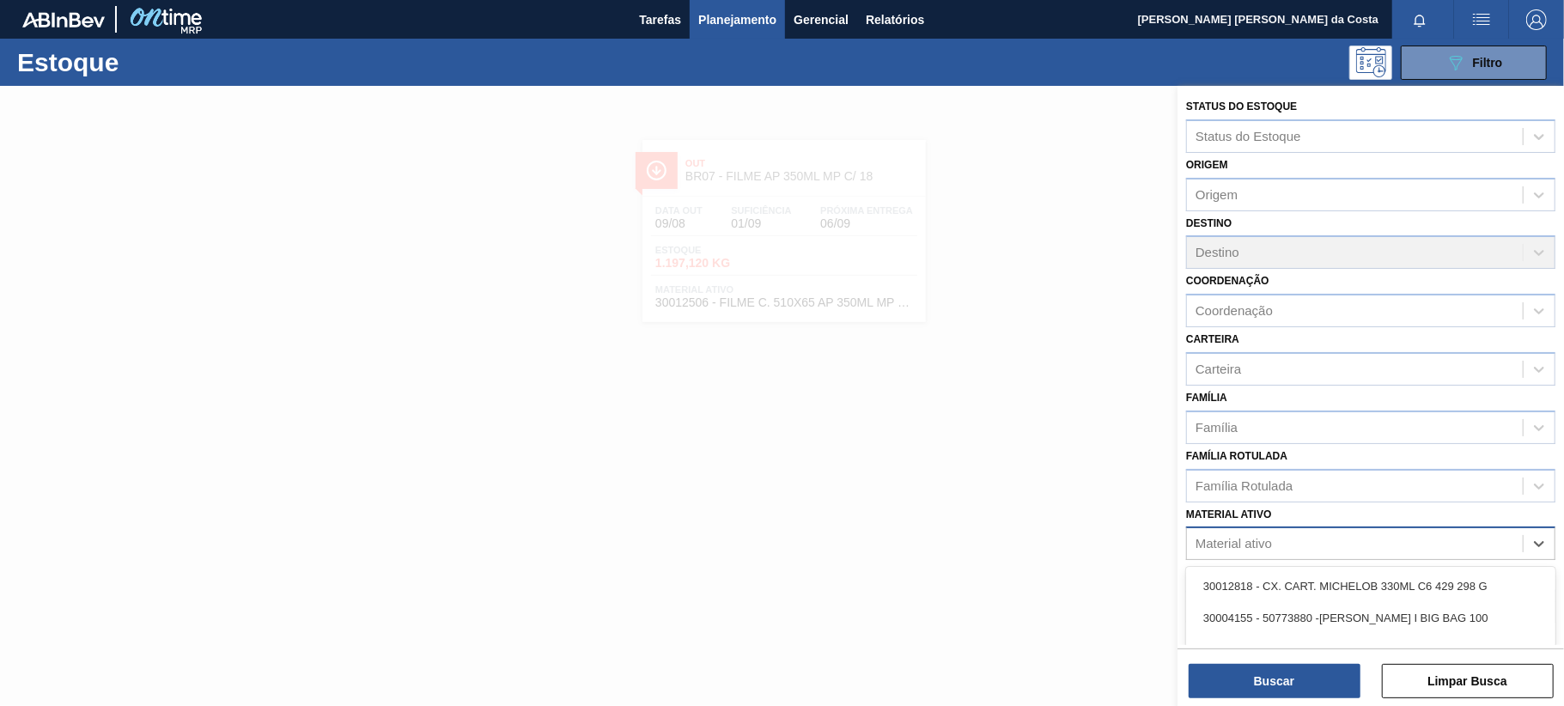
paste ativo "20008708"
type ativo "20008708"
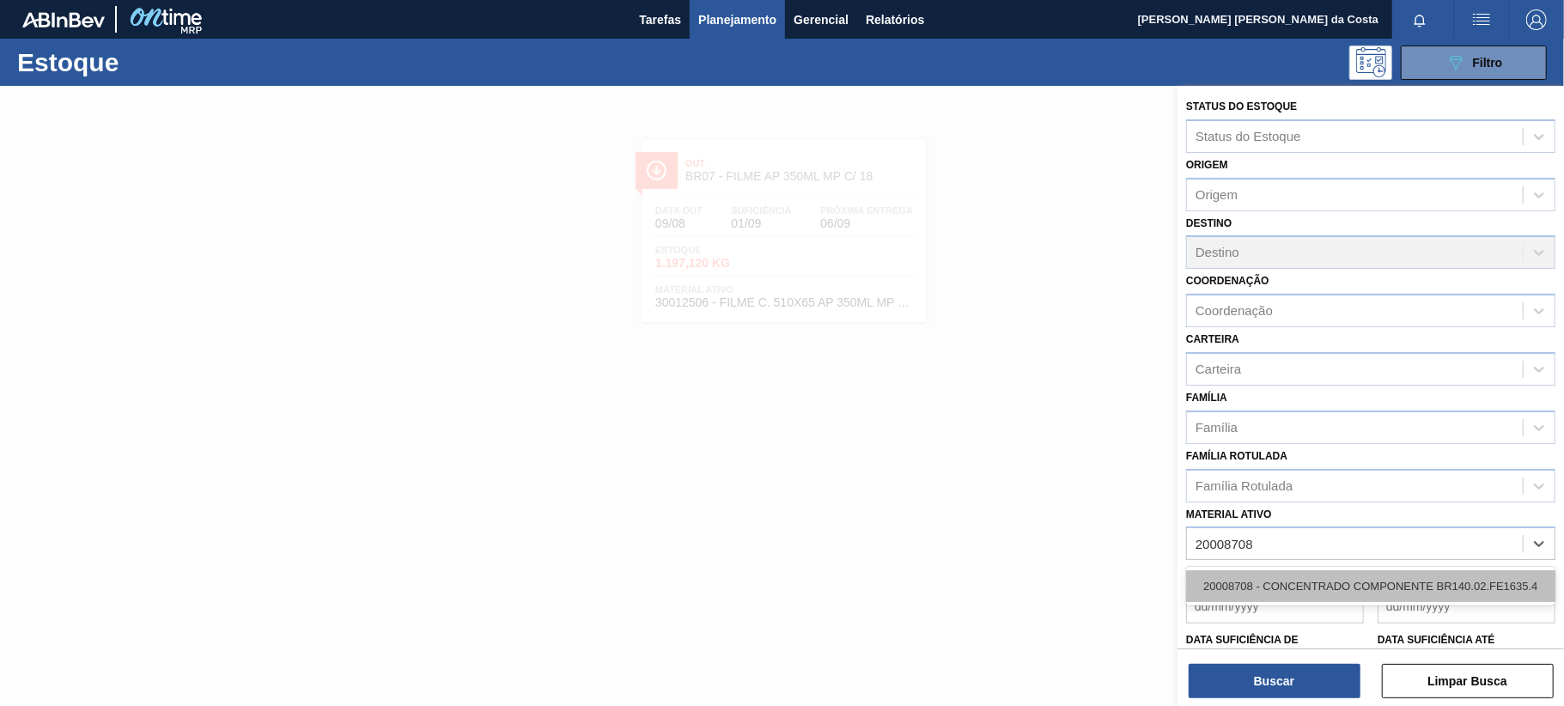
drag, startPoint x: 1268, startPoint y: 577, endPoint x: 1257, endPoint y: 599, distance: 23.8
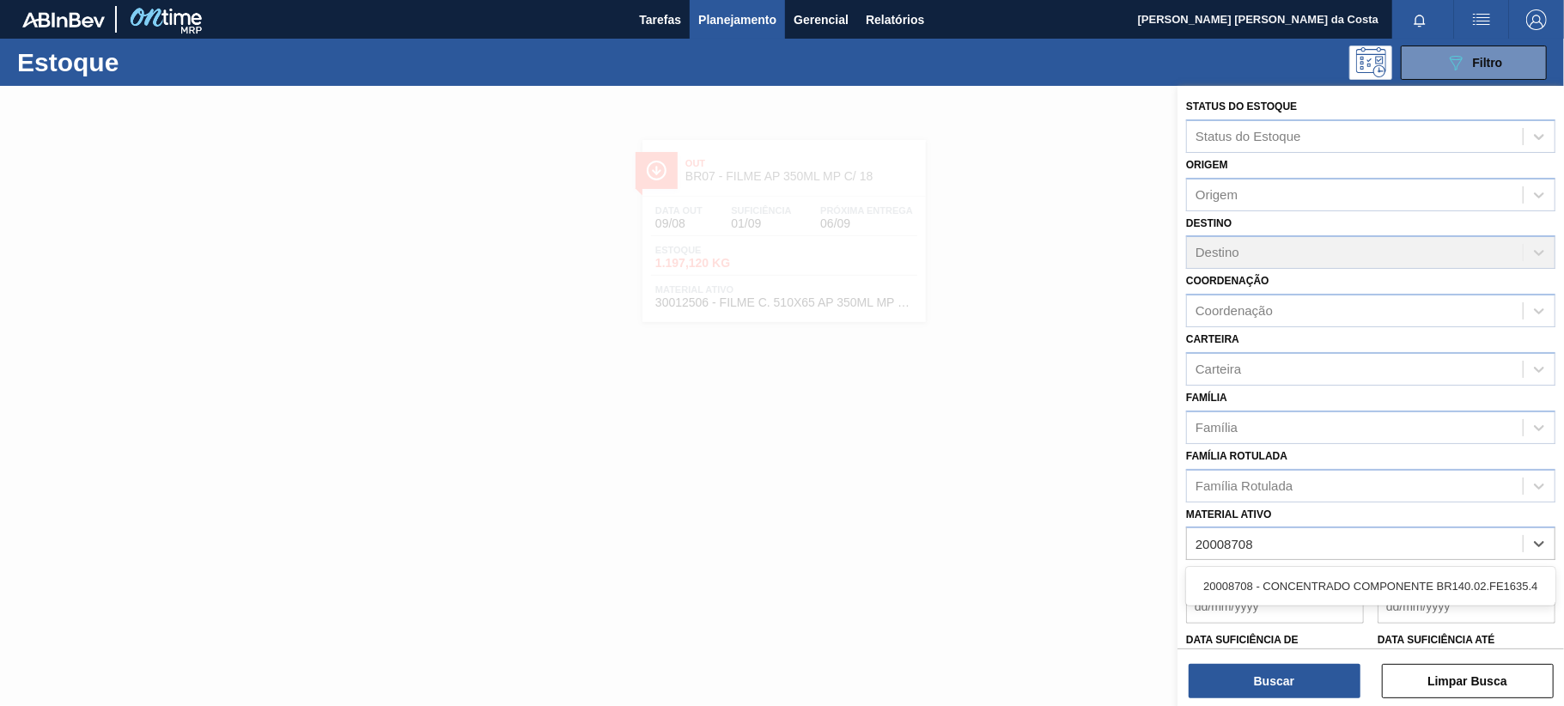
click at [1266, 577] on div "20008708 - CONCENTRADO COMPONENTE BR140.02.FE1635.4" at bounding box center [1370, 586] width 369 height 32
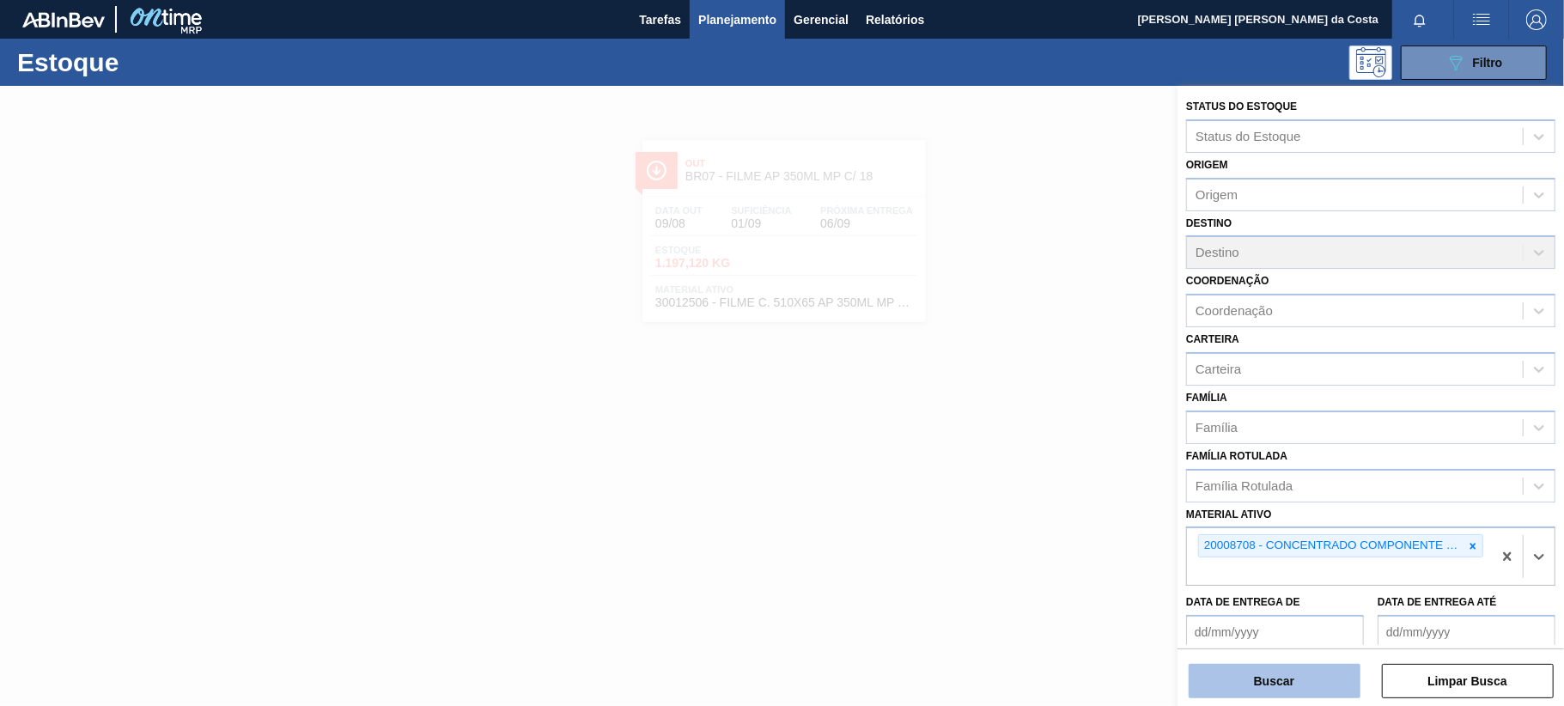
click at [1262, 672] on button "Buscar" at bounding box center [1275, 681] width 172 height 34
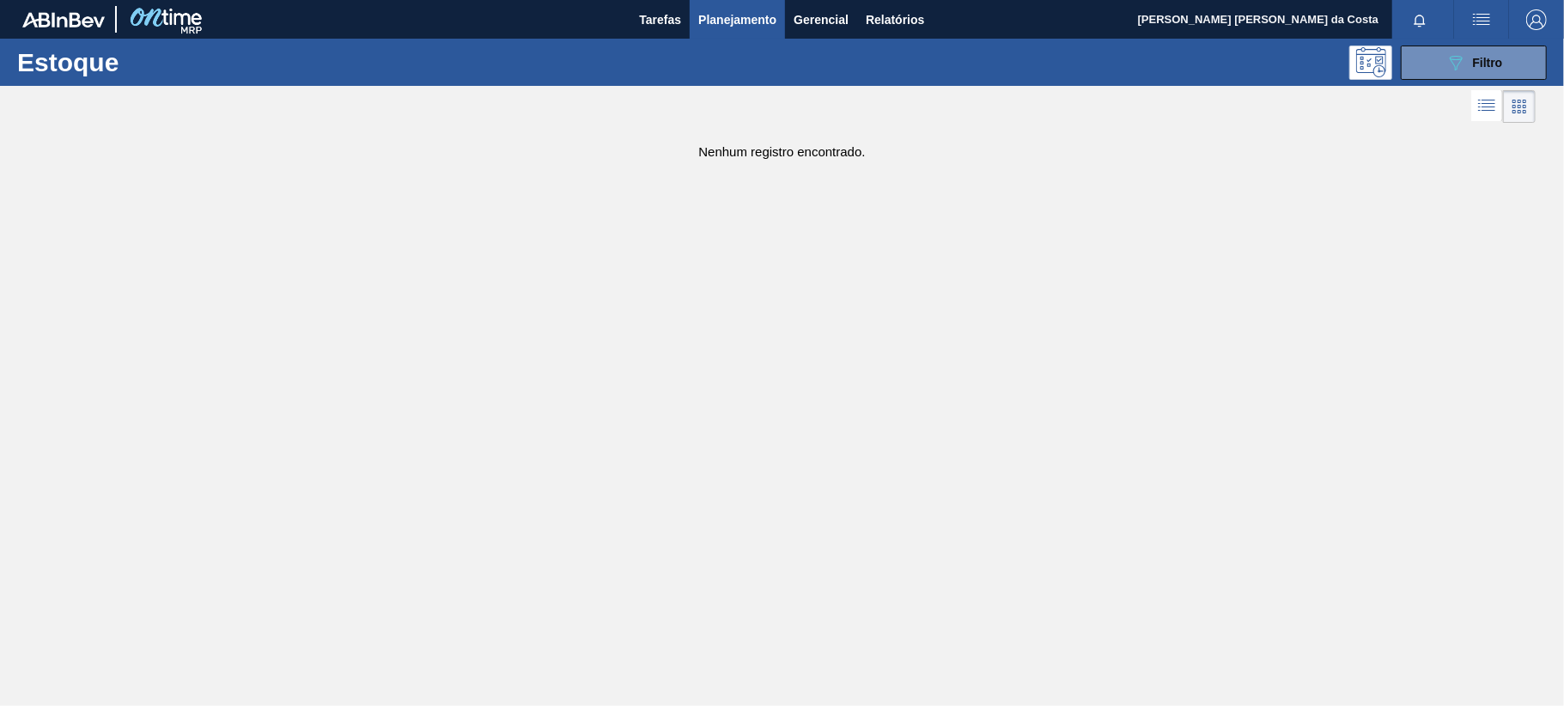
click at [740, 15] on span "Planejamento" at bounding box center [737, 19] width 78 height 21
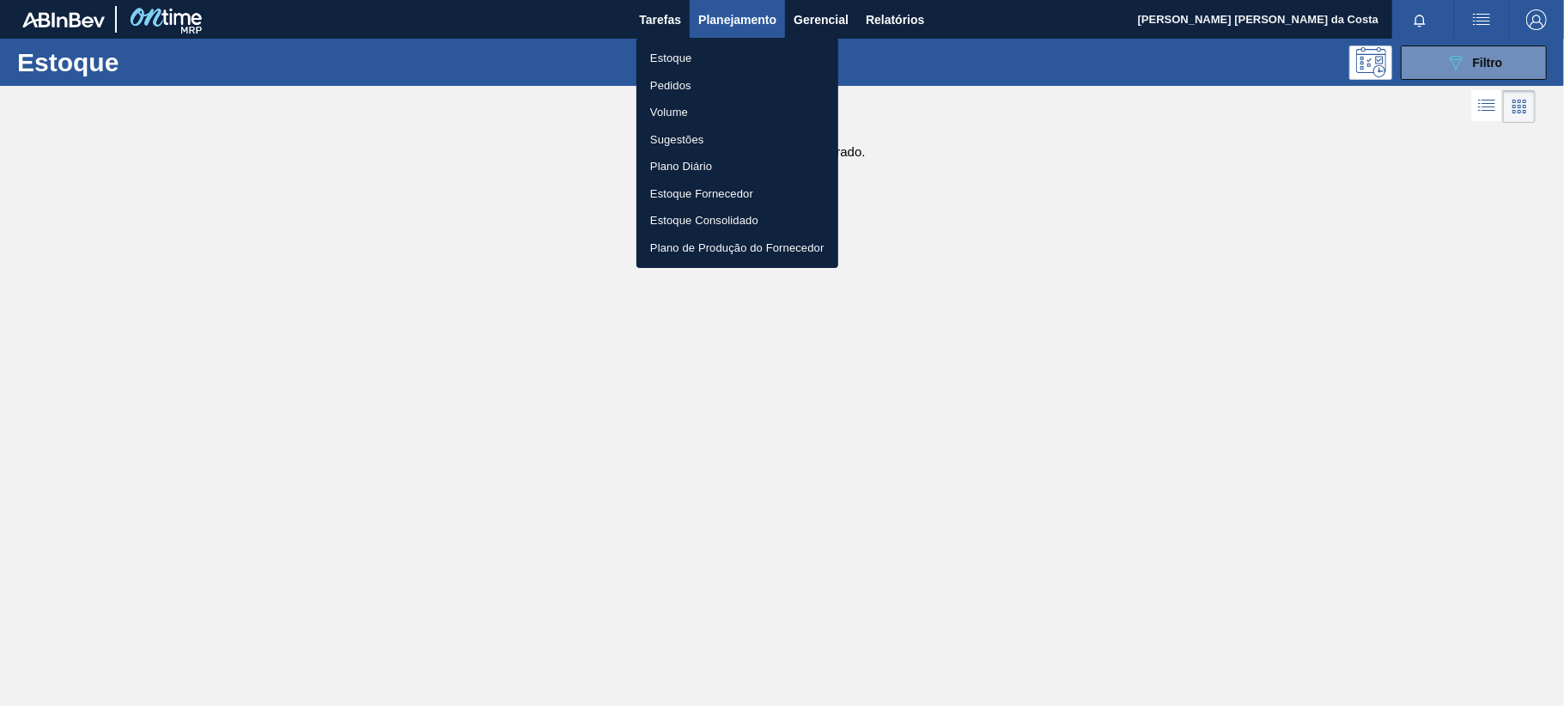
click at [1475, 58] on div at bounding box center [782, 353] width 1564 height 706
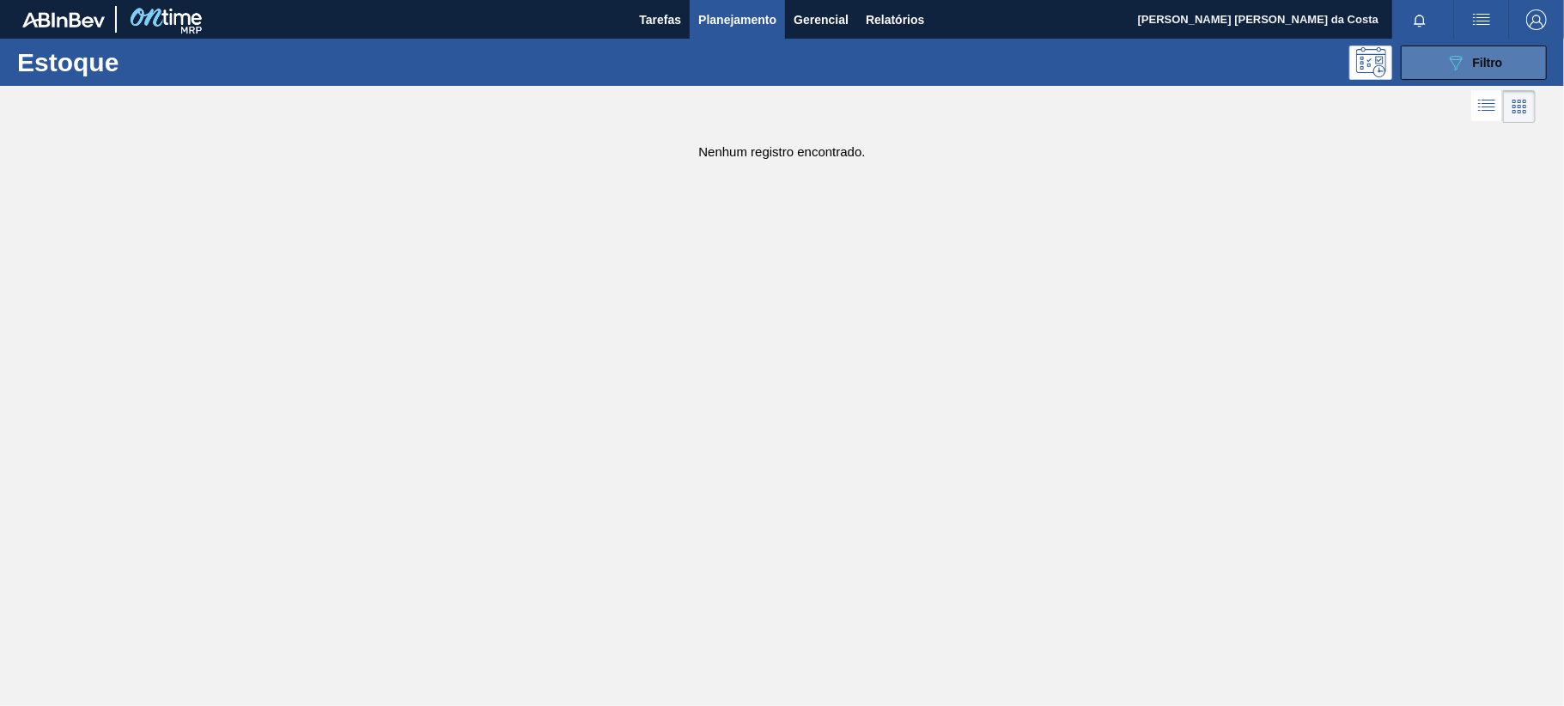
click at [1481, 69] on span "Filtro" at bounding box center [1488, 63] width 30 height 14
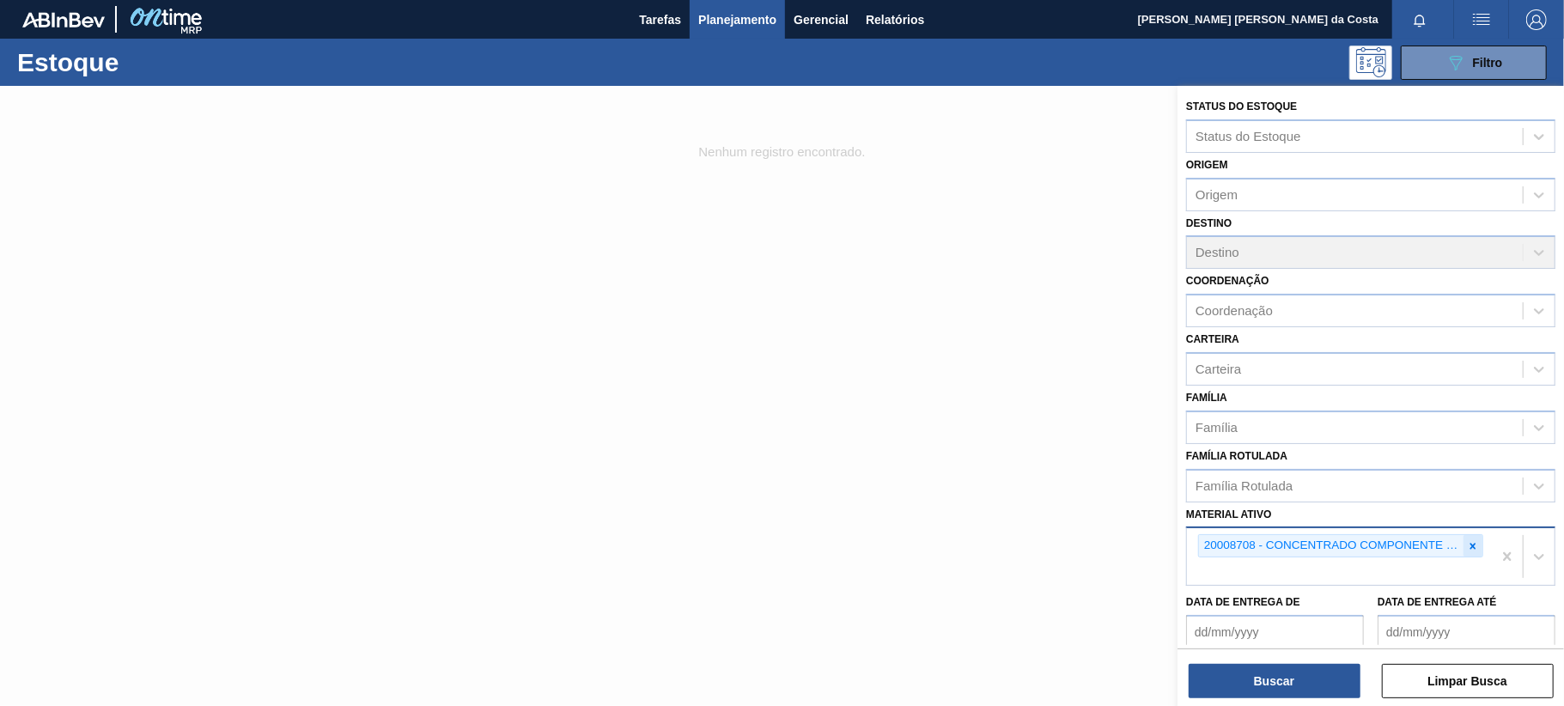
click at [1472, 546] on icon at bounding box center [1474, 546] width 6 height 6
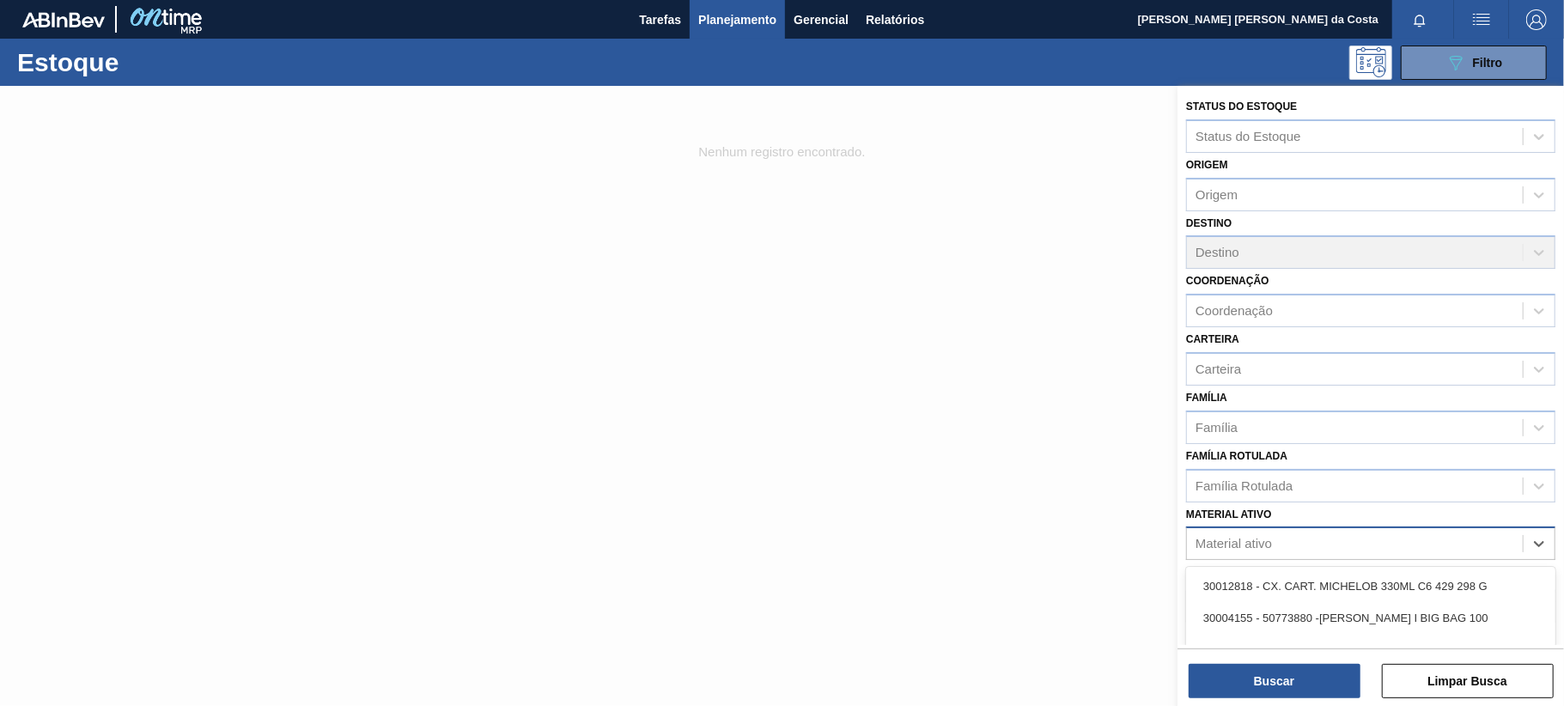
drag, startPoint x: 1323, startPoint y: 541, endPoint x: 1306, endPoint y: 534, distance: 17.7
click at [1317, 539] on div "Material ativo" at bounding box center [1355, 544] width 336 height 25
paste ativo "20009353"
type ativo "20009353"
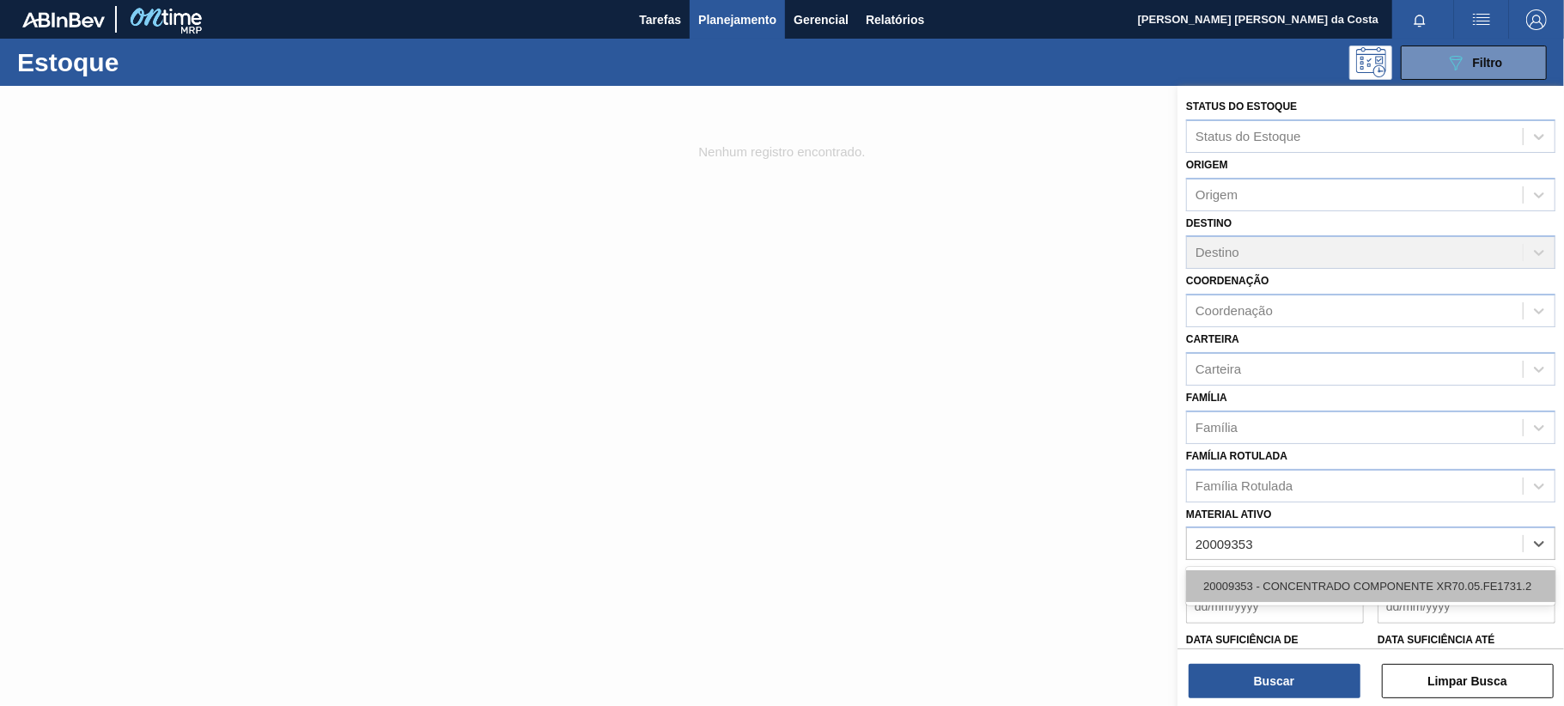
click at [1316, 585] on div "20009353 - CONCENTRADO COMPONENTE XR70.05.FE1731.2" at bounding box center [1370, 586] width 369 height 32
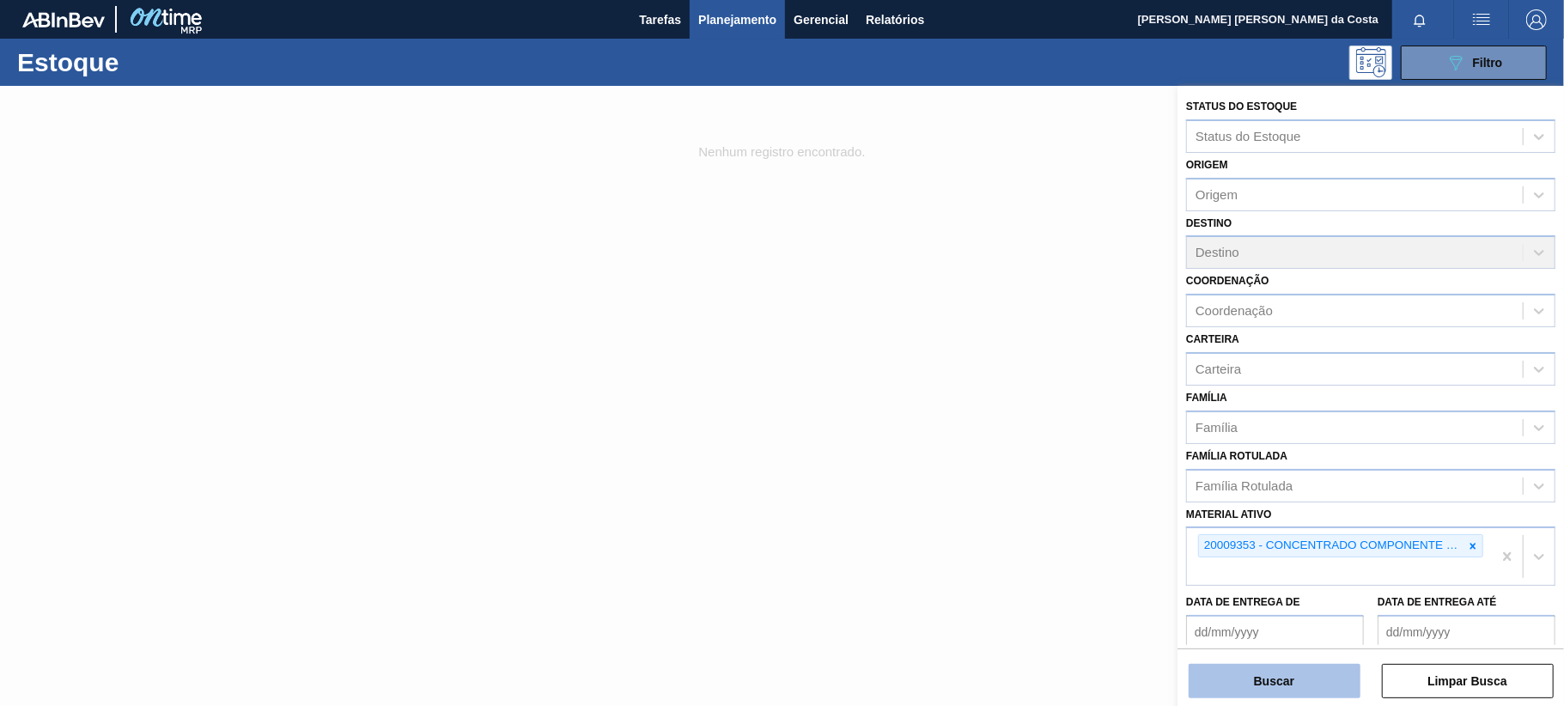
click at [1300, 681] on button "Buscar" at bounding box center [1275, 681] width 172 height 34
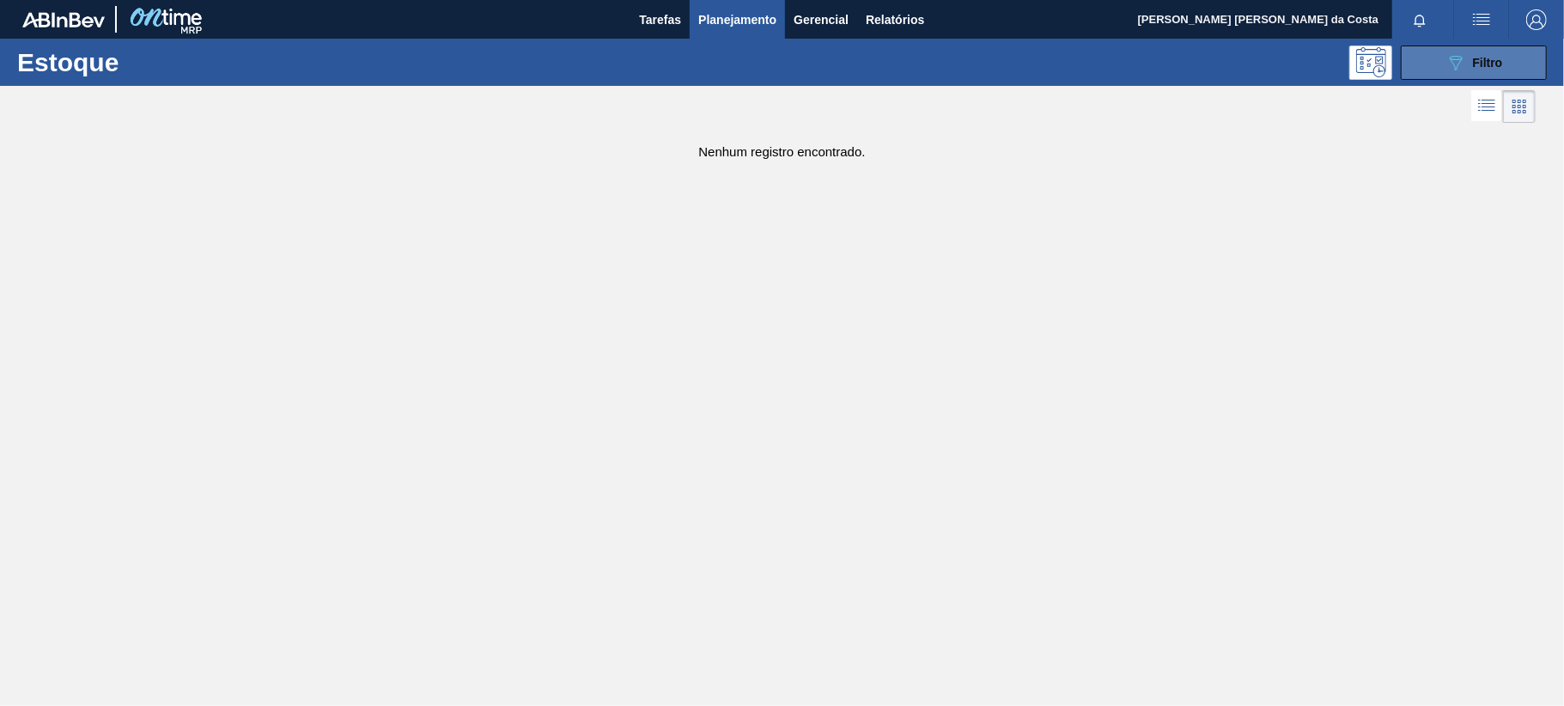
click at [1467, 58] on div "089F7B8B-B2A5-4AFE-B5C0-19BA573D28AC Filtro" at bounding box center [1475, 62] width 58 height 21
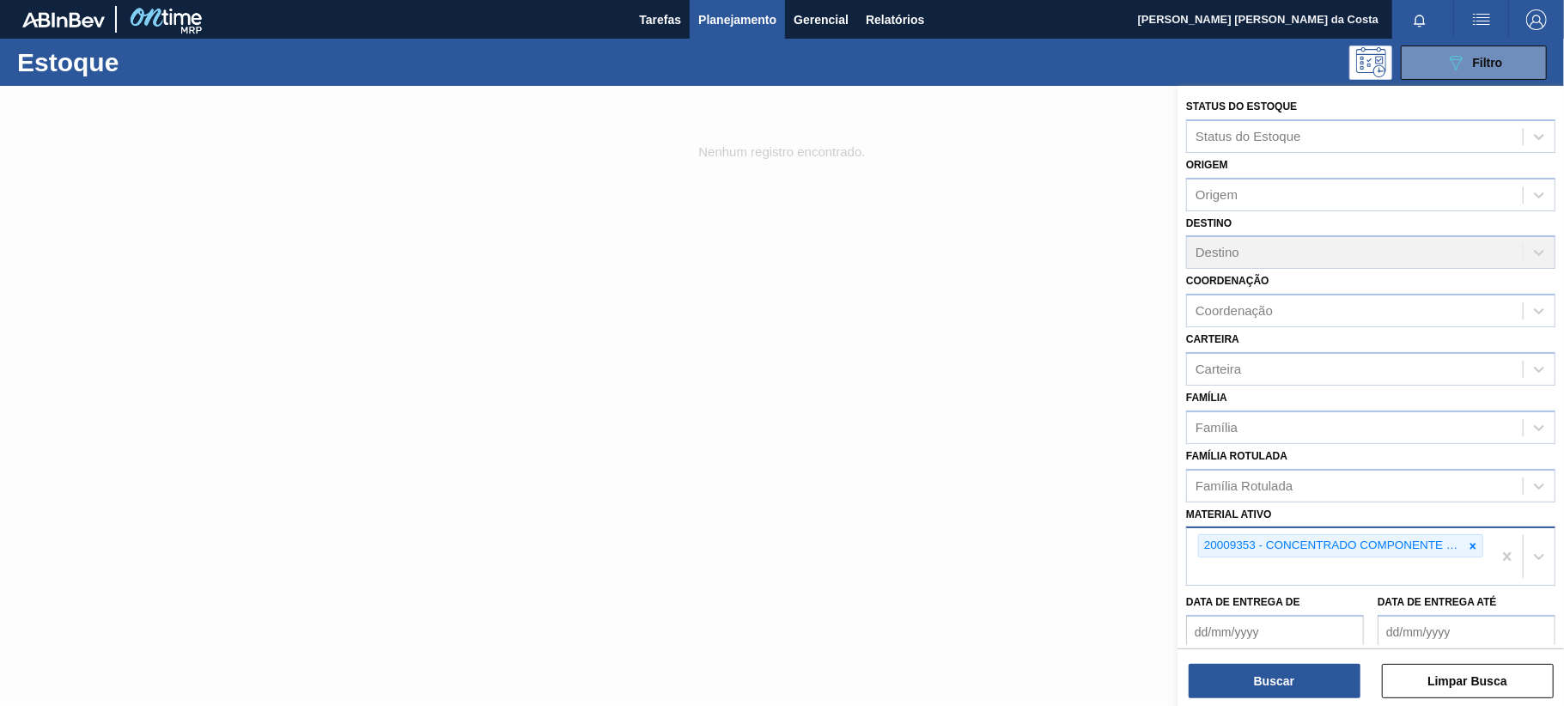
drag, startPoint x: 1476, startPoint y: 544, endPoint x: 1416, endPoint y: 551, distance: 60.5
click at [1474, 544] on icon at bounding box center [1473, 546] width 12 height 12
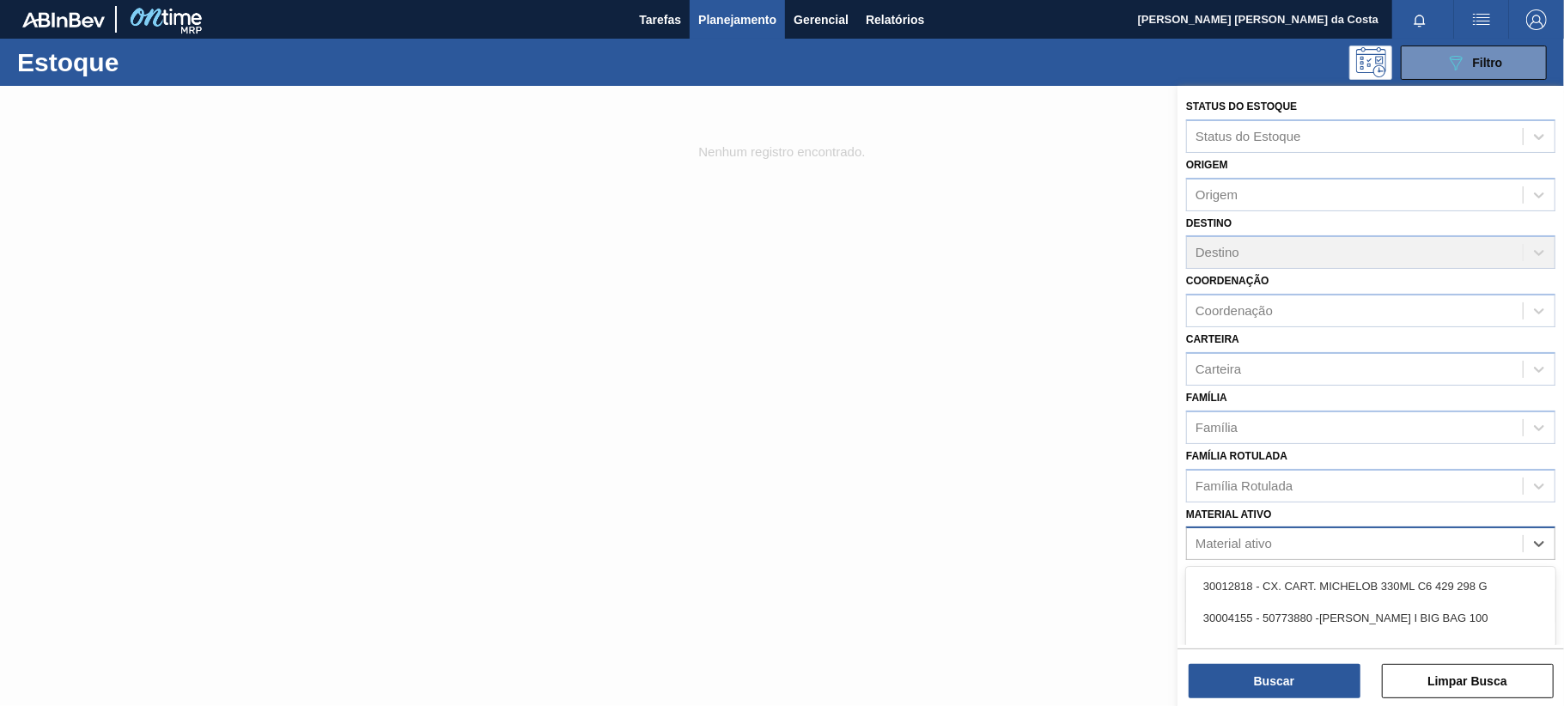
click at [1304, 533] on div "Material ativo" at bounding box center [1355, 544] width 336 height 25
paste ativo "20009355"
type ativo "20009355"
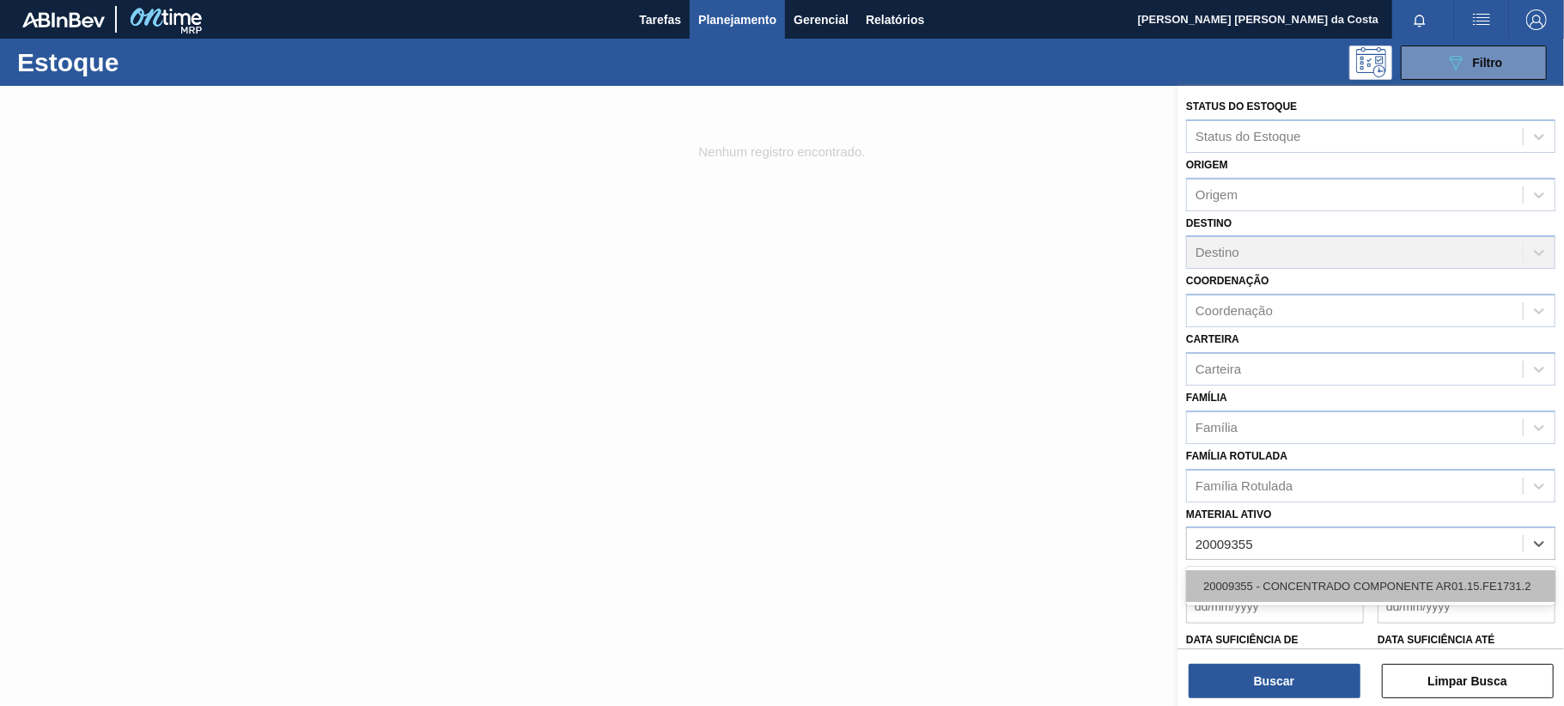
click at [1314, 582] on div "20009355 - CONCENTRADO COMPONENTE AR01.15.FE1731.2" at bounding box center [1370, 586] width 369 height 32
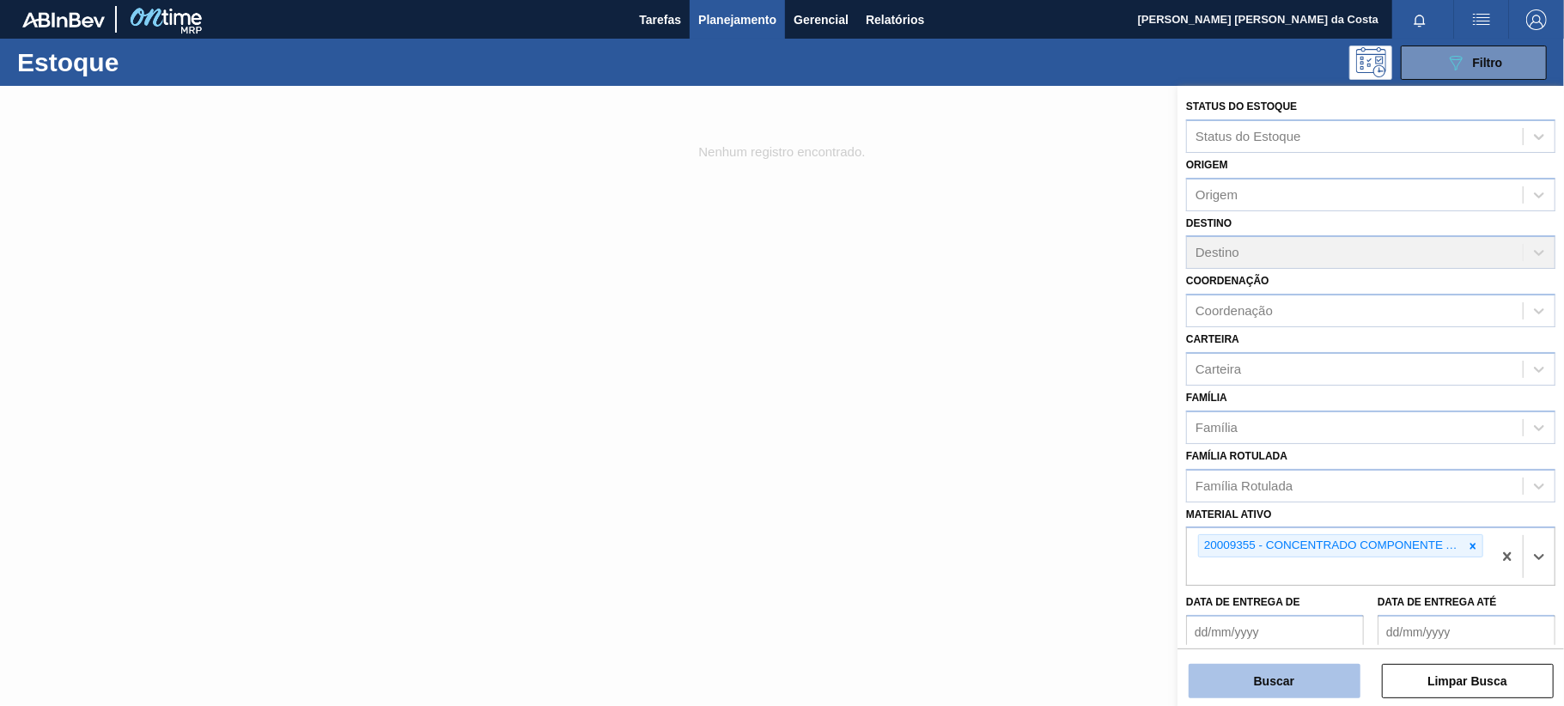
click at [1313, 672] on button "Buscar" at bounding box center [1275, 681] width 172 height 34
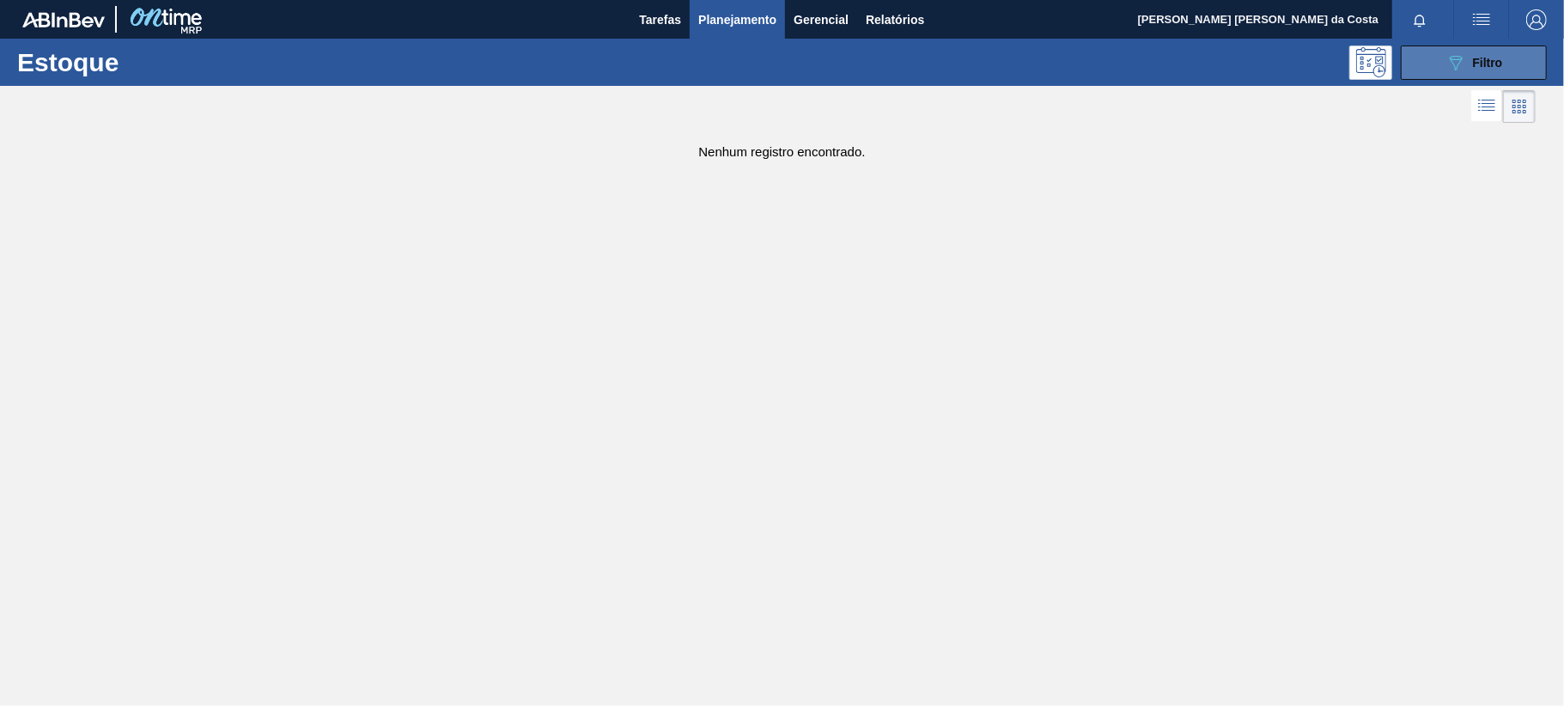
click at [1460, 56] on icon at bounding box center [1456, 63] width 13 height 15
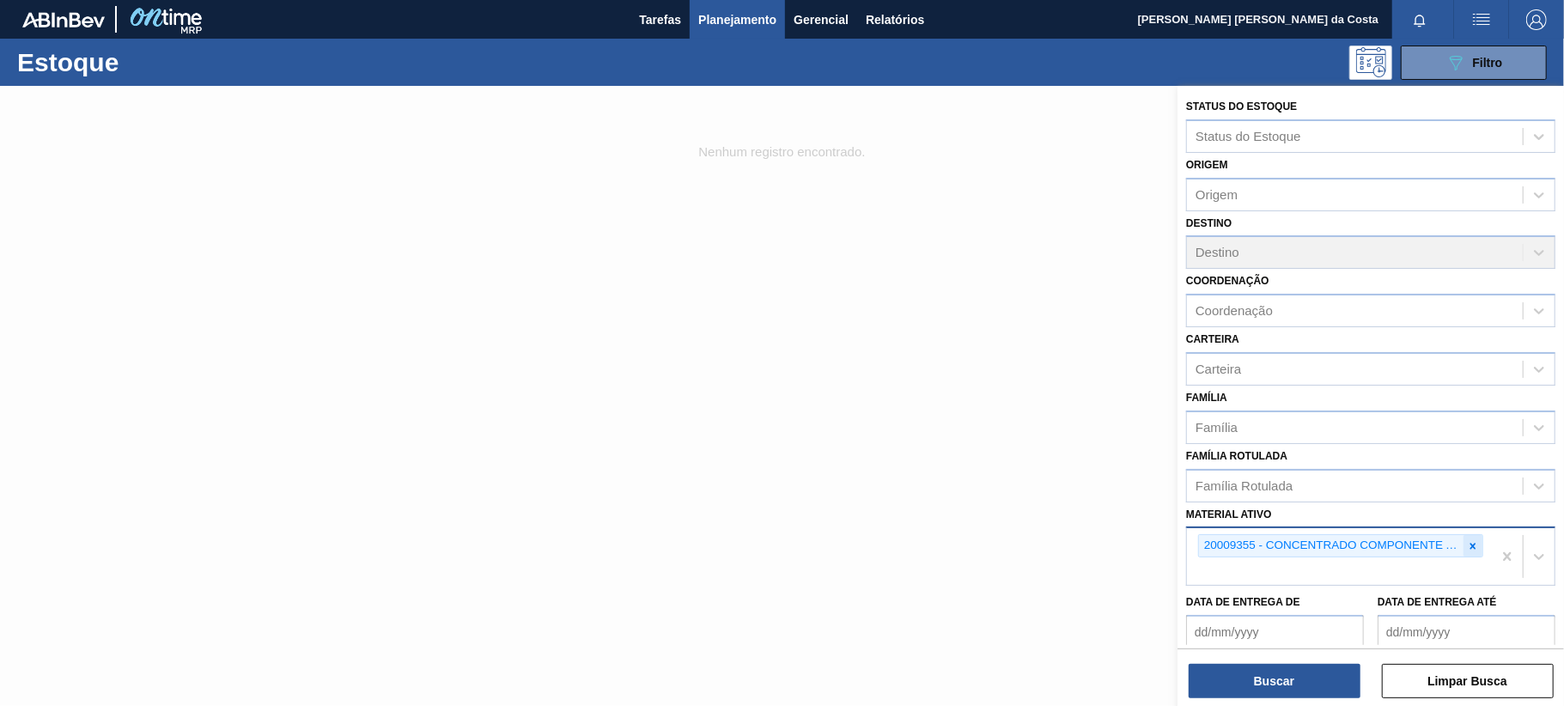
click at [1471, 541] on icon at bounding box center [1473, 546] width 12 height 12
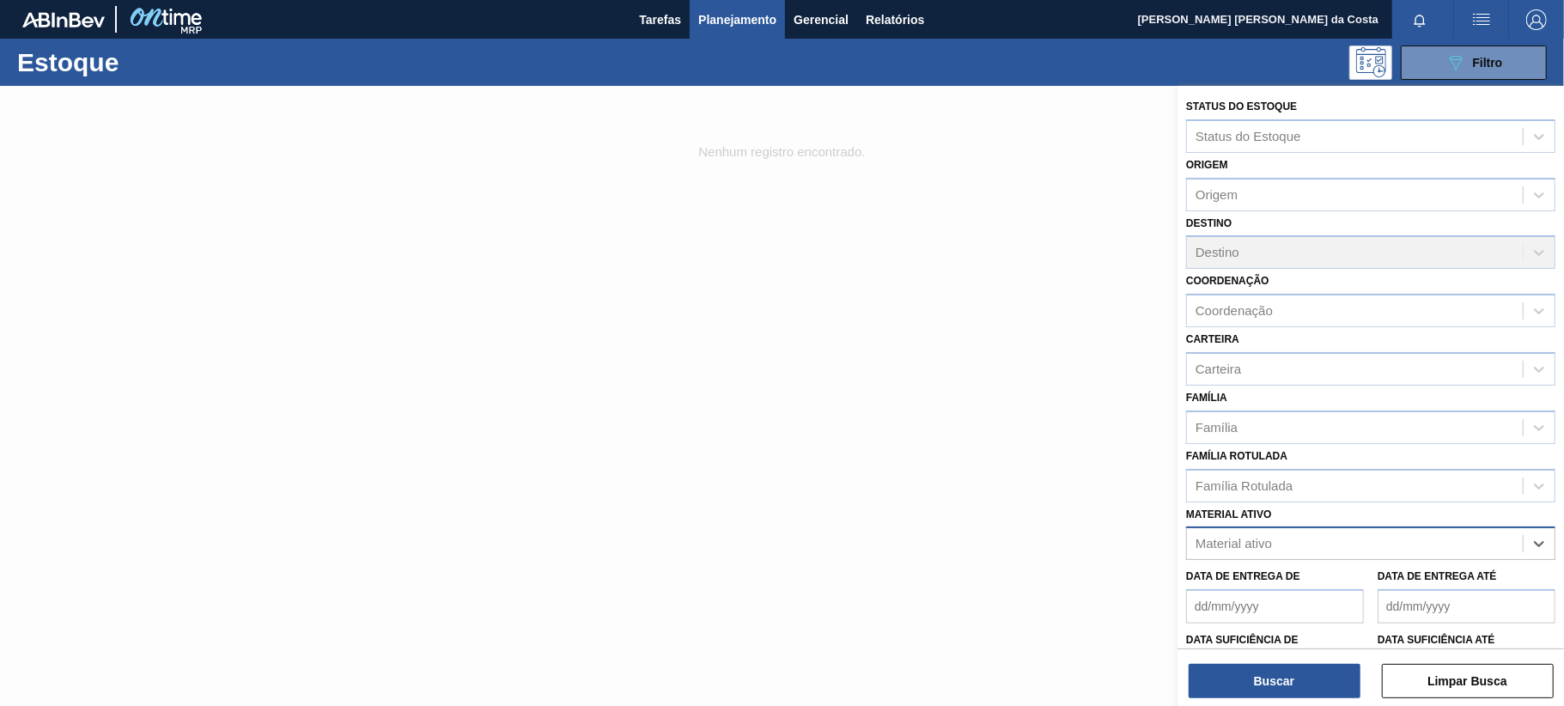
click at [1295, 538] on div "Material ativo" at bounding box center [1355, 544] width 336 height 25
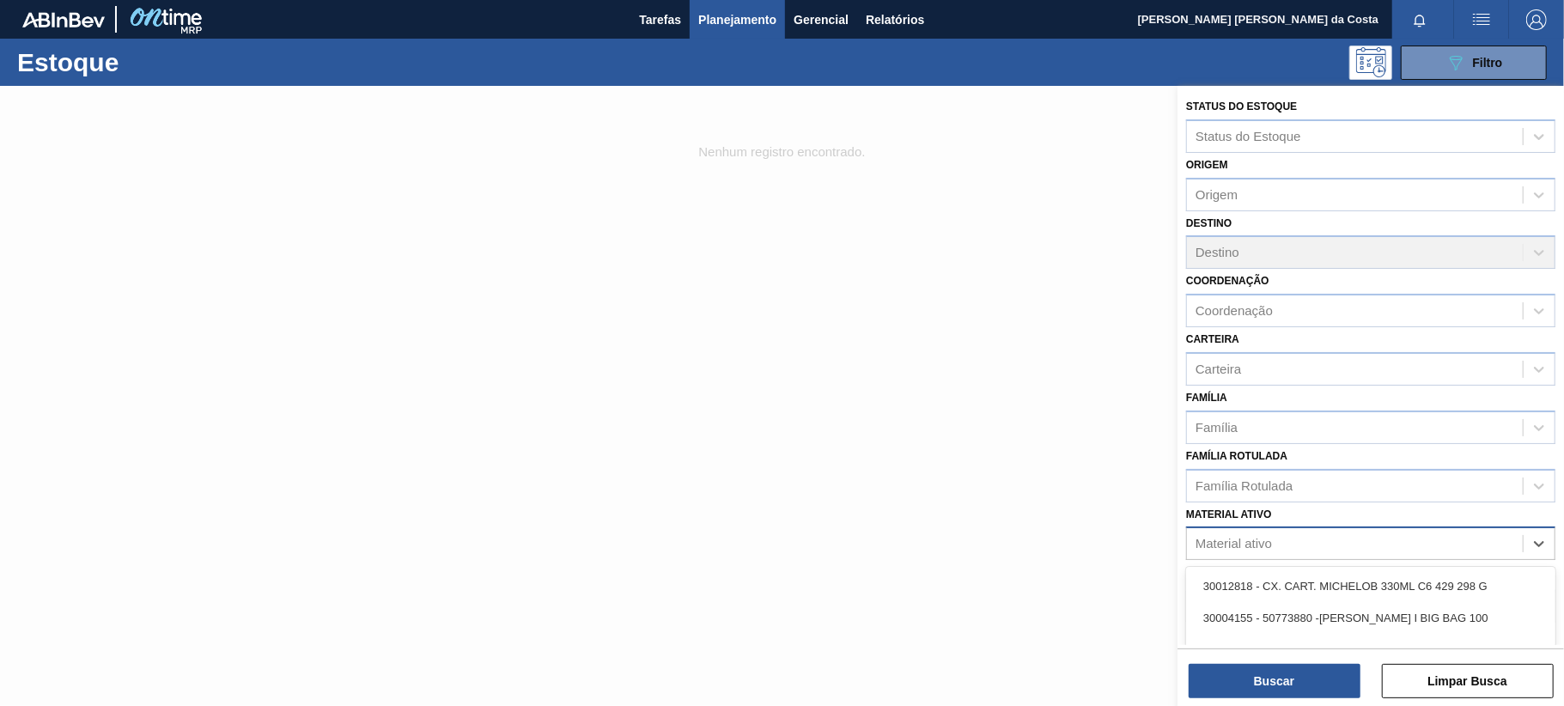
paste ativo "30009782"
type ativo "30009782"
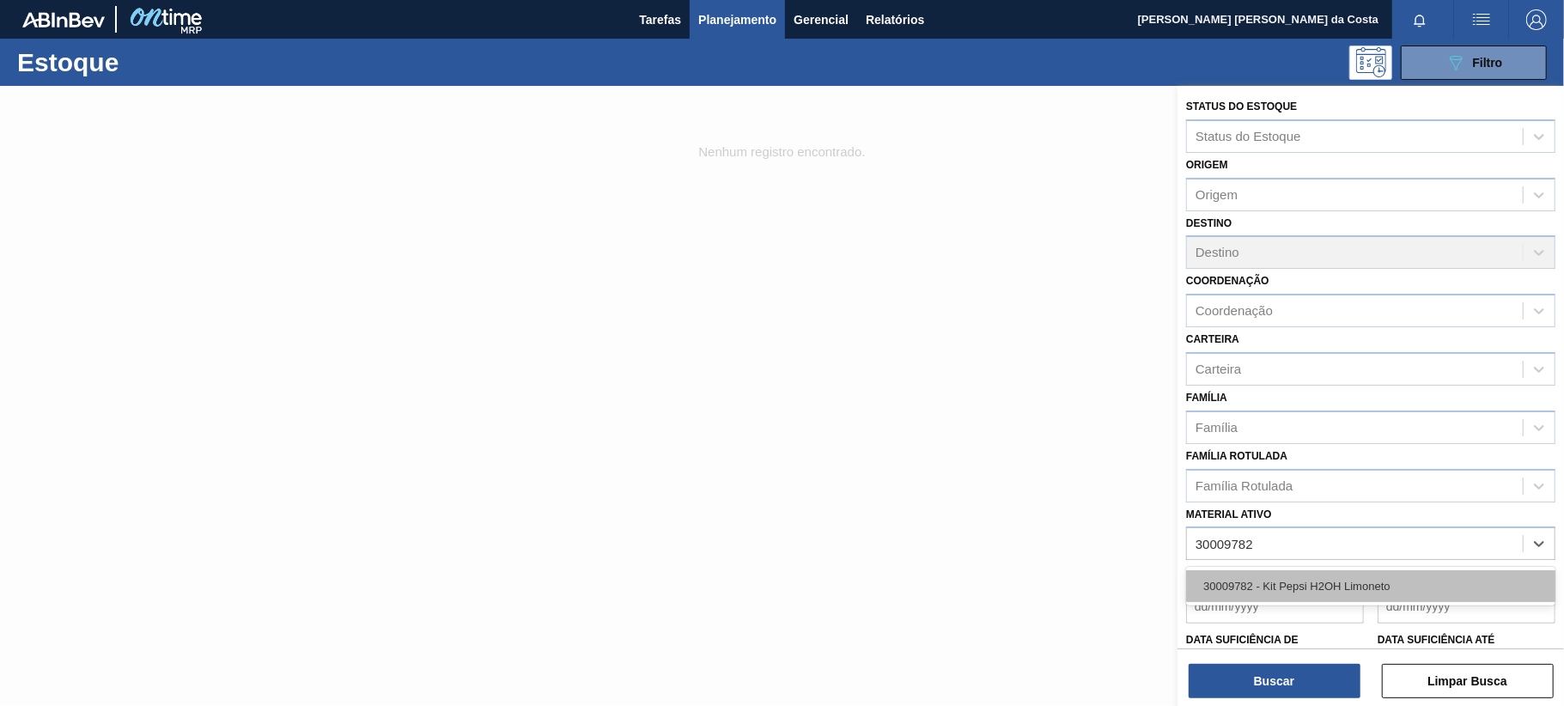
click at [1295, 588] on div "30009782 - Kit Pepsi H2OH Limoneto" at bounding box center [1370, 586] width 369 height 32
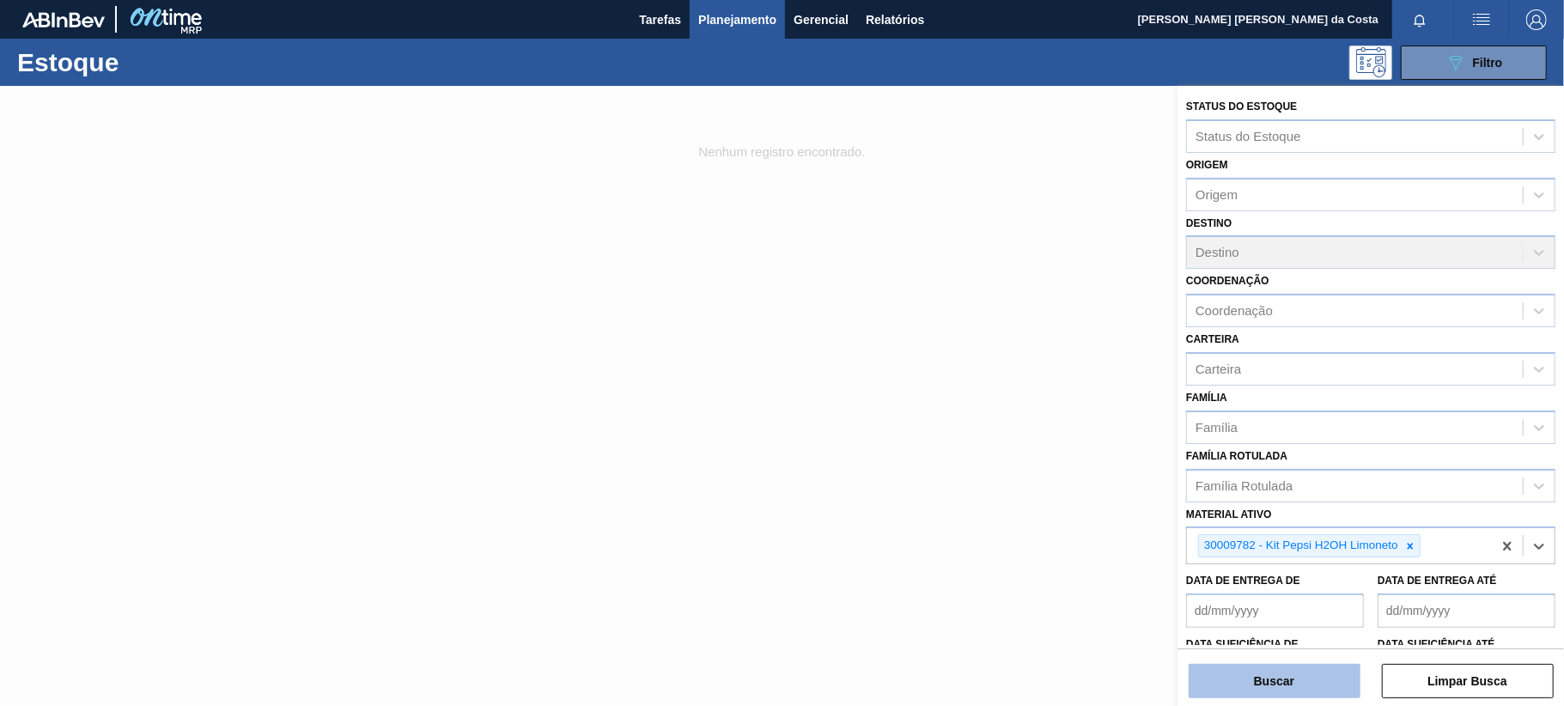
click at [1297, 674] on button "Buscar" at bounding box center [1275, 681] width 172 height 34
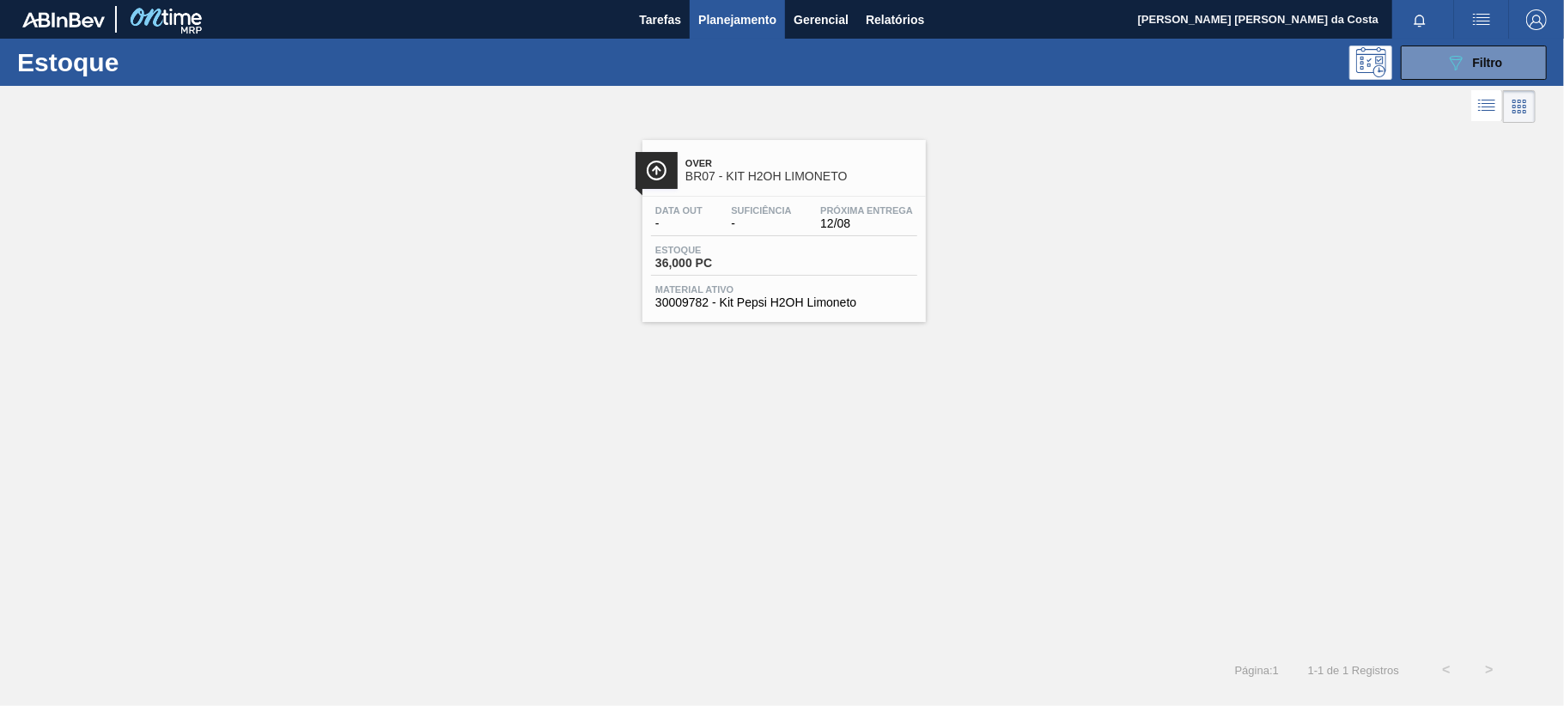
click at [781, 239] on div "Data out - Suficiência - Próxima Entrega 12/08 Estoque 36,000 PC Material ativo…" at bounding box center [783, 255] width 283 height 117
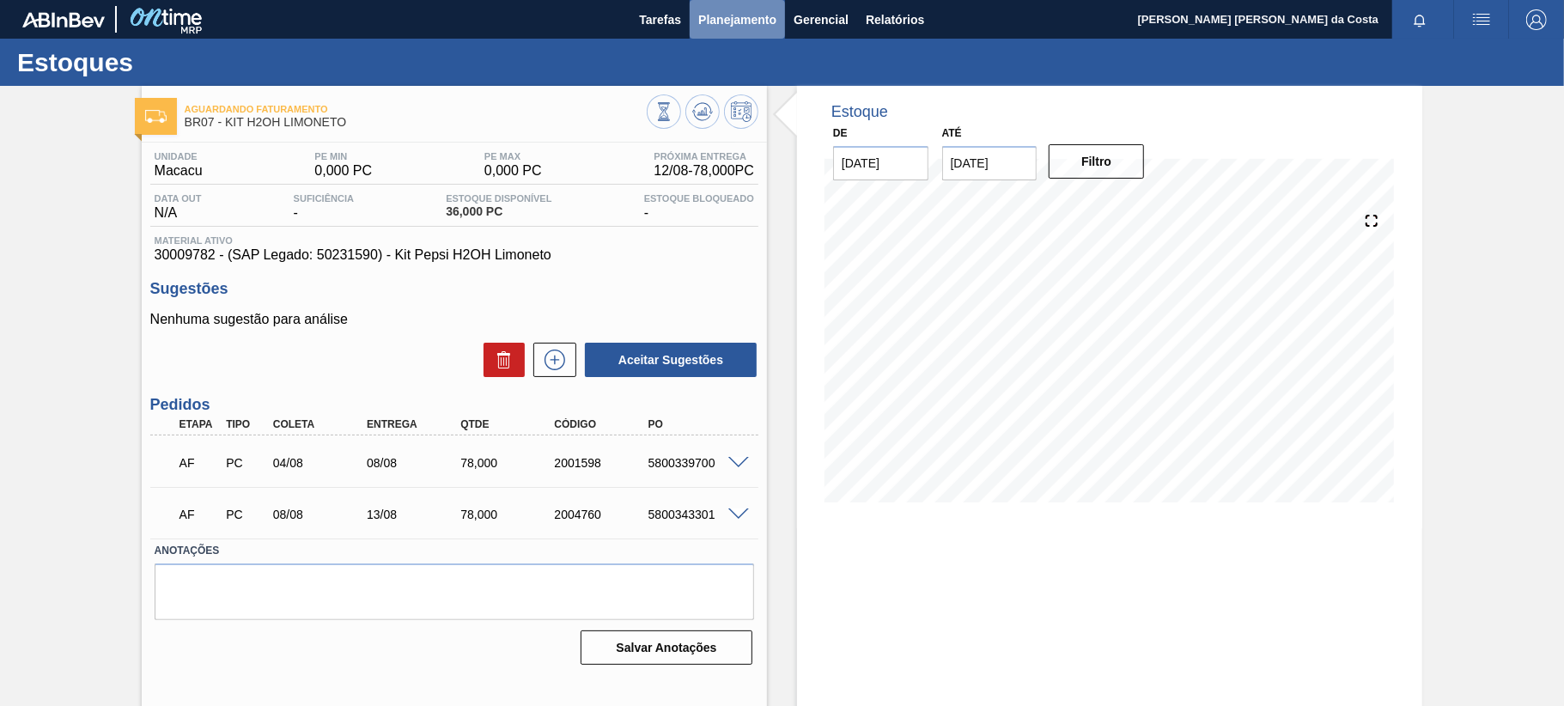
click at [750, 15] on span "Planejamento" at bounding box center [737, 19] width 78 height 21
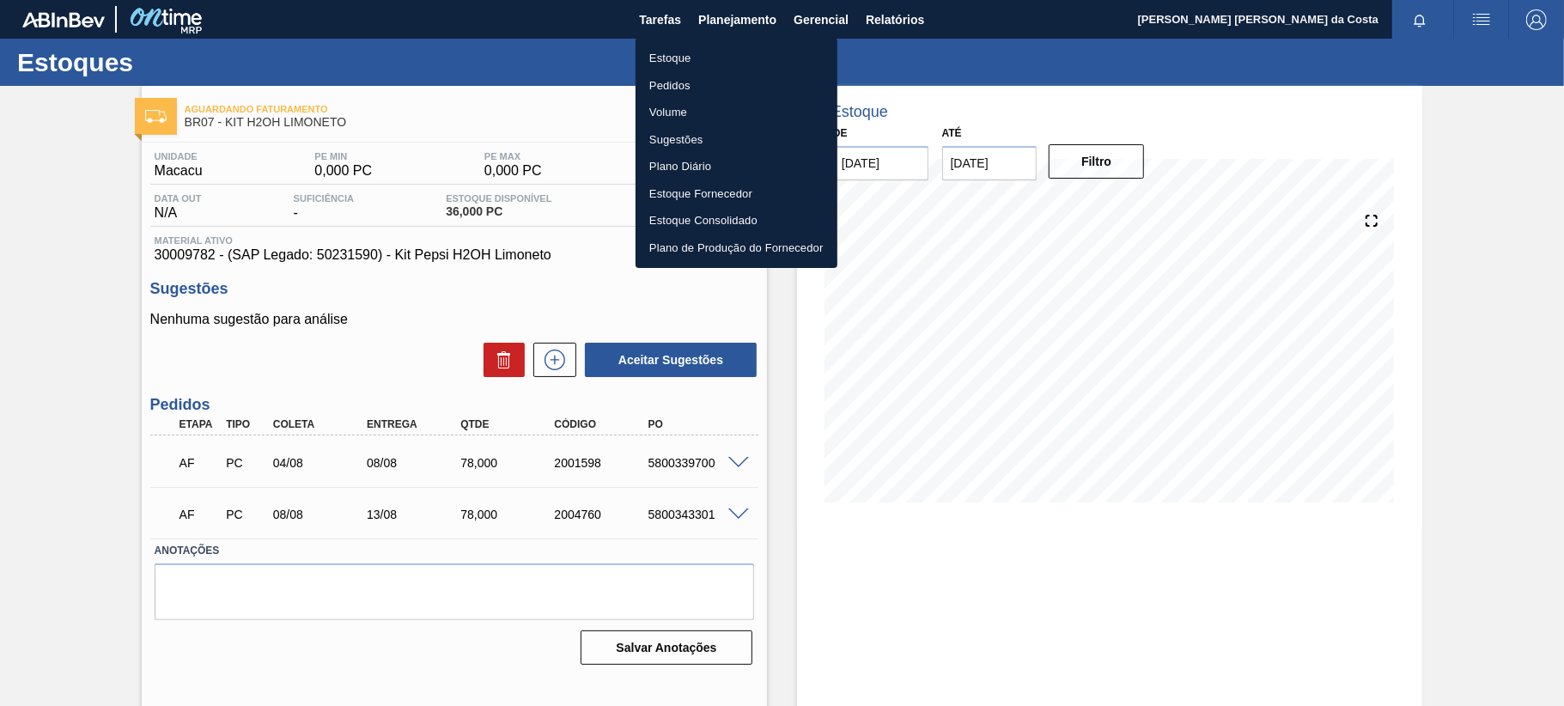
click at [675, 64] on li "Estoque" at bounding box center [737, 58] width 202 height 27
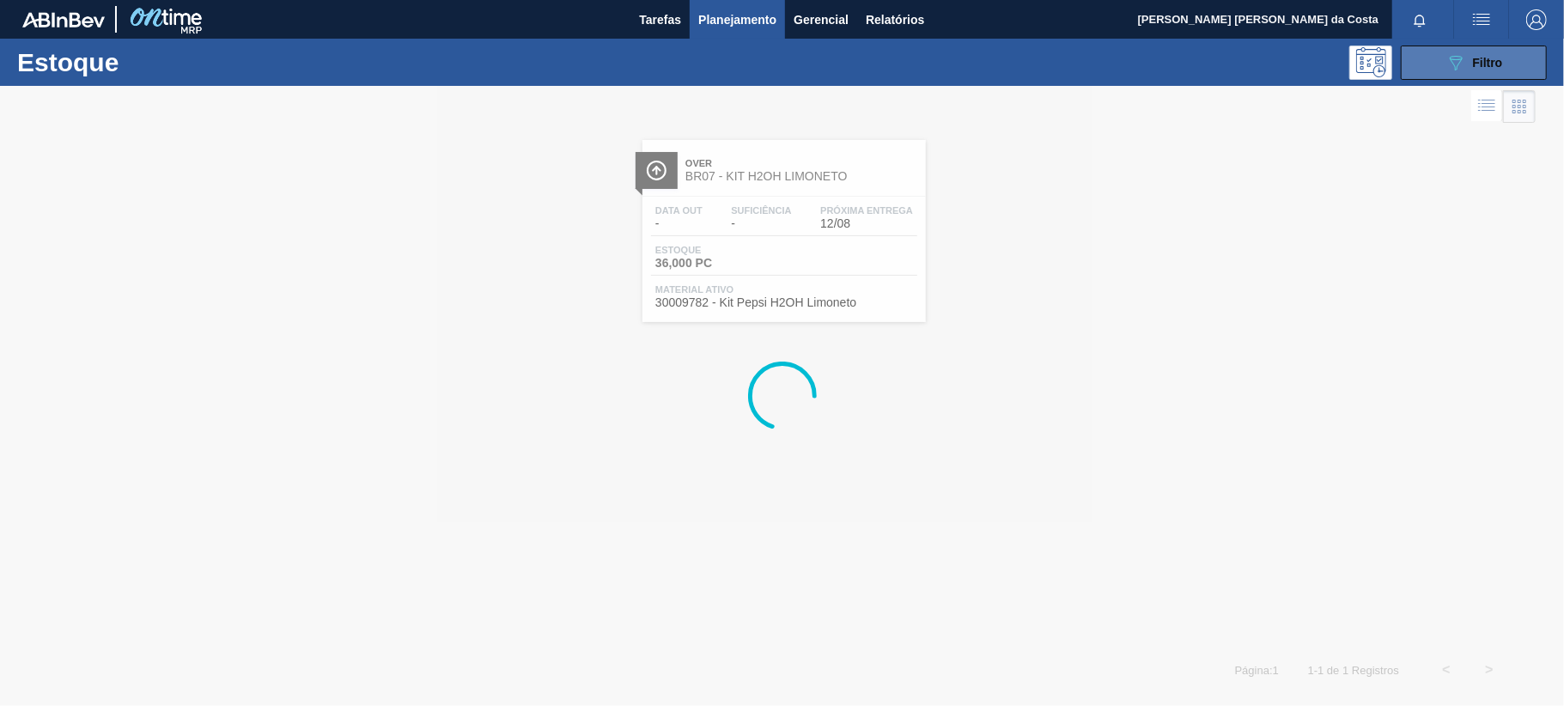
click at [1488, 58] on span "Filtro" at bounding box center [1488, 63] width 30 height 14
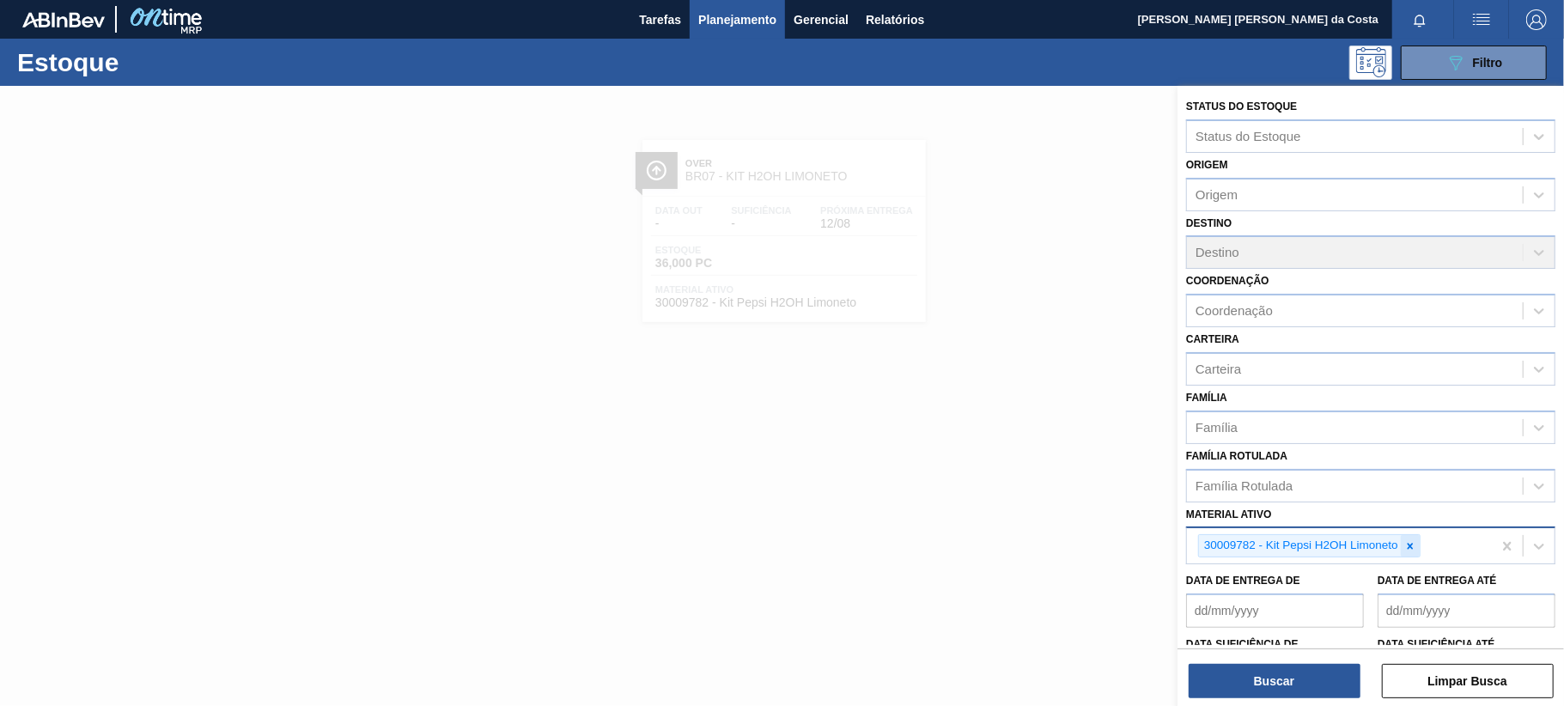
click at [1417, 543] on div at bounding box center [1410, 545] width 19 height 21
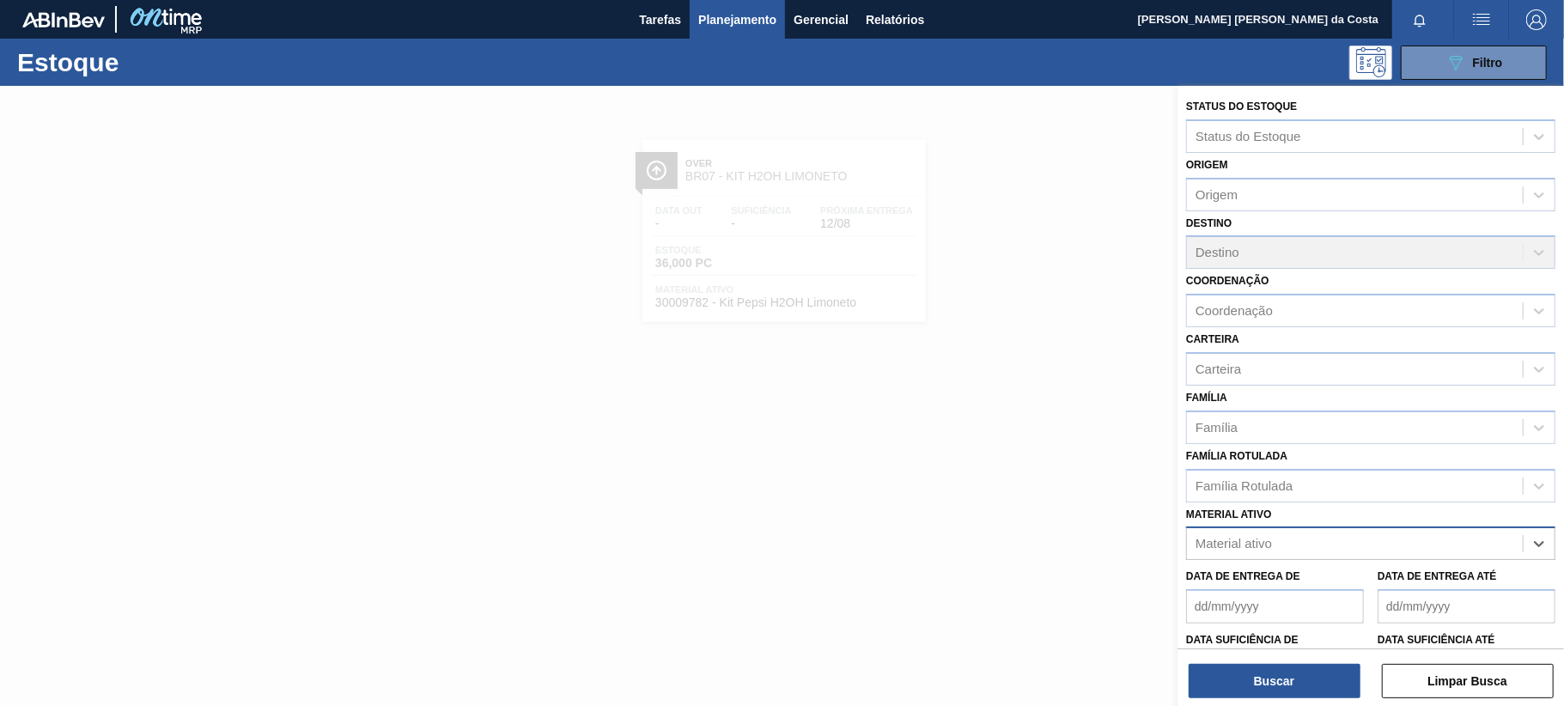
click at [1292, 533] on div "Material ativo" at bounding box center [1355, 544] width 336 height 25
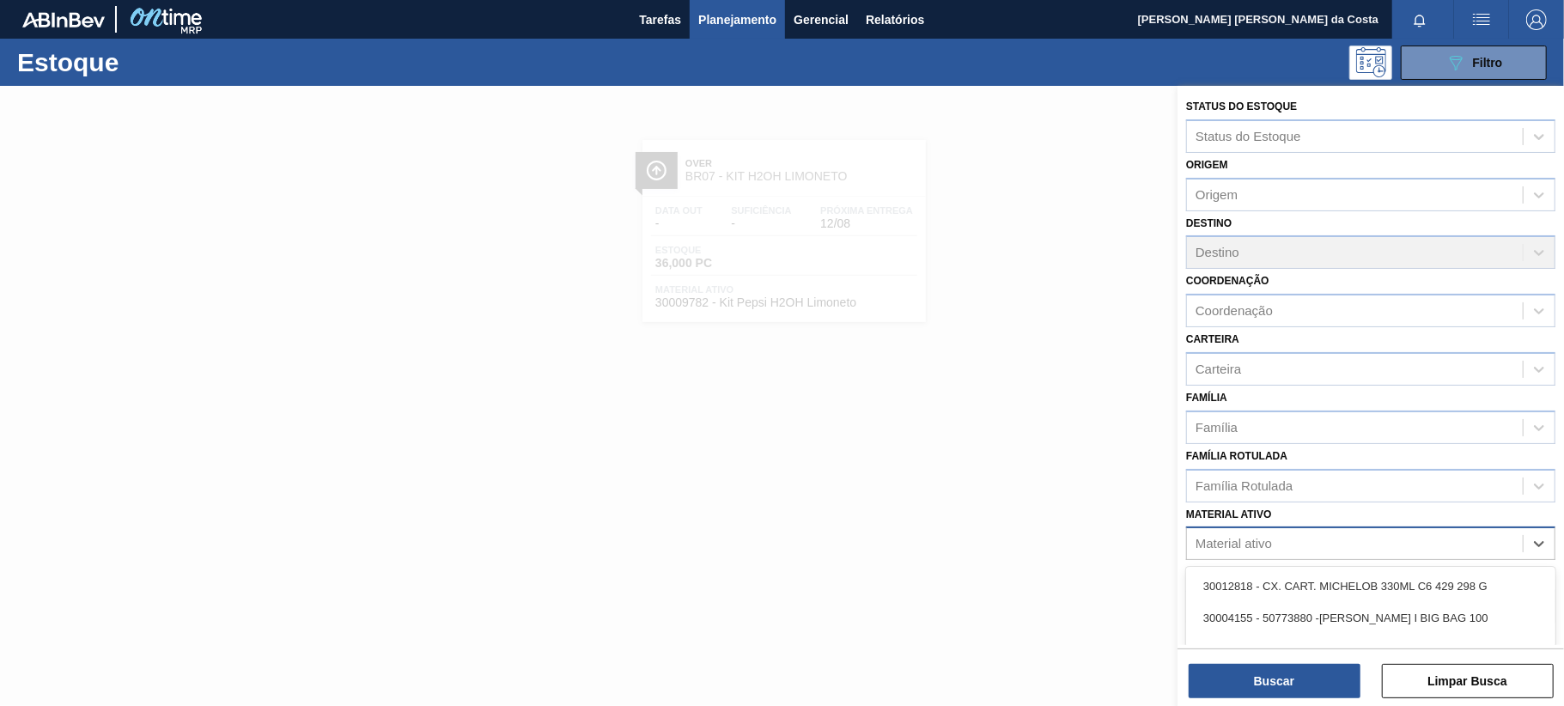
paste ativo "30009782"
type ativo "30009782"
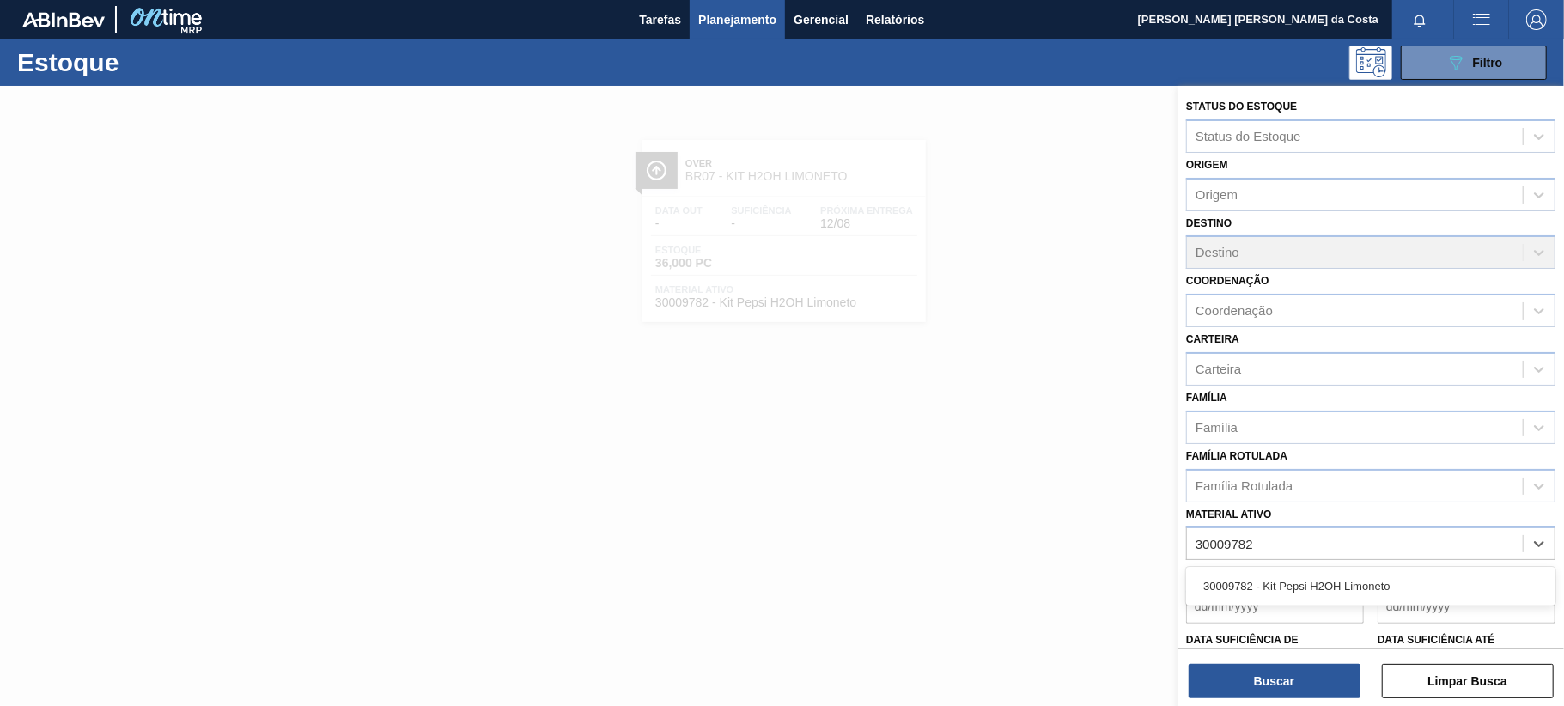
click at [1317, 585] on div "30009782 - Kit Pepsi H2OH Limoneto" at bounding box center [1370, 586] width 369 height 32
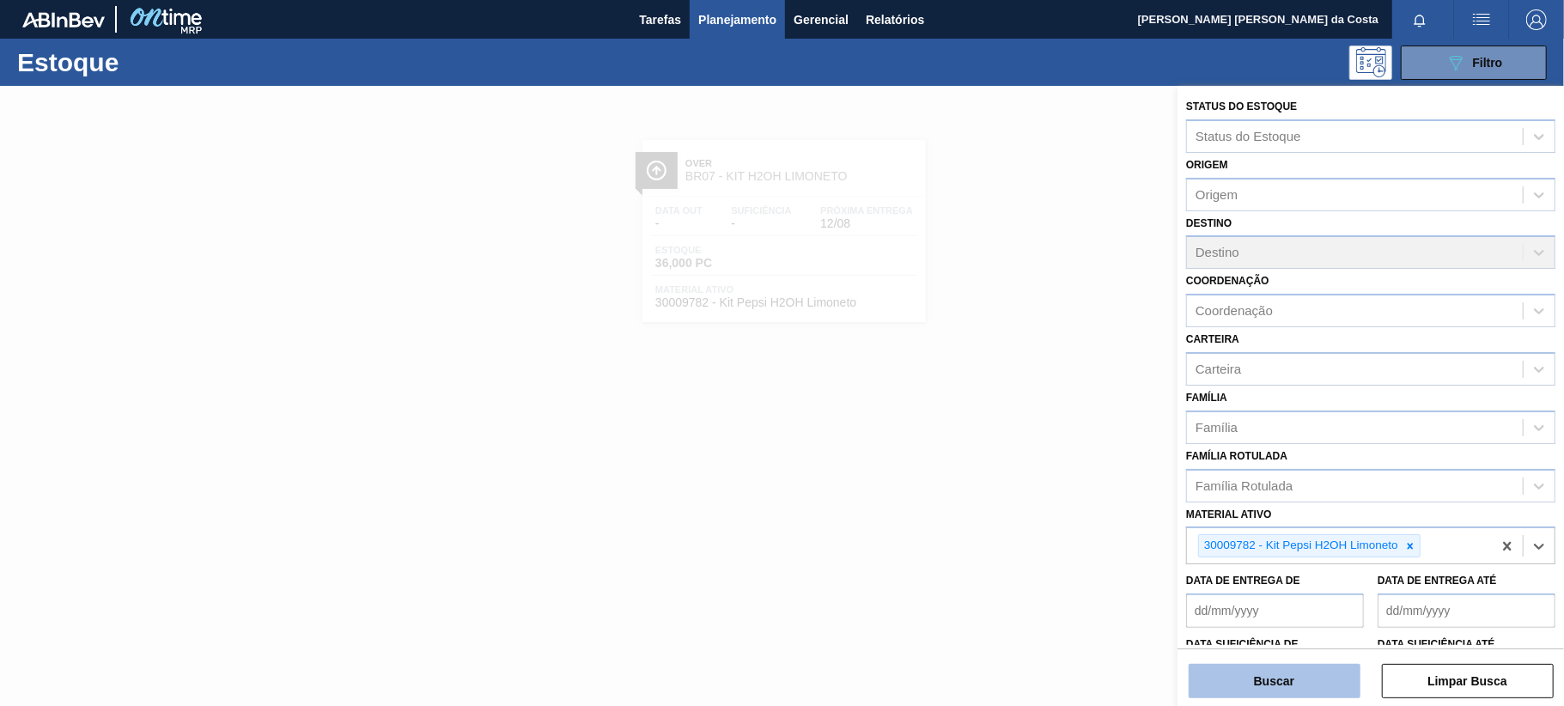
click at [1324, 684] on button "Buscar" at bounding box center [1275, 681] width 172 height 34
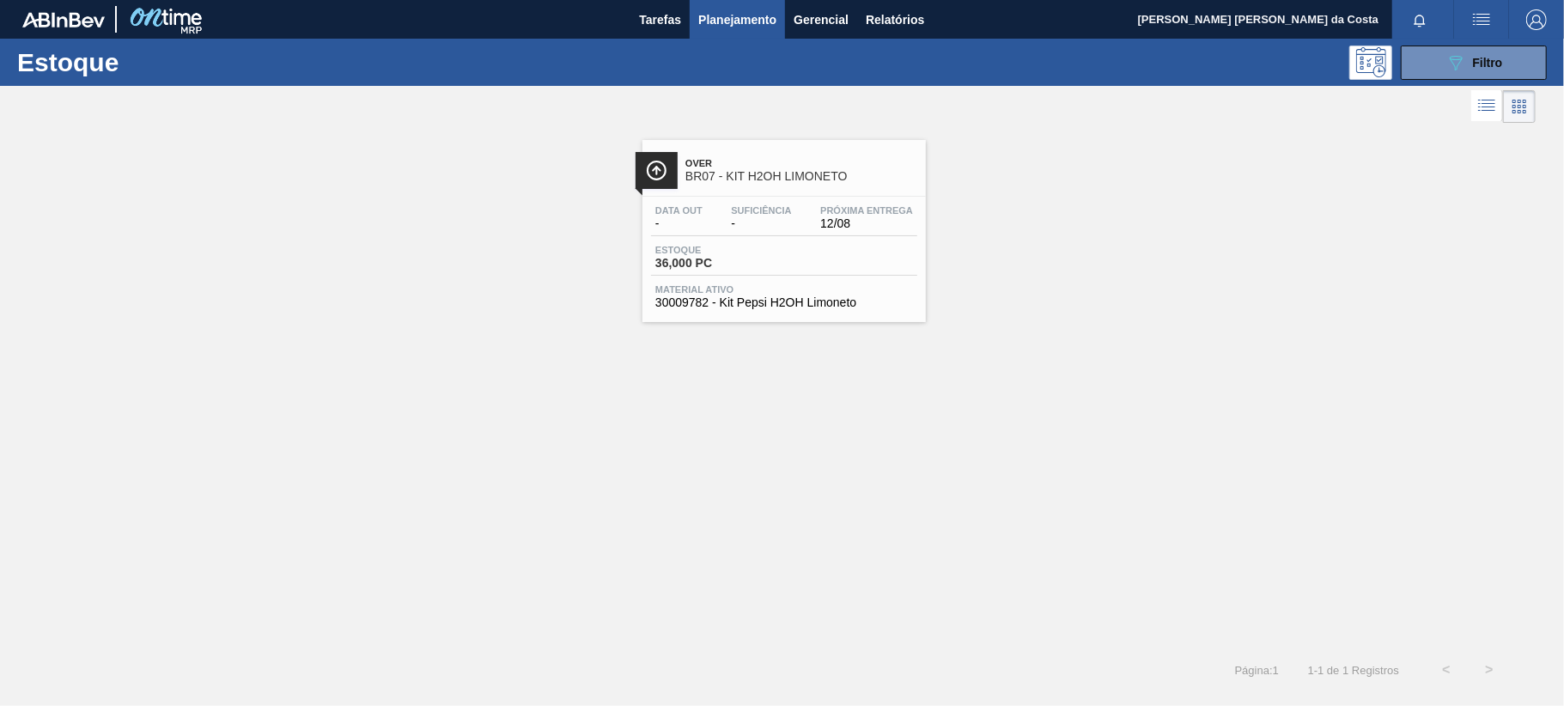
click at [831, 216] on div "Próxima Entrega 12/08" at bounding box center [866, 217] width 101 height 25
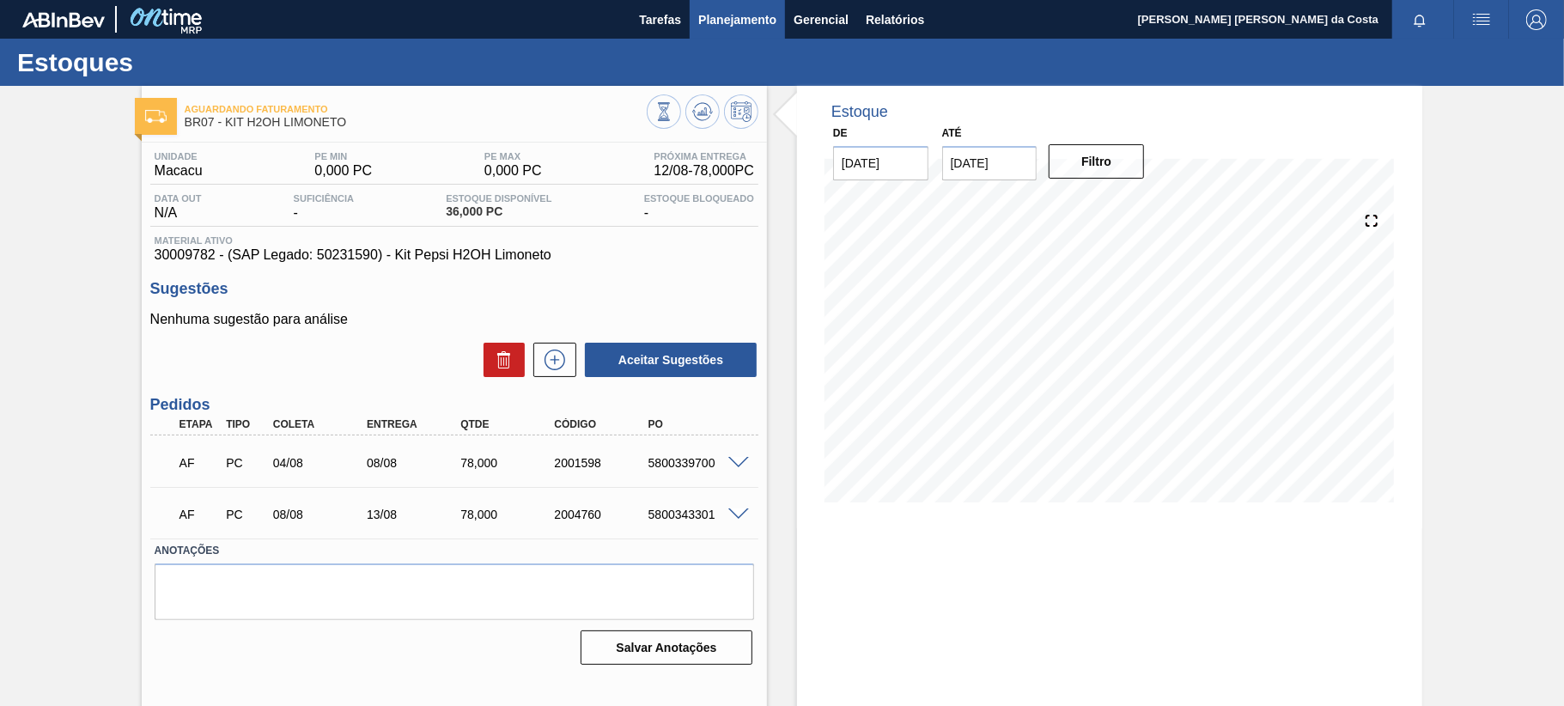
click at [747, 25] on span "Planejamento" at bounding box center [737, 19] width 78 height 21
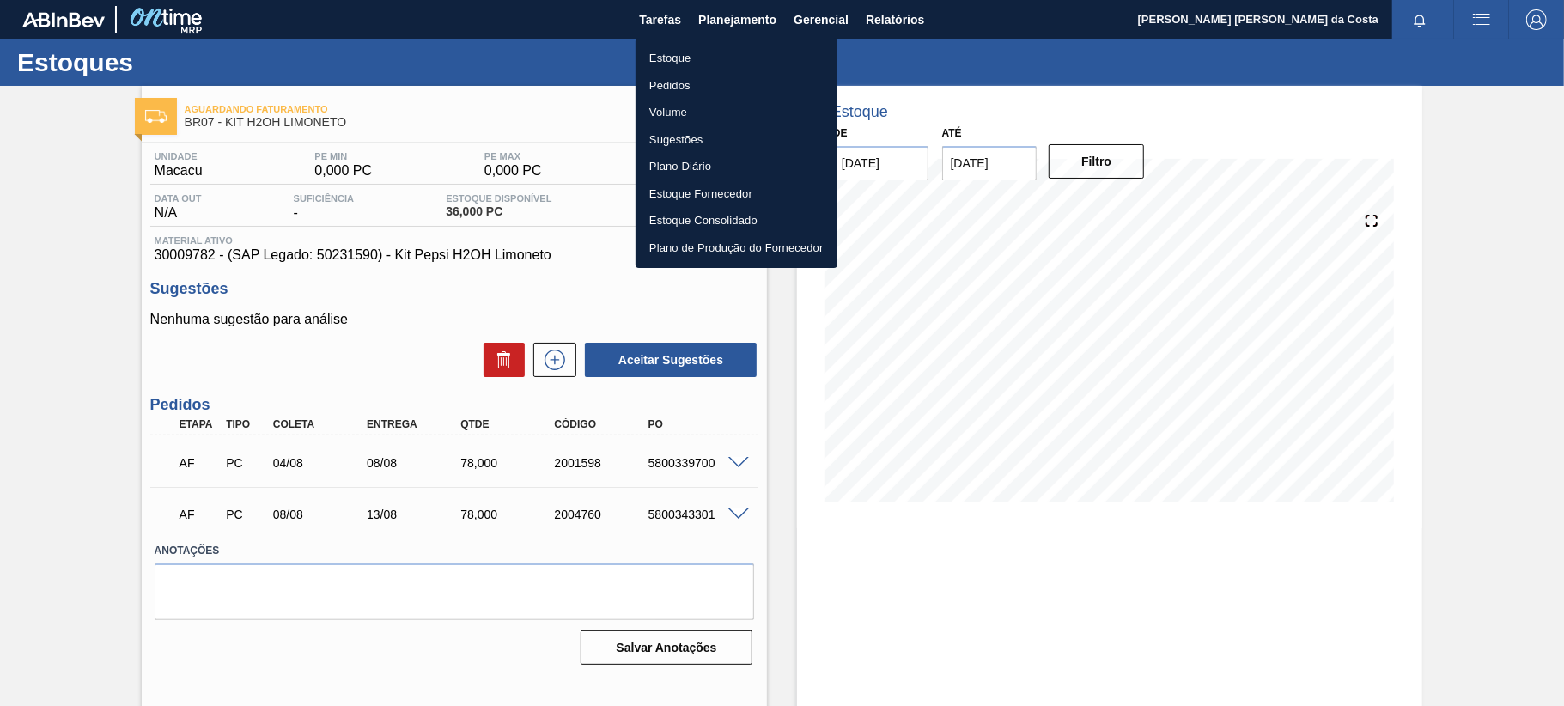
click at [672, 60] on li "Estoque" at bounding box center [737, 58] width 202 height 27
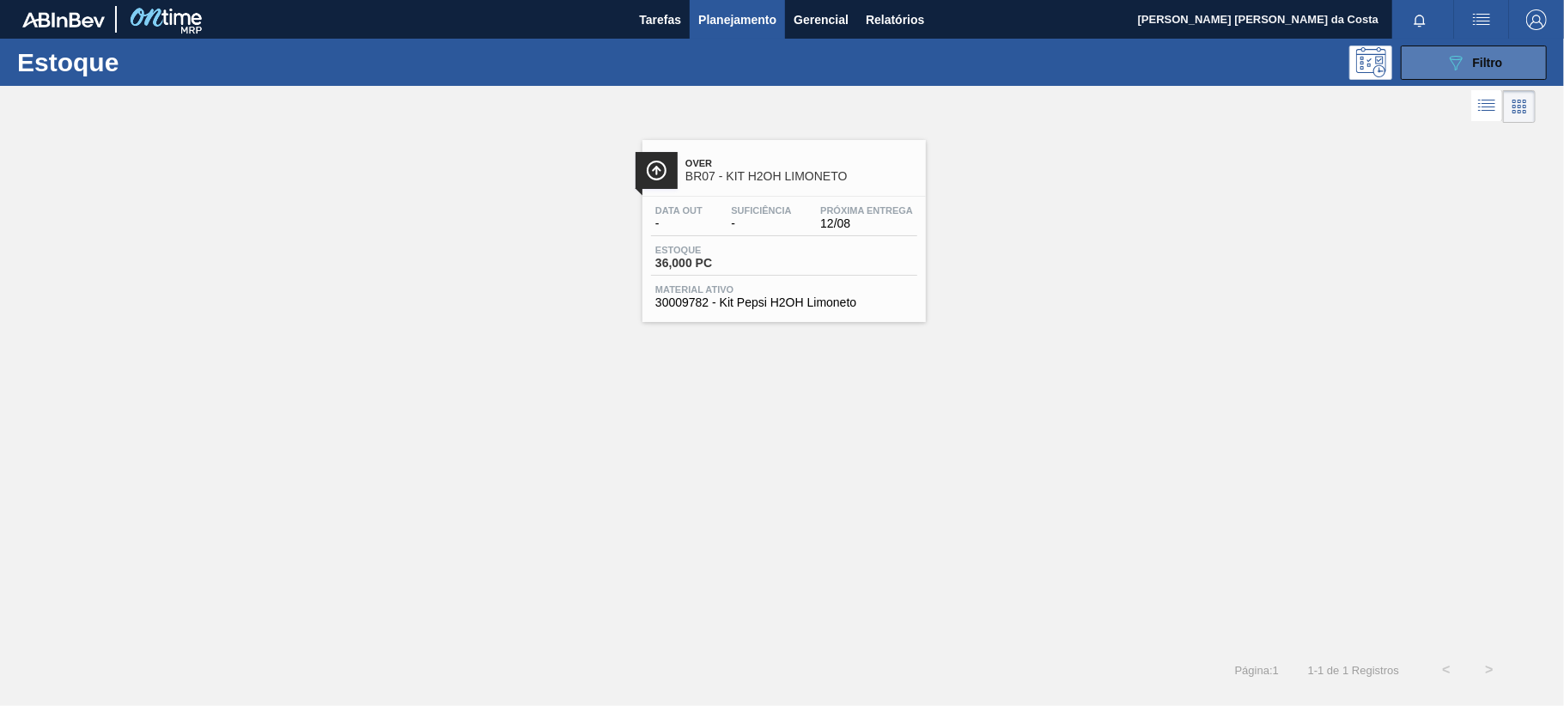
click at [1478, 66] on span "Filtro" at bounding box center [1488, 63] width 30 height 14
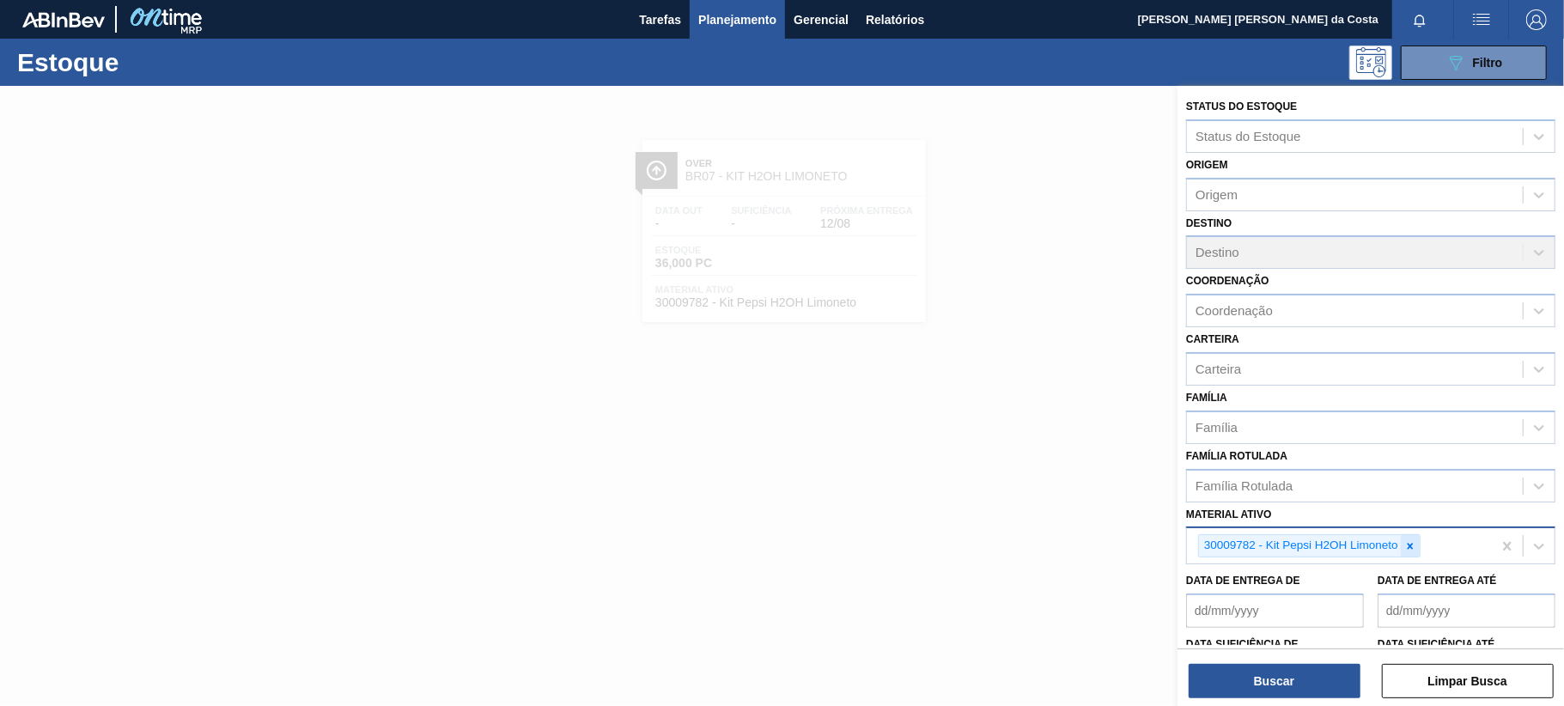
click at [1410, 543] on icon at bounding box center [1411, 546] width 6 height 6
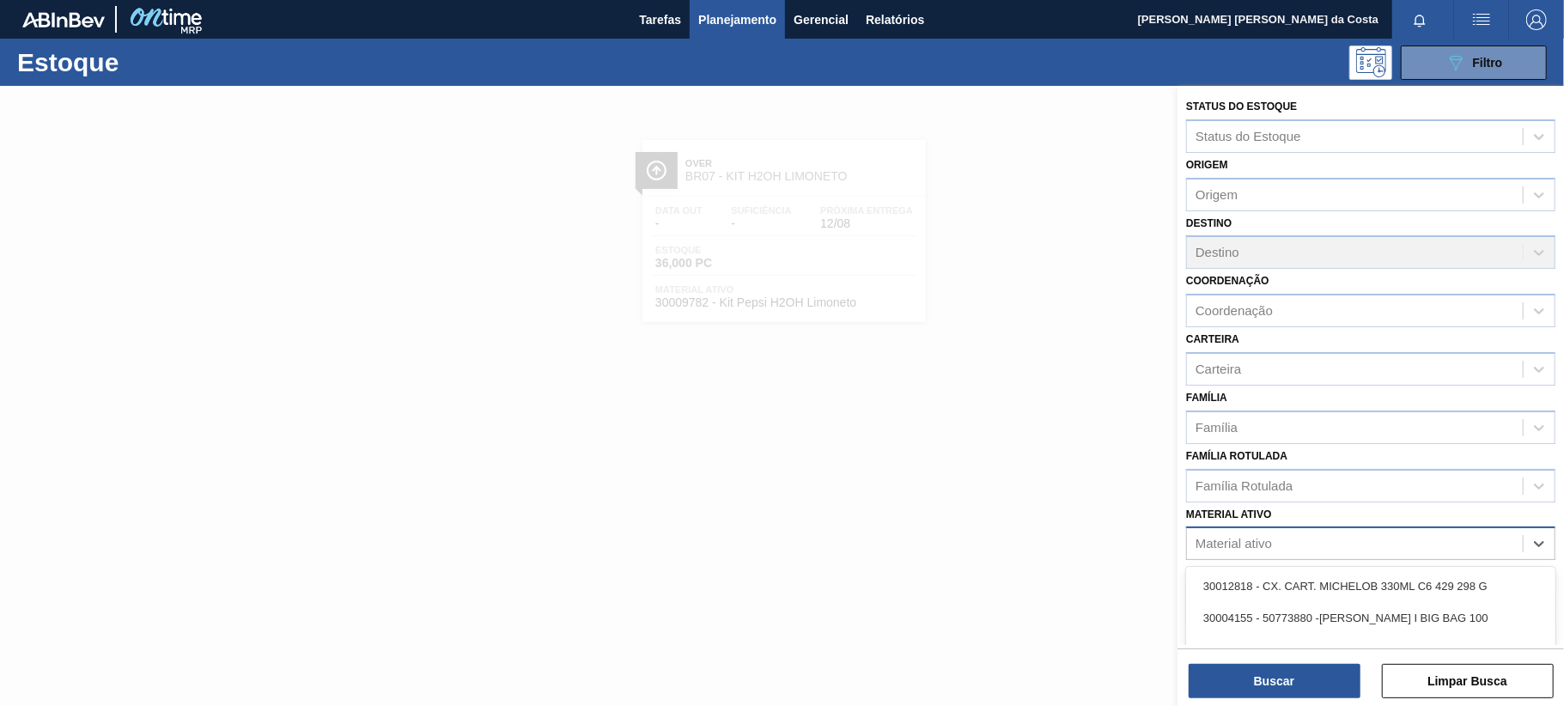
drag, startPoint x: 1307, startPoint y: 533, endPoint x: 1293, endPoint y: 537, distance: 15.0
click at [1300, 537] on div "Material ativo" at bounding box center [1355, 544] width 336 height 25
paste ativo "30034065"
type ativo "30034065"
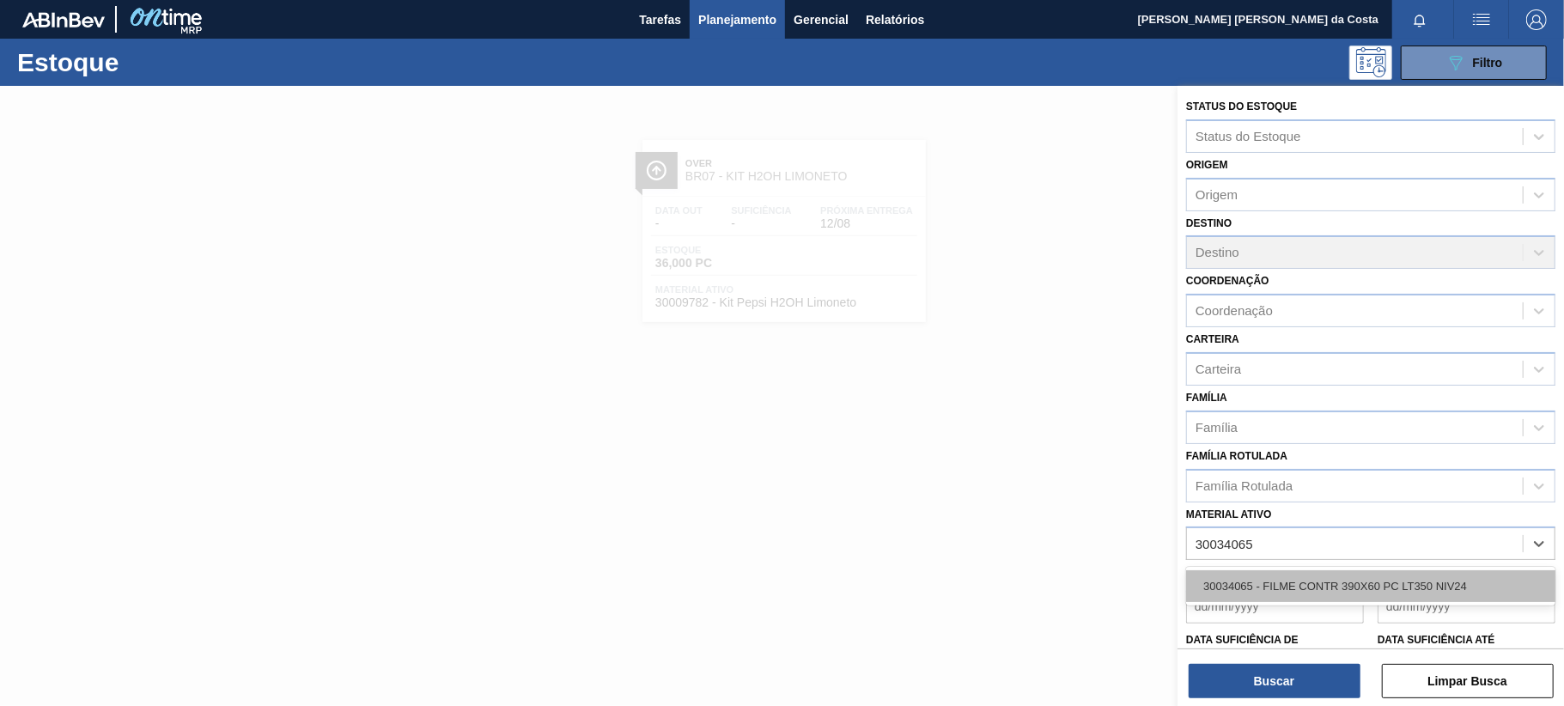
click at [1306, 588] on div "30034065 - FILME CONTR 390X60 PC LT350 NIV24" at bounding box center [1370, 586] width 369 height 32
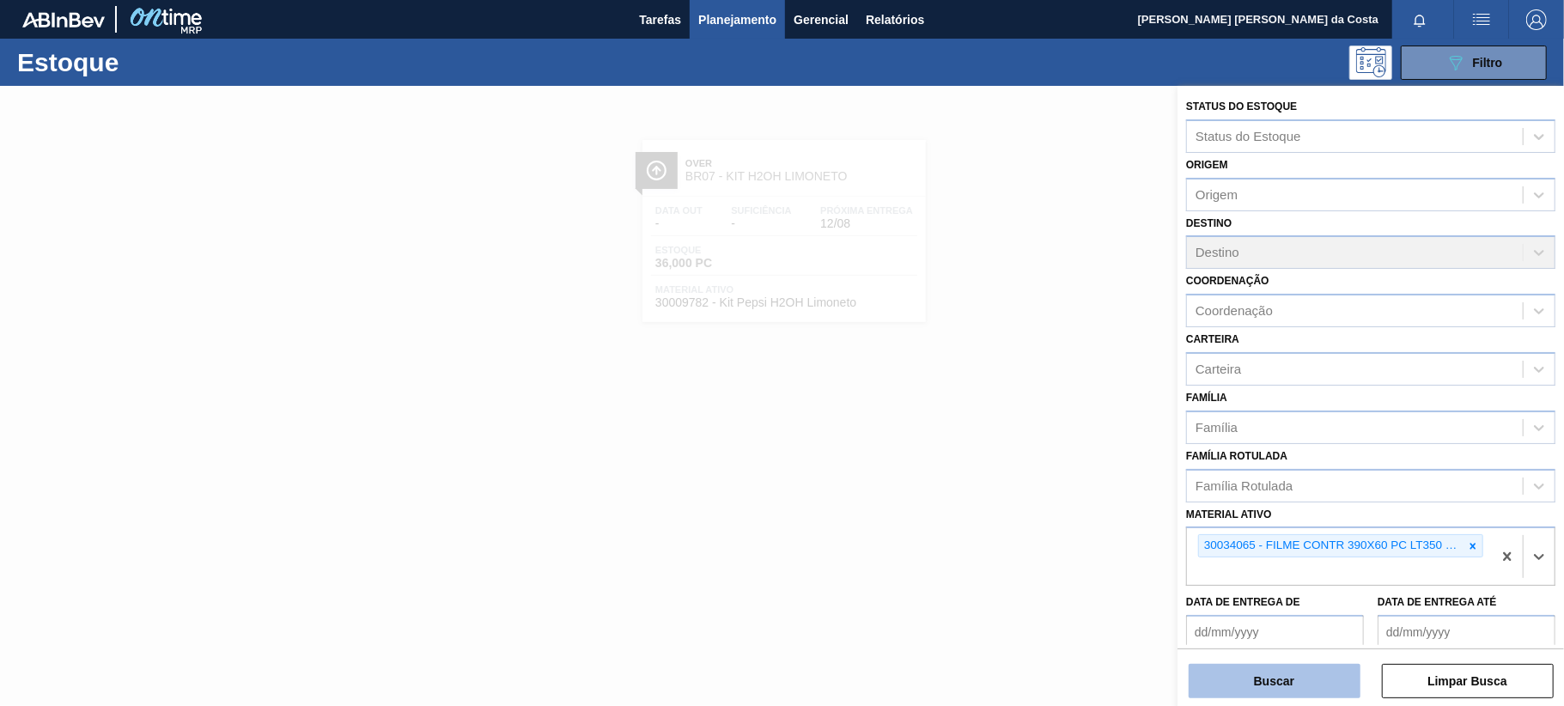
click at [1296, 671] on button "Buscar" at bounding box center [1275, 681] width 172 height 34
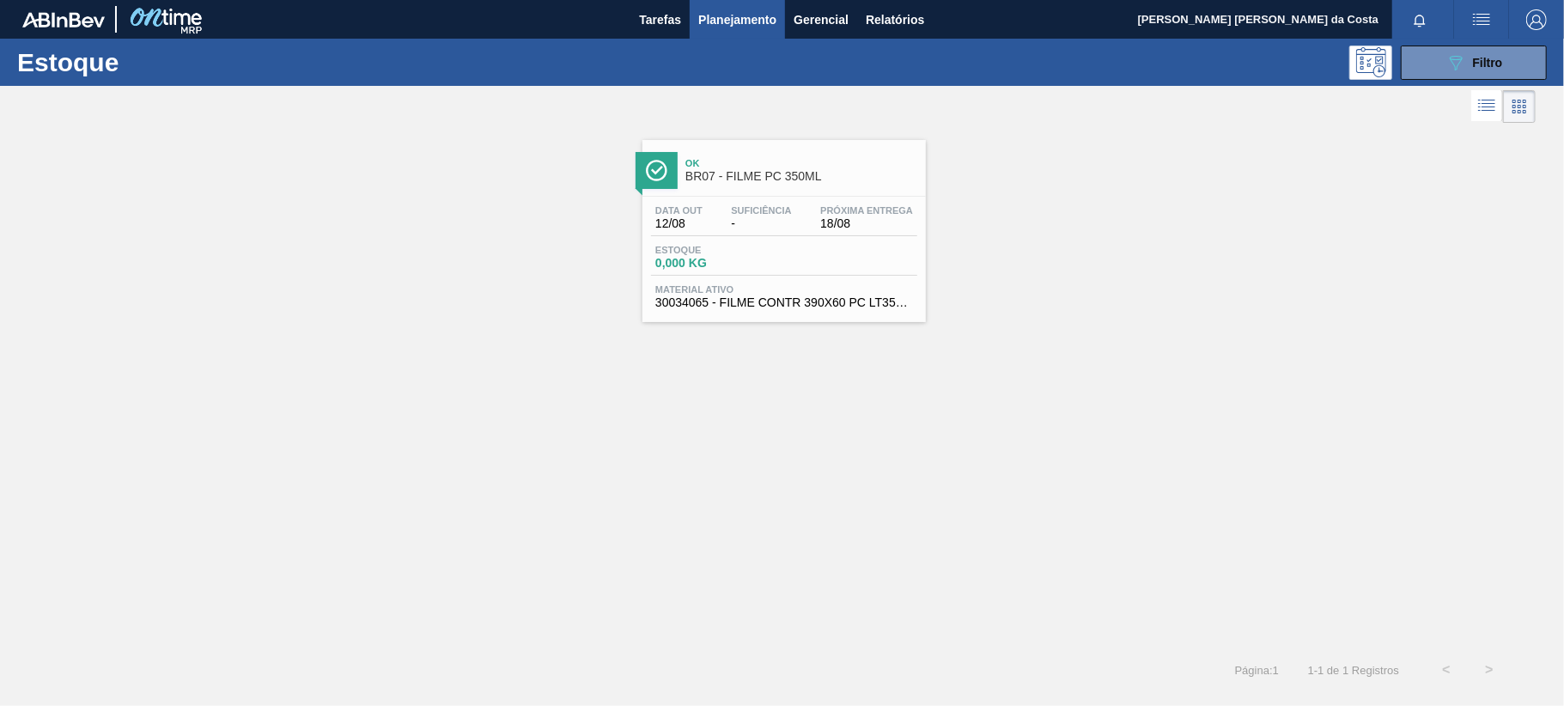
click at [743, 239] on div "Data out 12/08 Suficiência - Próxima Entrega 18/08 Estoque 0,000 KG Material at…" at bounding box center [783, 255] width 283 height 117
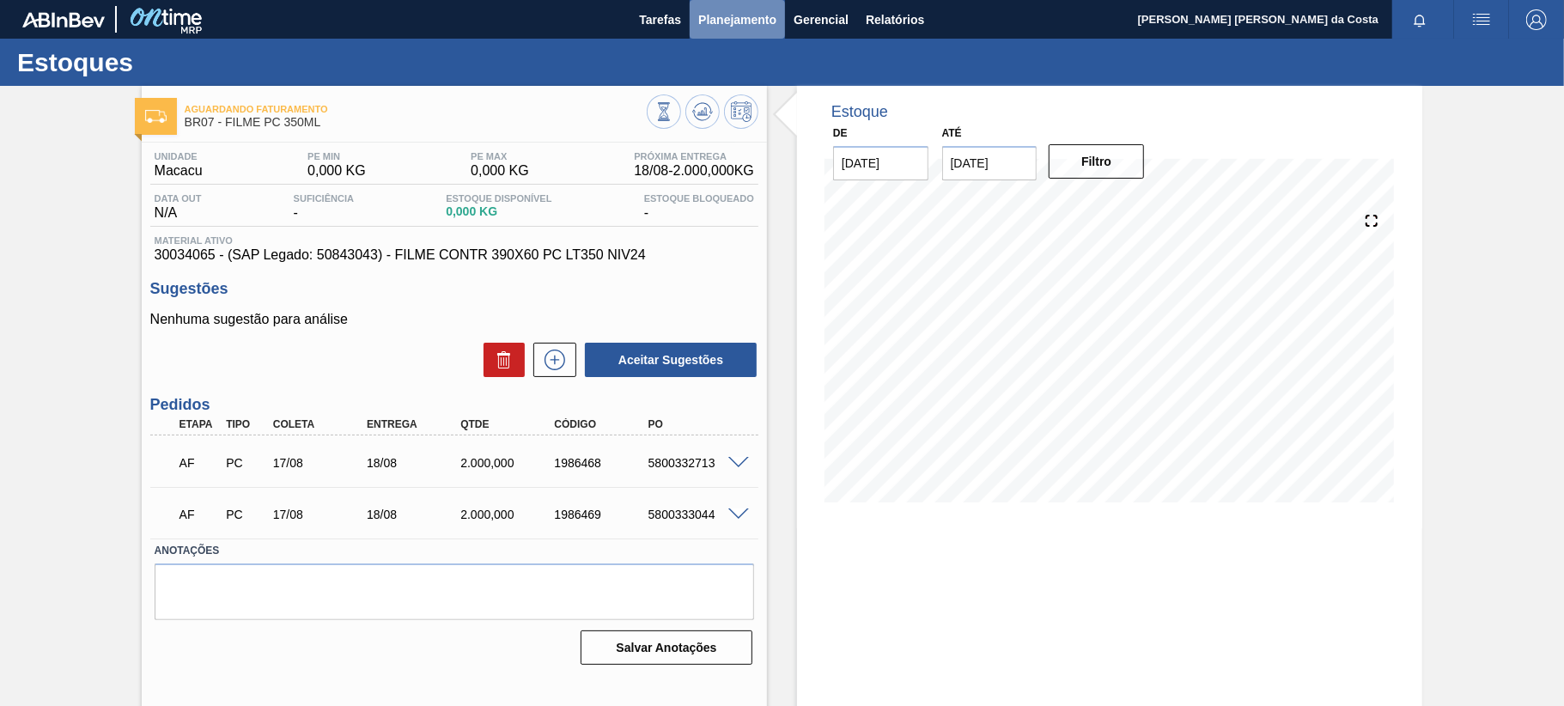
click at [743, 18] on span "Planejamento" at bounding box center [737, 19] width 78 height 21
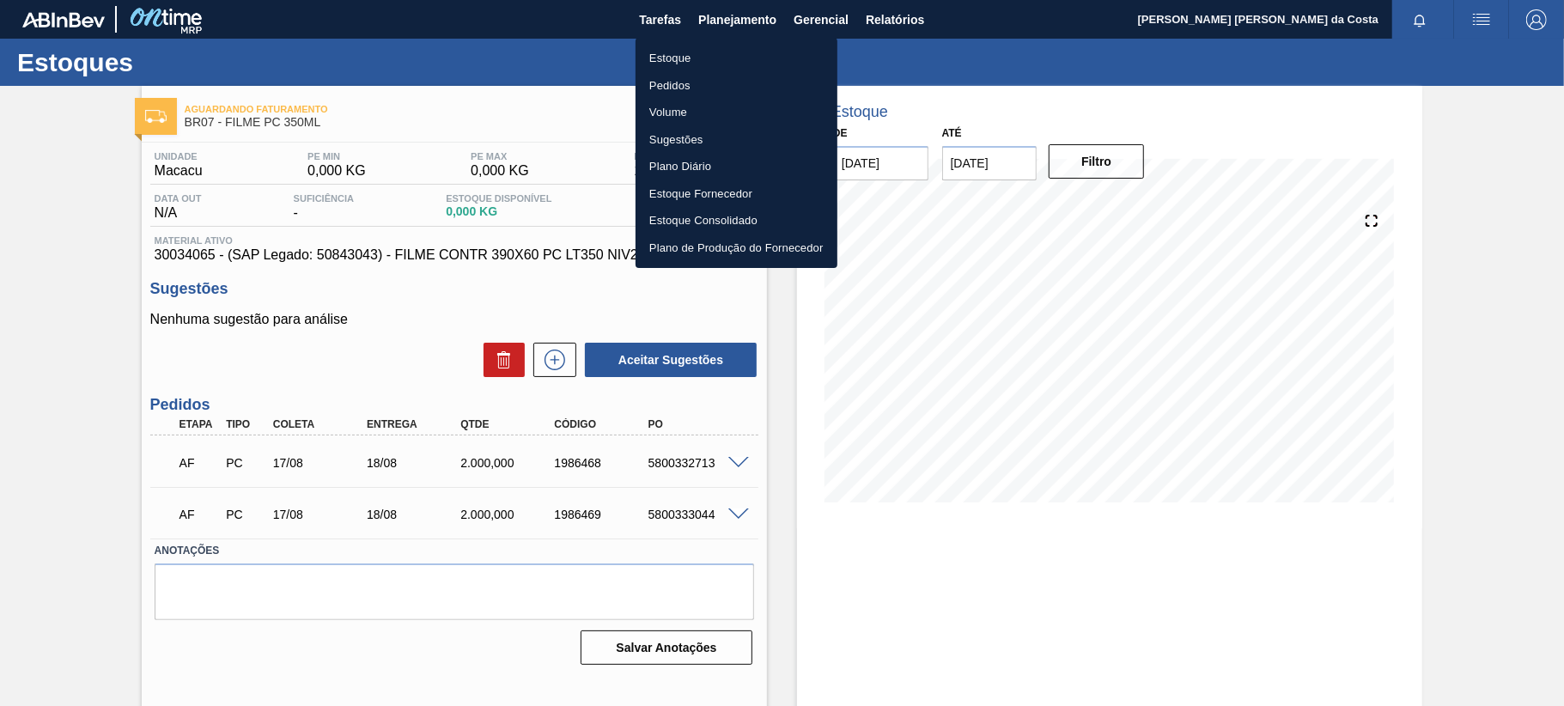
click at [663, 60] on li "Estoque" at bounding box center [737, 58] width 202 height 27
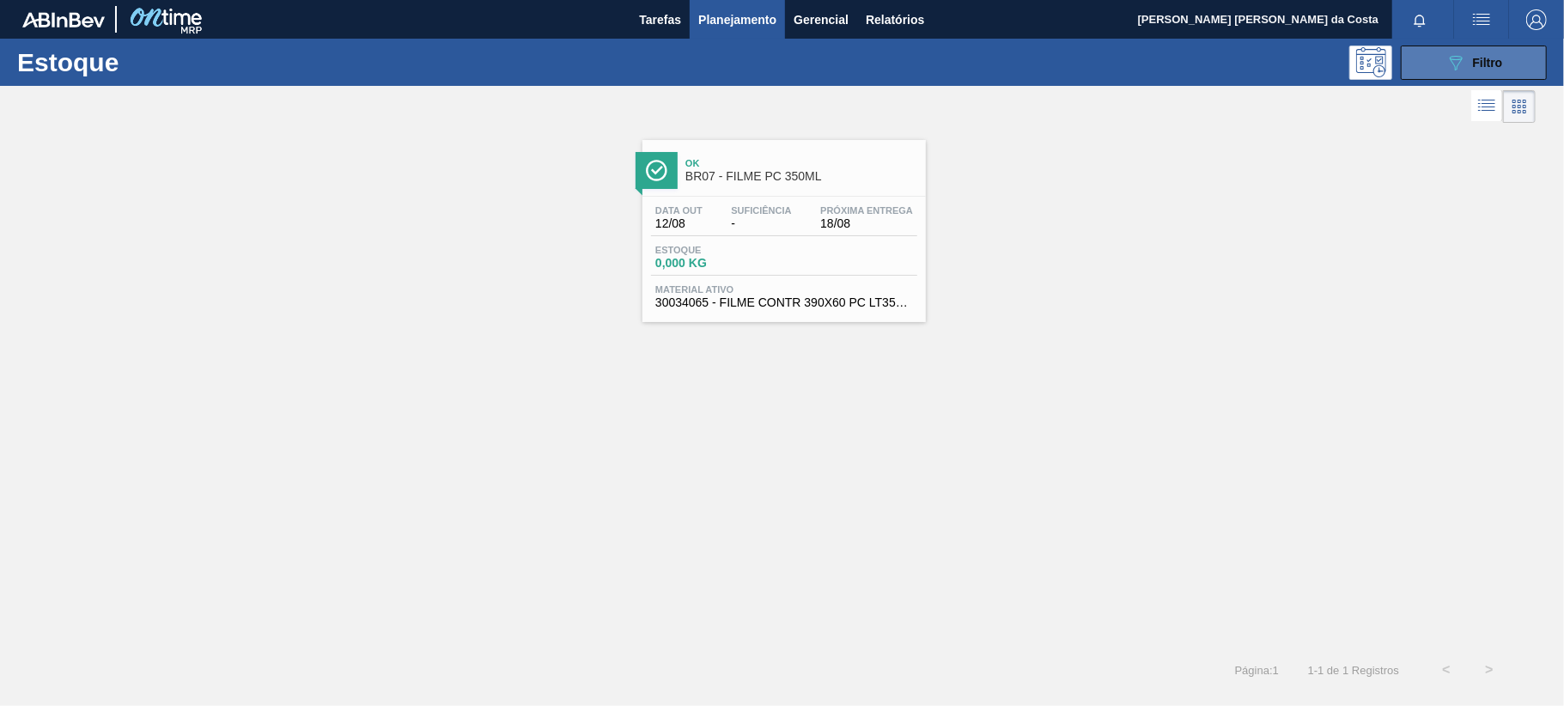
click at [1485, 56] on span "Filtro" at bounding box center [1488, 63] width 30 height 14
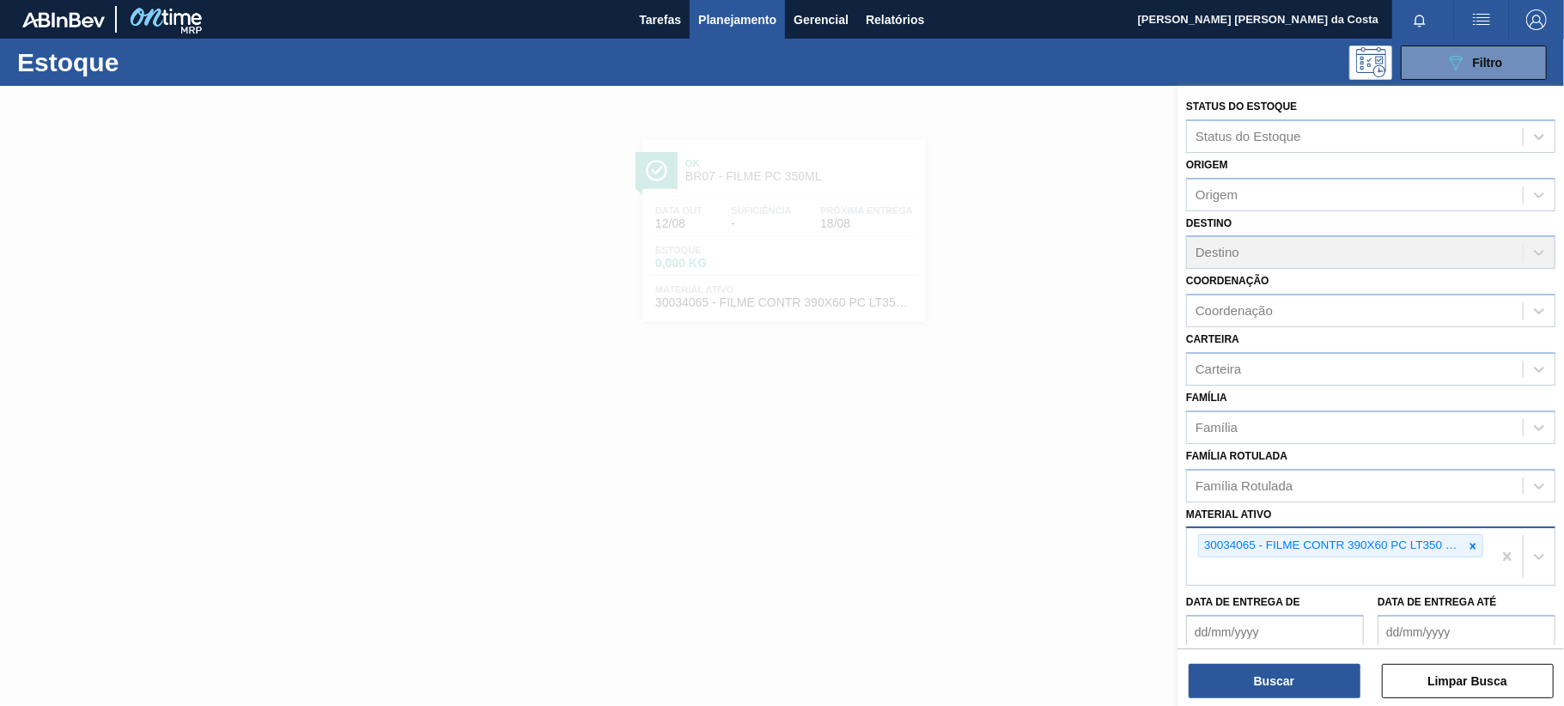
drag, startPoint x: 1475, startPoint y: 546, endPoint x: 1422, endPoint y: 547, distance: 52.4
click at [1471, 547] on icon at bounding box center [1473, 546] width 12 height 12
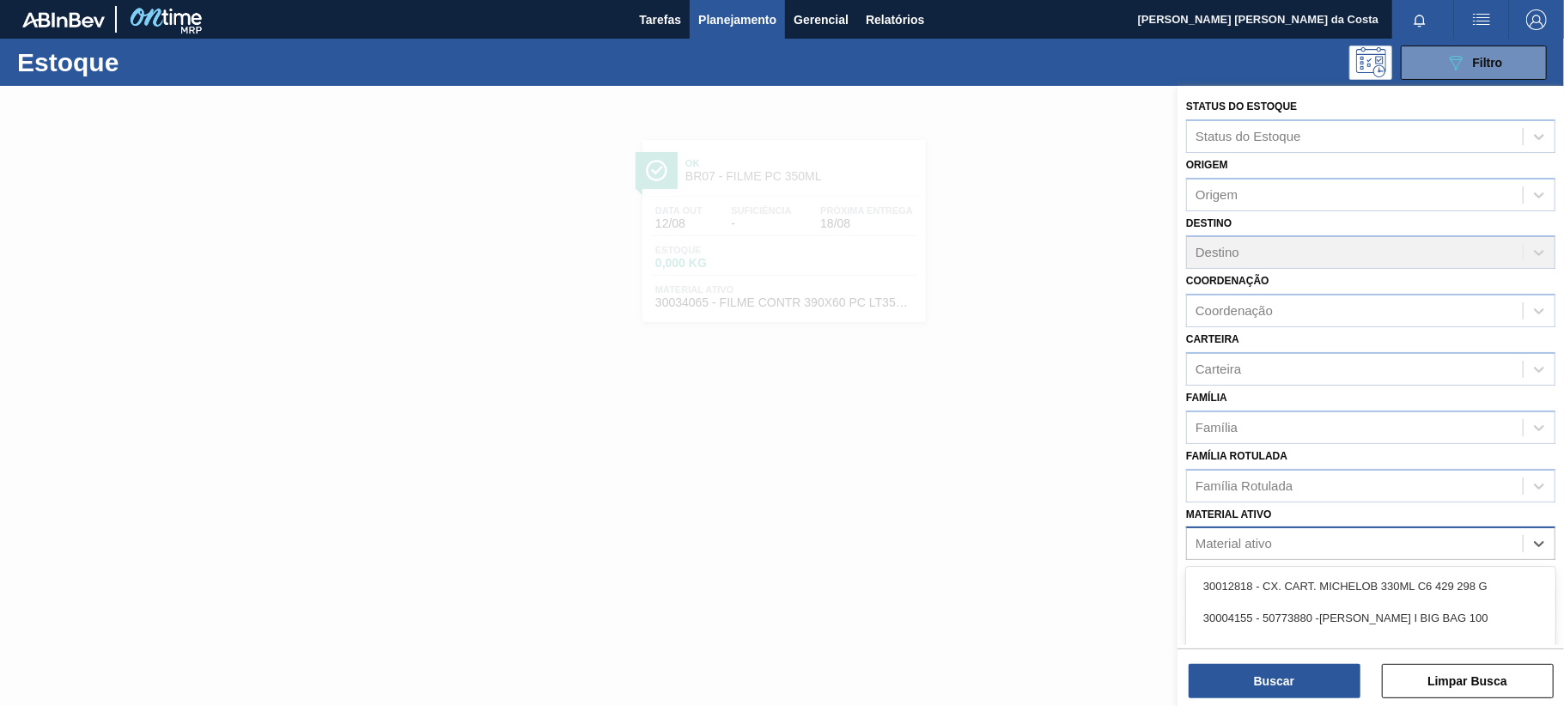
drag, startPoint x: 1273, startPoint y: 545, endPoint x: 1254, endPoint y: 539, distance: 19.6
click at [1257, 541] on div "Material ativo" at bounding box center [1355, 544] width 336 height 25
paste ativo "30030366"
type ativo "30030366"
click at [1276, 584] on div "30030366 - ROT PLAST 15L AH PC NIV24" at bounding box center [1370, 586] width 369 height 32
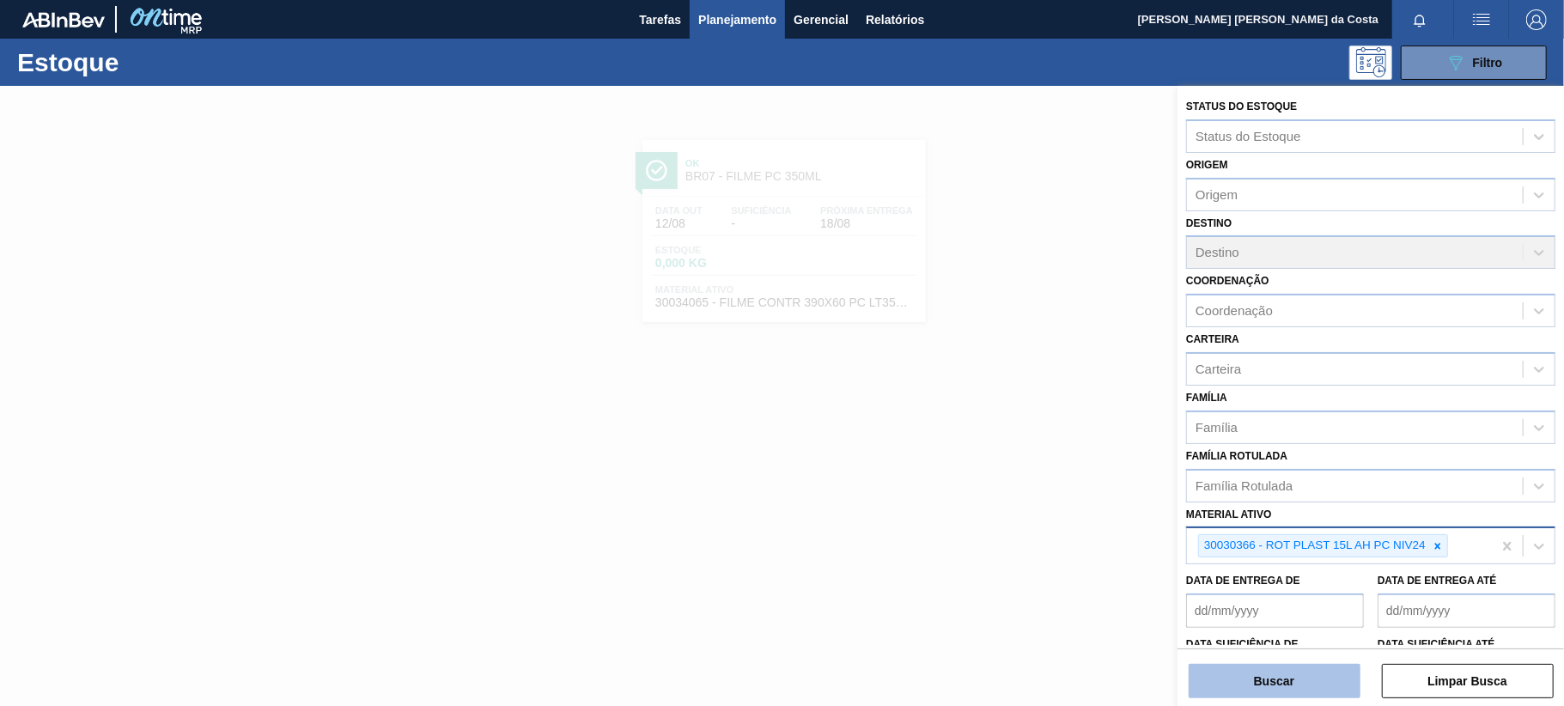
drag, startPoint x: 1289, startPoint y: 682, endPoint x: 1272, endPoint y: 667, distance: 23.1
click at [1288, 681] on button "Buscar" at bounding box center [1275, 681] width 172 height 34
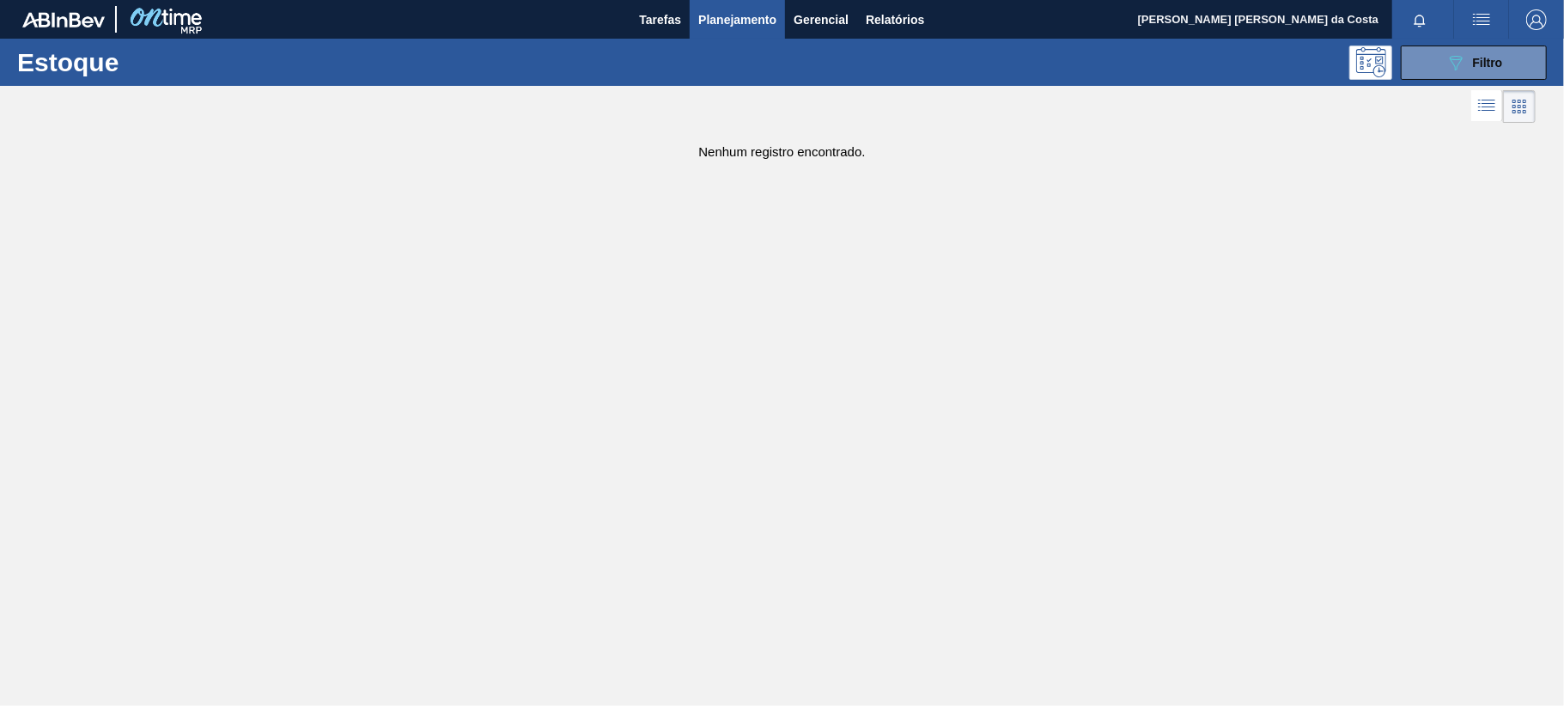
drag, startPoint x: 1483, startPoint y: 70, endPoint x: 1465, endPoint y: 146, distance: 78.4
click at [1481, 73] on button "089F7B8B-B2A5-4AFE-B5C0-19BA573D28AC Filtro" at bounding box center [1474, 63] width 146 height 34
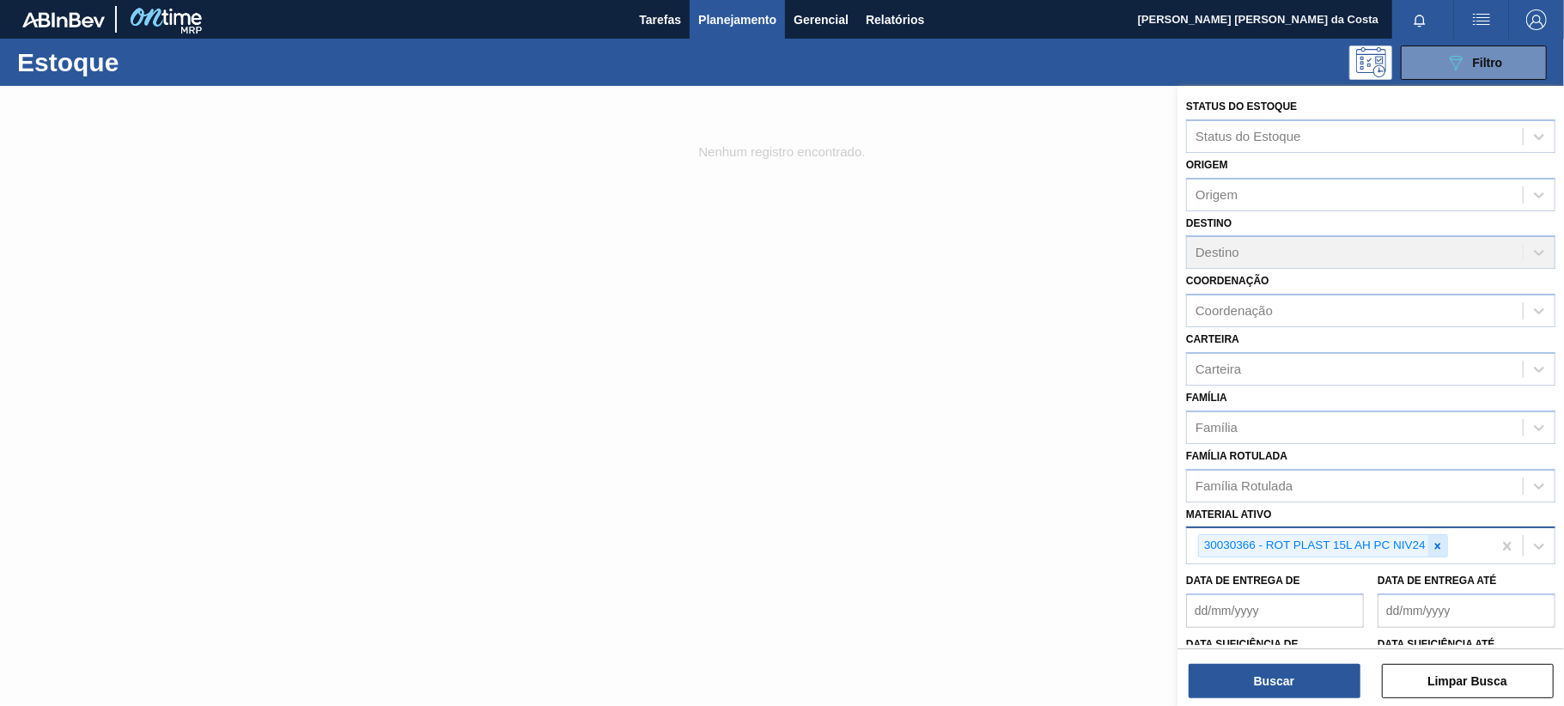
click at [1433, 543] on icon at bounding box center [1438, 546] width 12 height 12
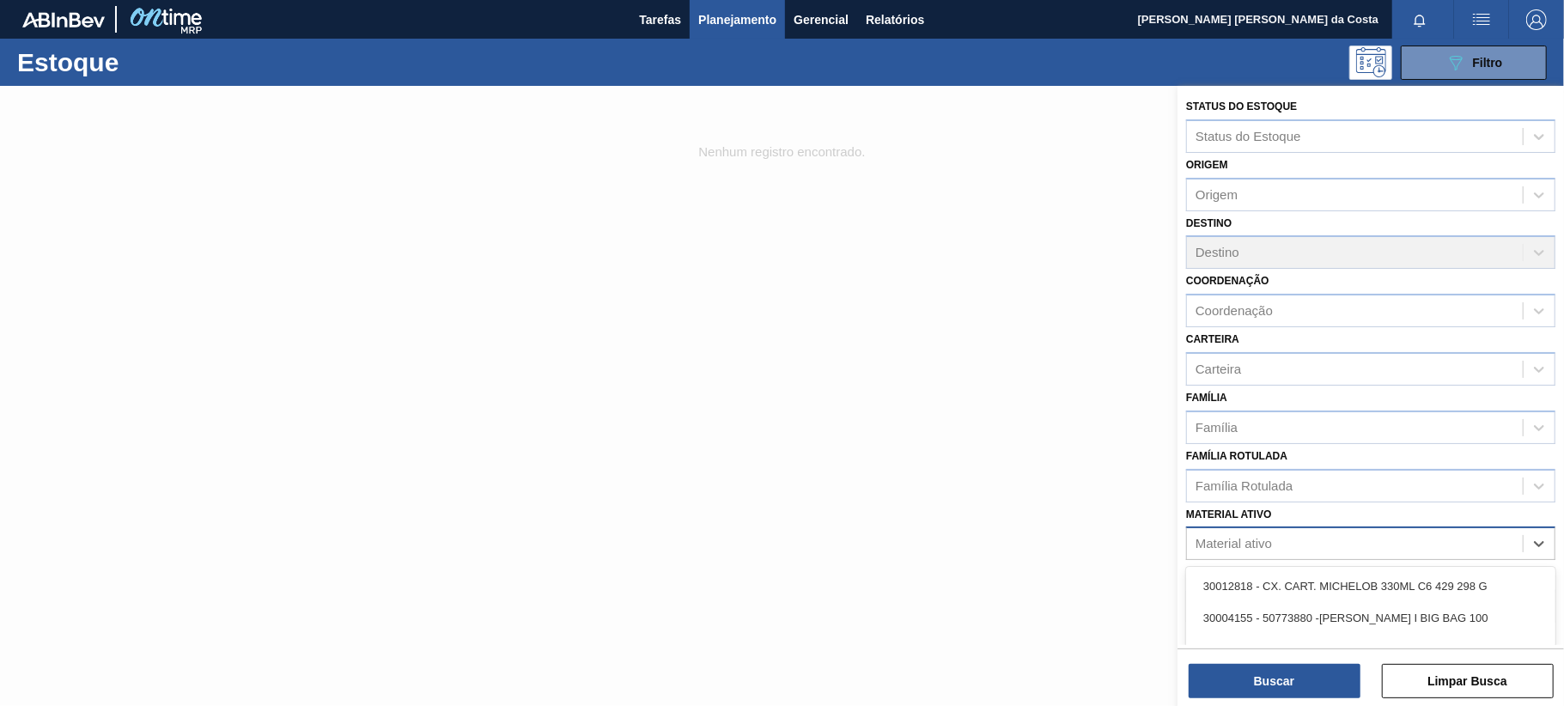
click at [1283, 538] on div "Material ativo" at bounding box center [1355, 544] width 336 height 25
paste ativo "30017801"
type ativo "30017801"
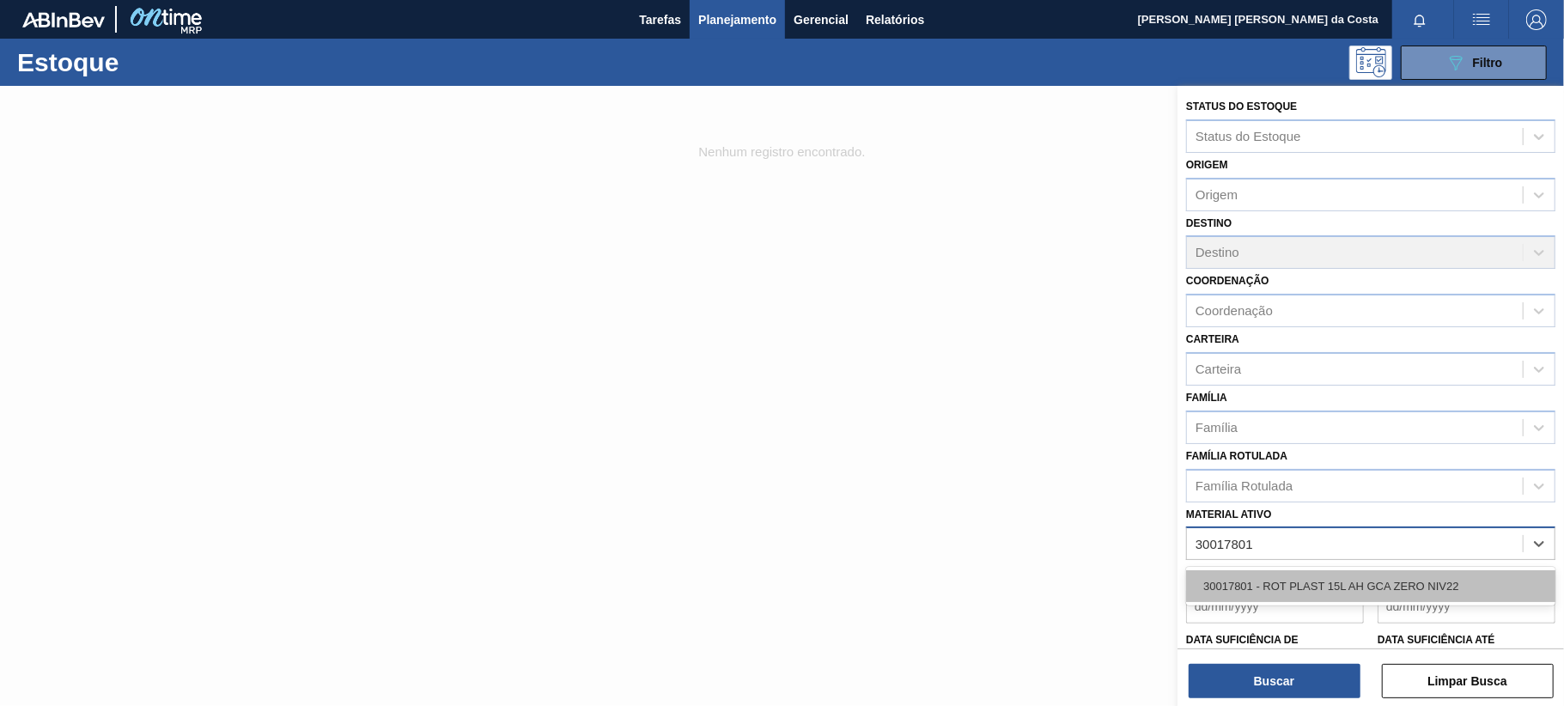
click at [1297, 584] on div "30017801 - ROT PLAST 15L AH GCA ZERO NIV22" at bounding box center [1370, 586] width 369 height 32
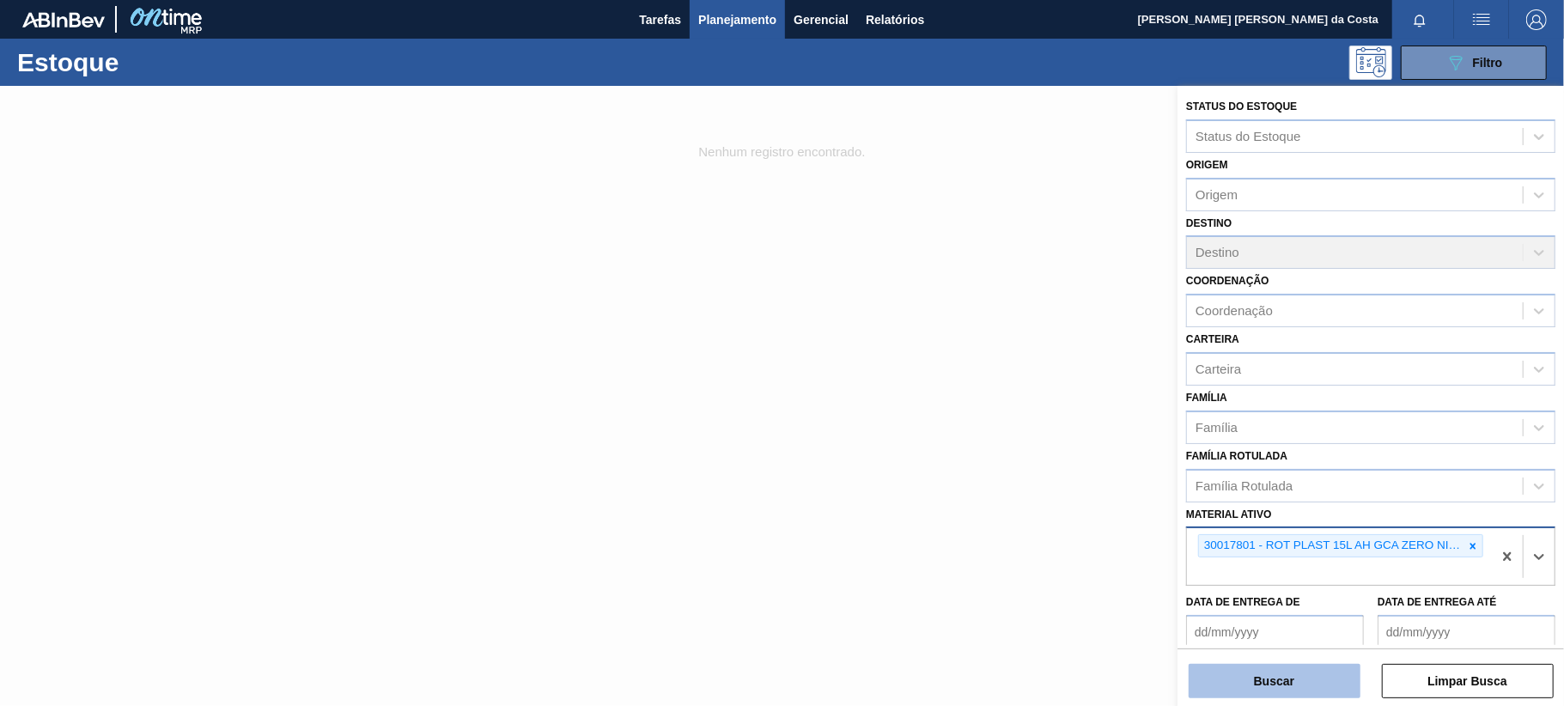
click at [1302, 675] on button "Buscar" at bounding box center [1275, 681] width 172 height 34
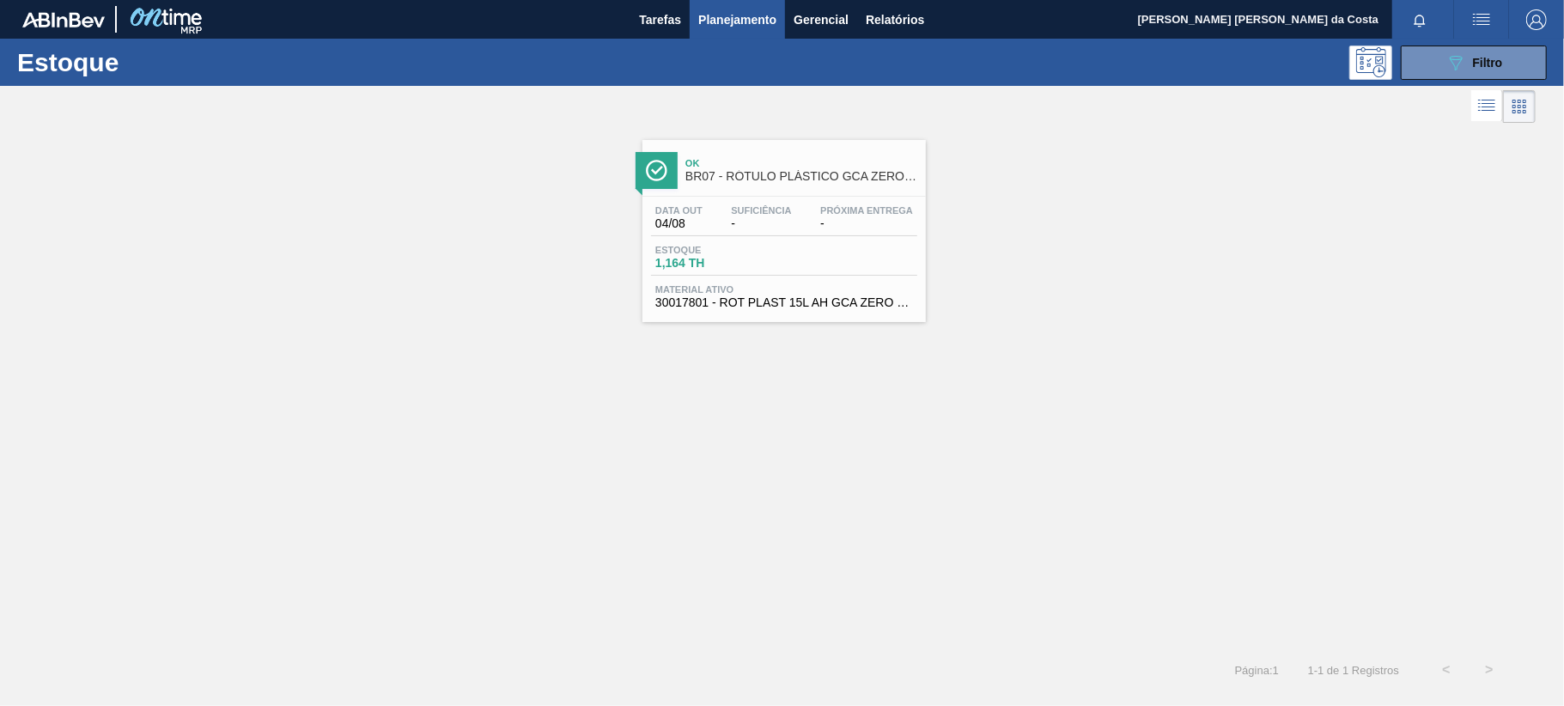
click at [744, 238] on div "Data out 04/08 Suficiência - Próxima Entrega - Estoque 1,164 TH Material ativo …" at bounding box center [783, 255] width 283 height 117
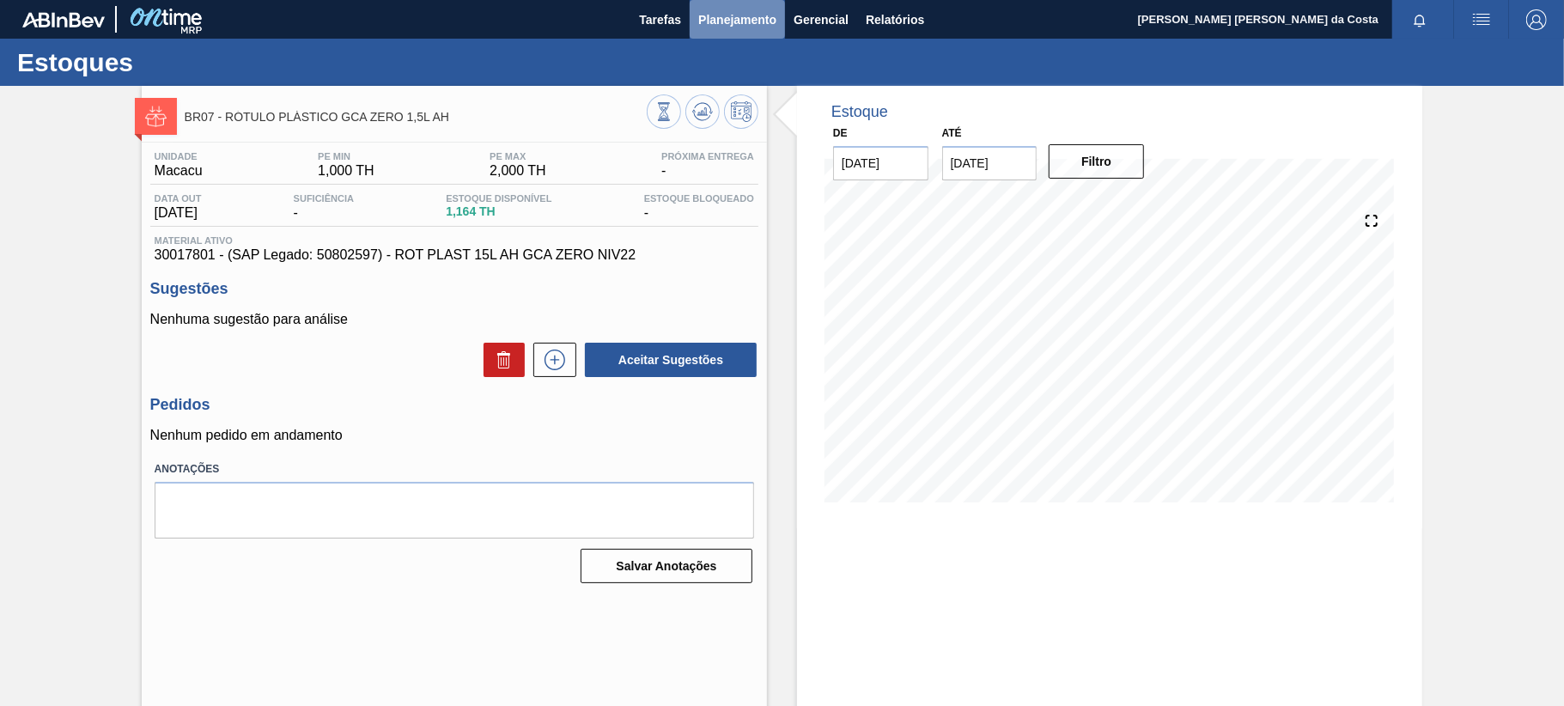
click at [732, 15] on span "Planejamento" at bounding box center [737, 19] width 78 height 21
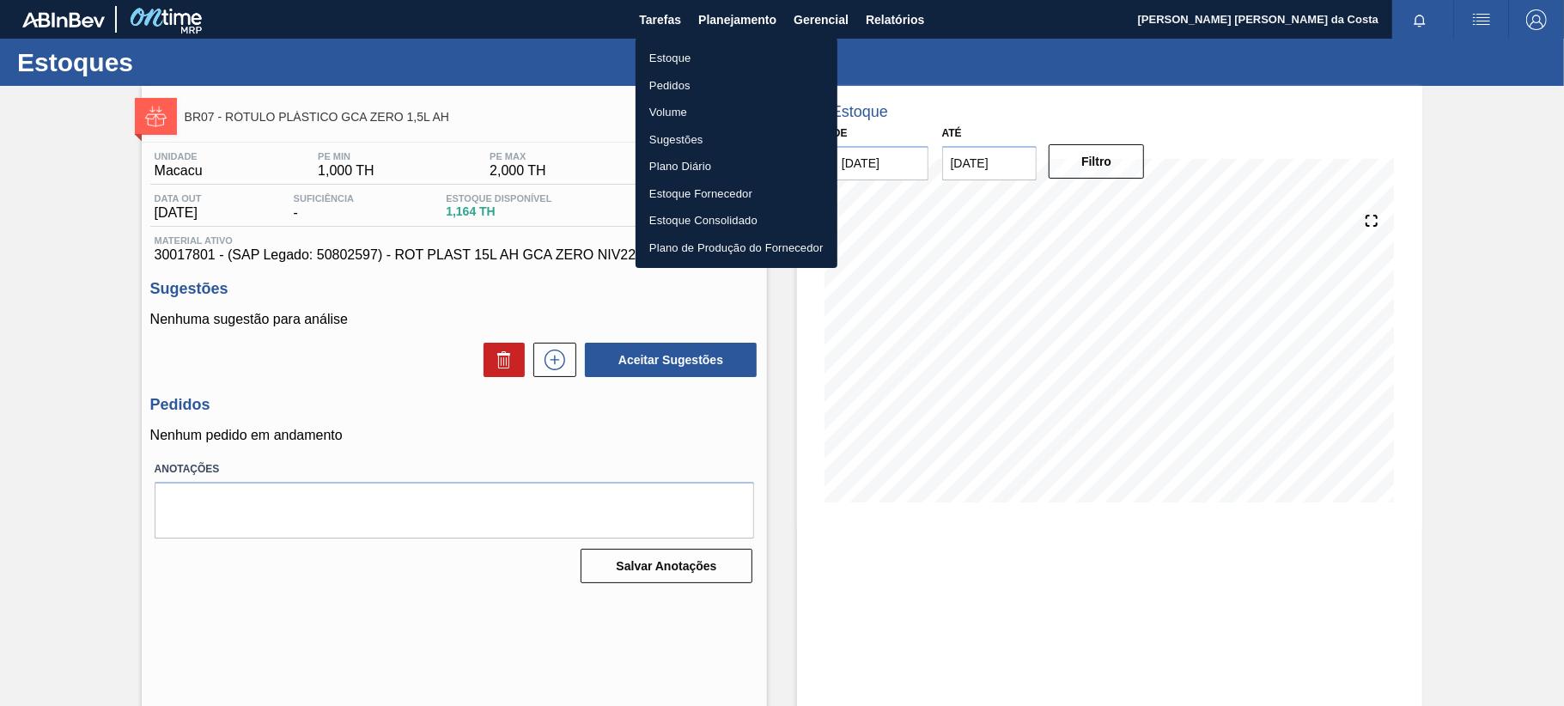
click at [667, 45] on li "Estoque" at bounding box center [737, 58] width 202 height 27
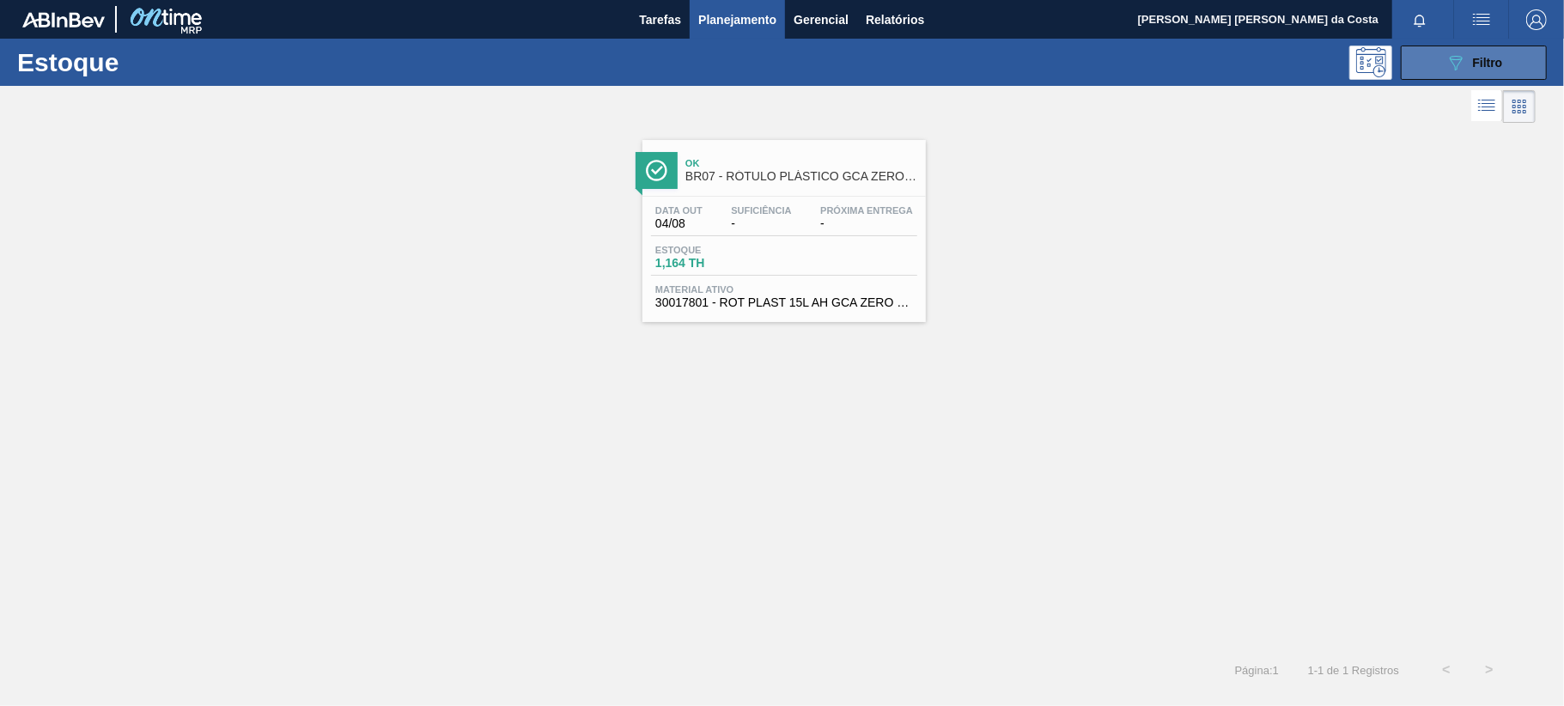
click at [1486, 56] on span "Filtro" at bounding box center [1488, 63] width 30 height 14
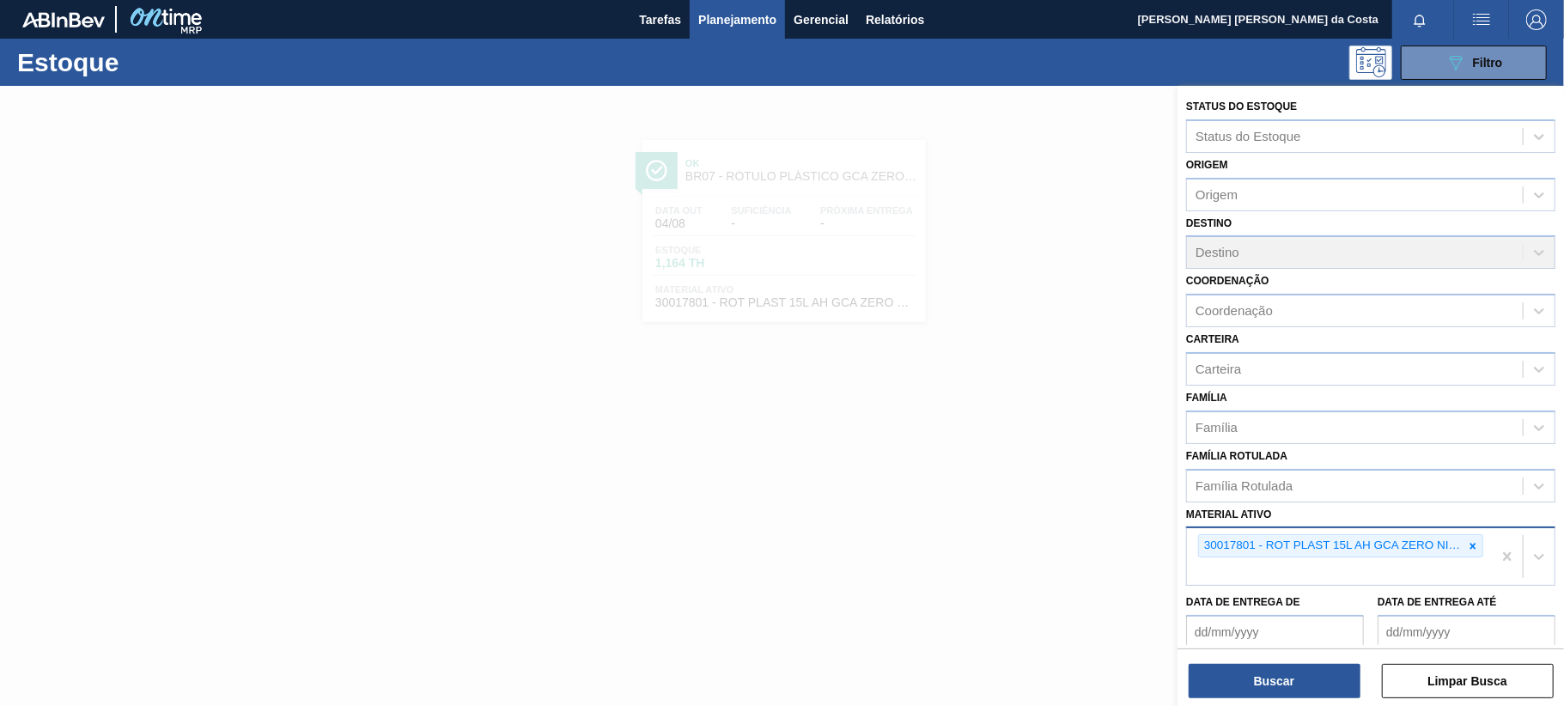
click at [1469, 546] on icon at bounding box center [1473, 546] width 12 height 12
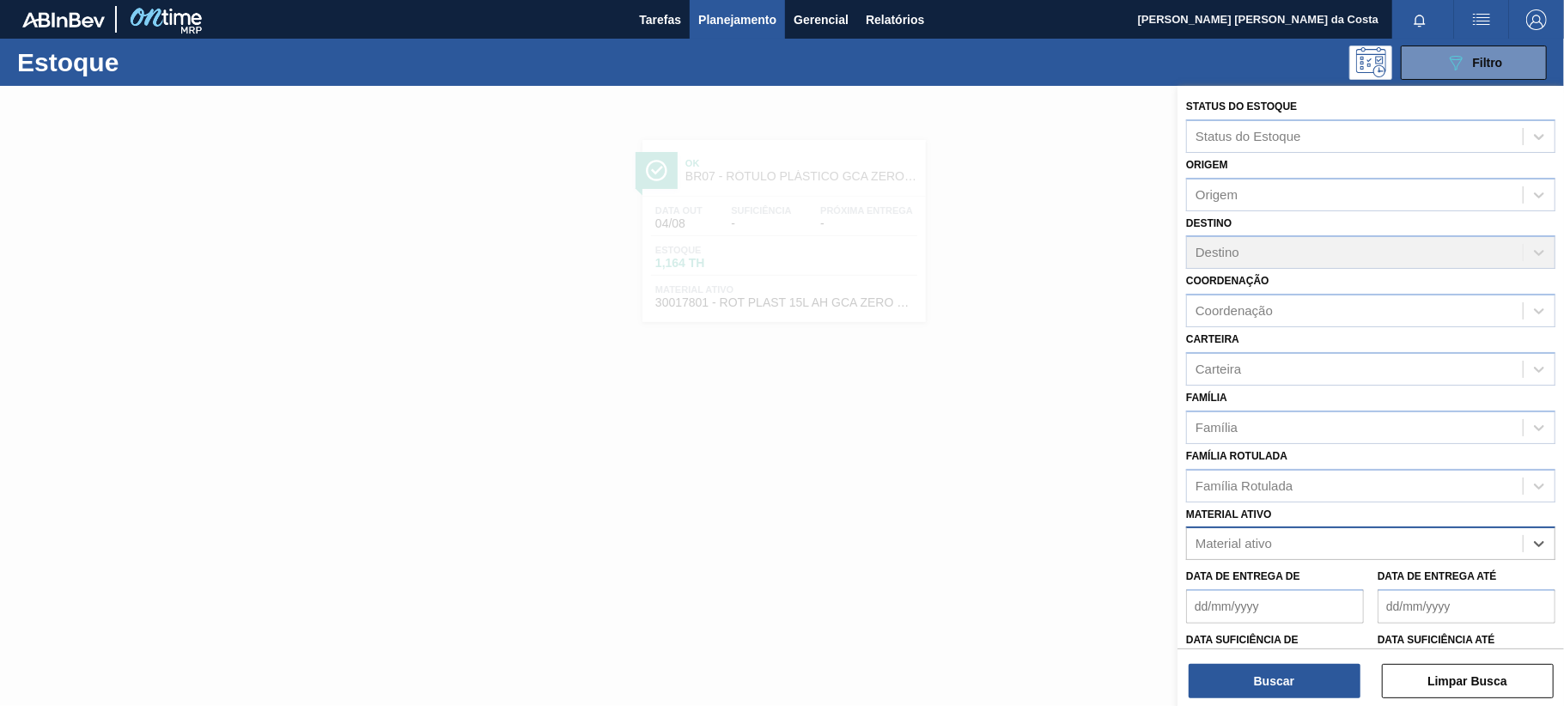
drag, startPoint x: 1335, startPoint y: 547, endPoint x: 1317, endPoint y: 543, distance: 18.5
click at [1334, 547] on div "Material ativo" at bounding box center [1355, 544] width 336 height 25
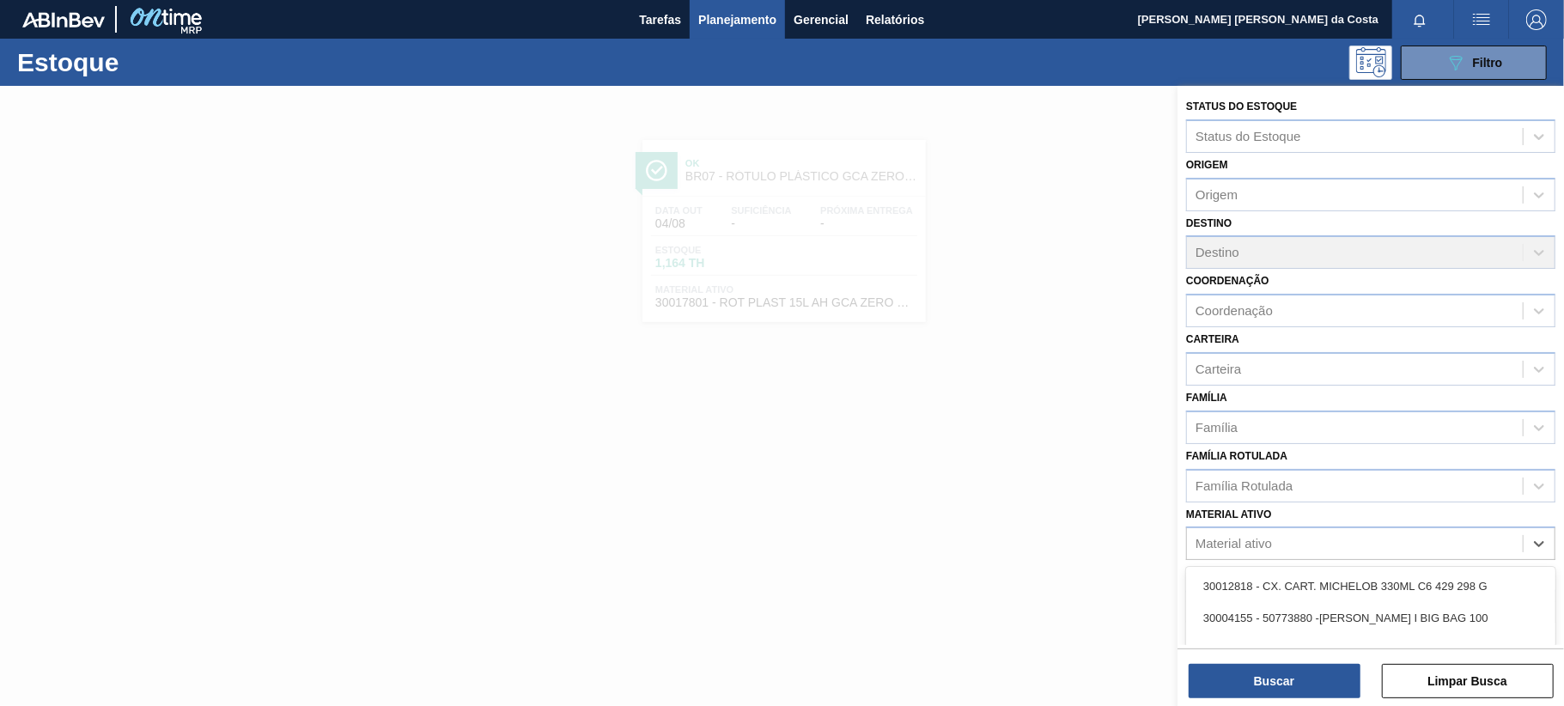
paste ativo "30003513"
type ativo "30003513"
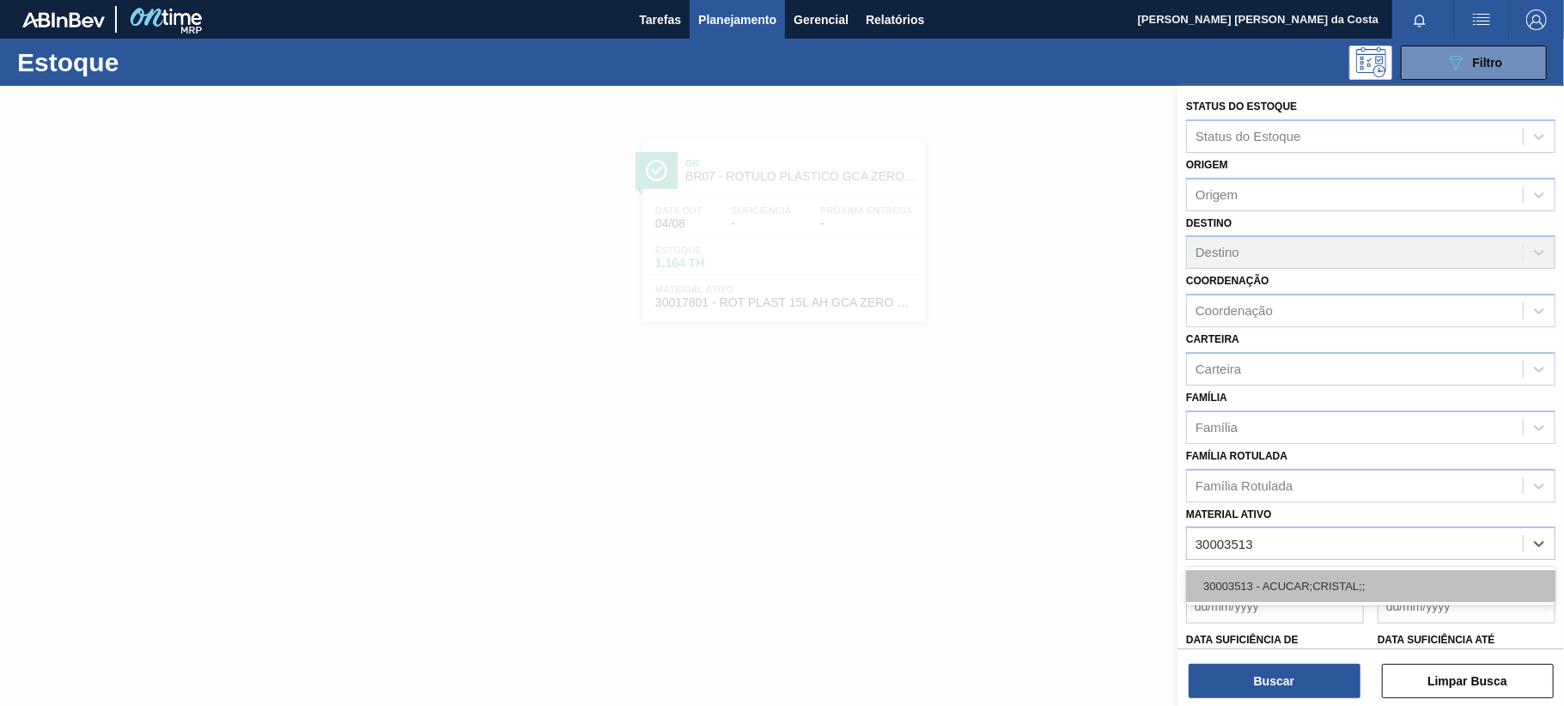
click at [1264, 584] on div "30003513 - ACUCAR;CRISTAL;;" at bounding box center [1370, 586] width 369 height 32
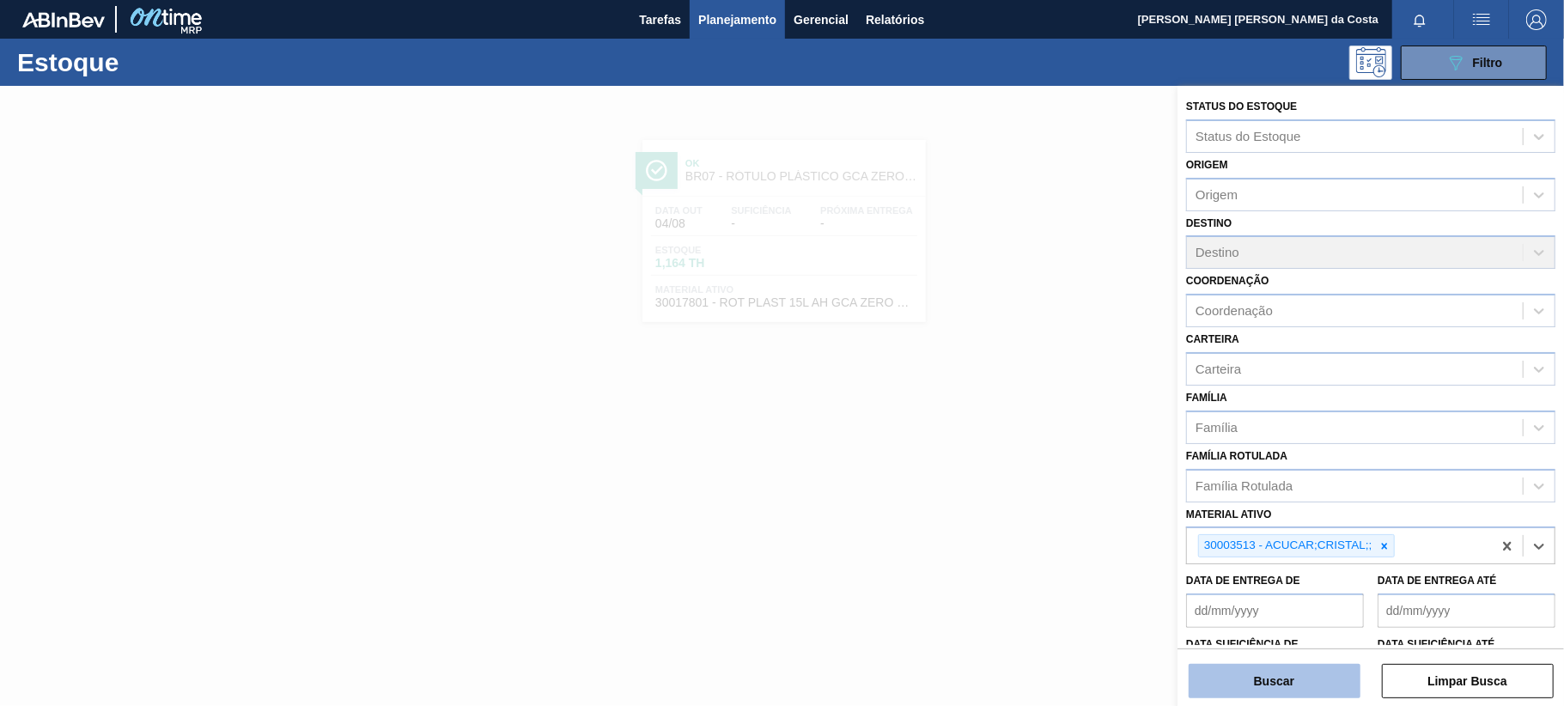
click at [1280, 679] on button "Buscar" at bounding box center [1275, 681] width 172 height 34
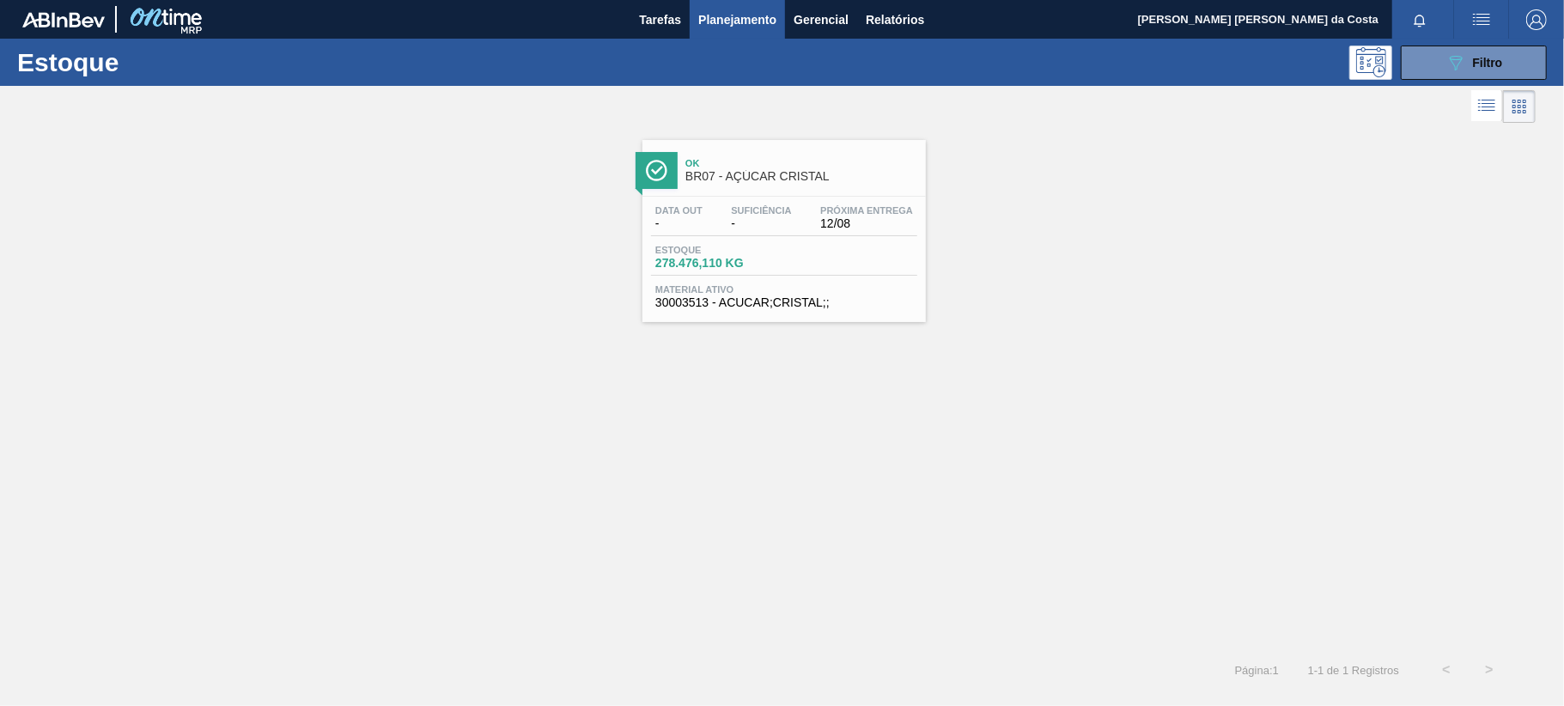
click at [799, 246] on div "Estoque 278.476,110 KG" at bounding box center [784, 260] width 266 height 31
